Goal: Information Seeking & Learning: Learn about a topic

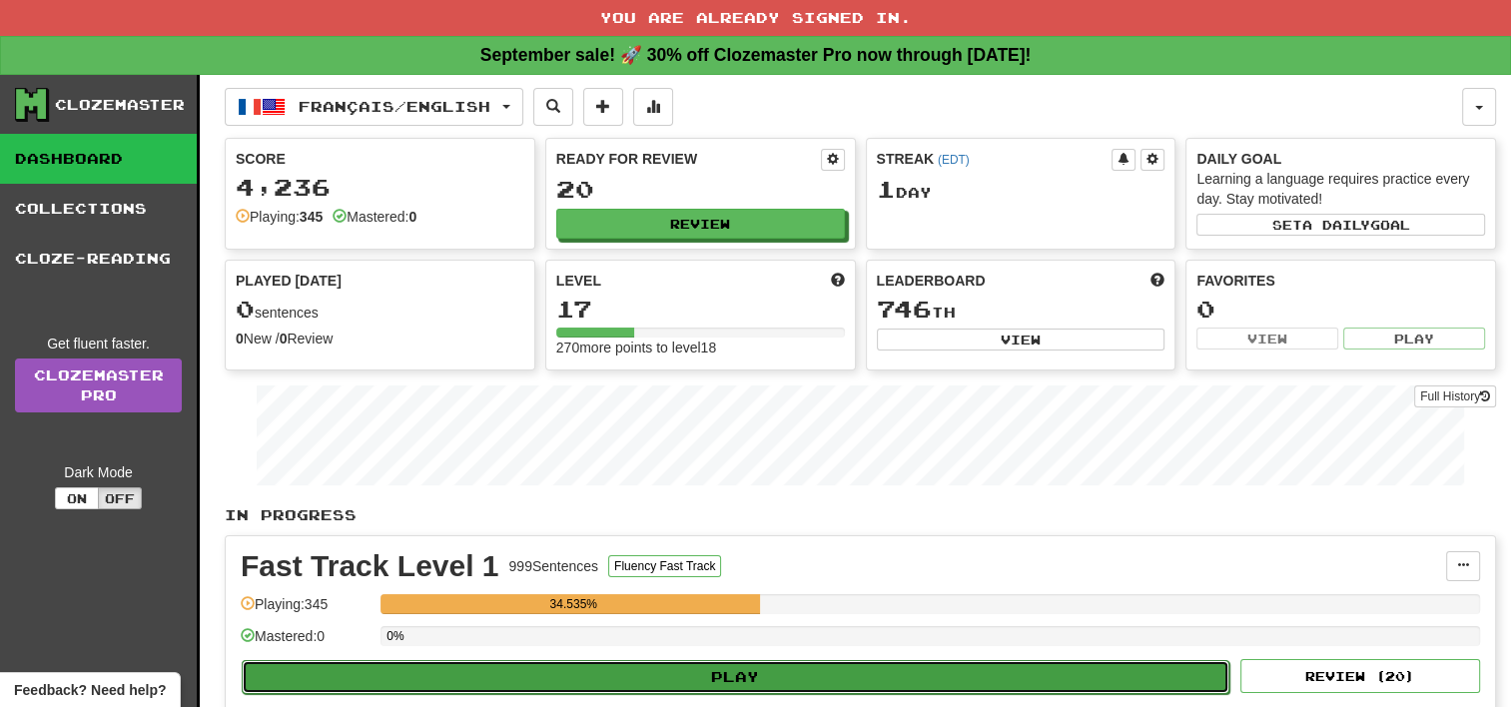
click at [735, 673] on button "Play" at bounding box center [736, 677] width 988 height 34
select select "**"
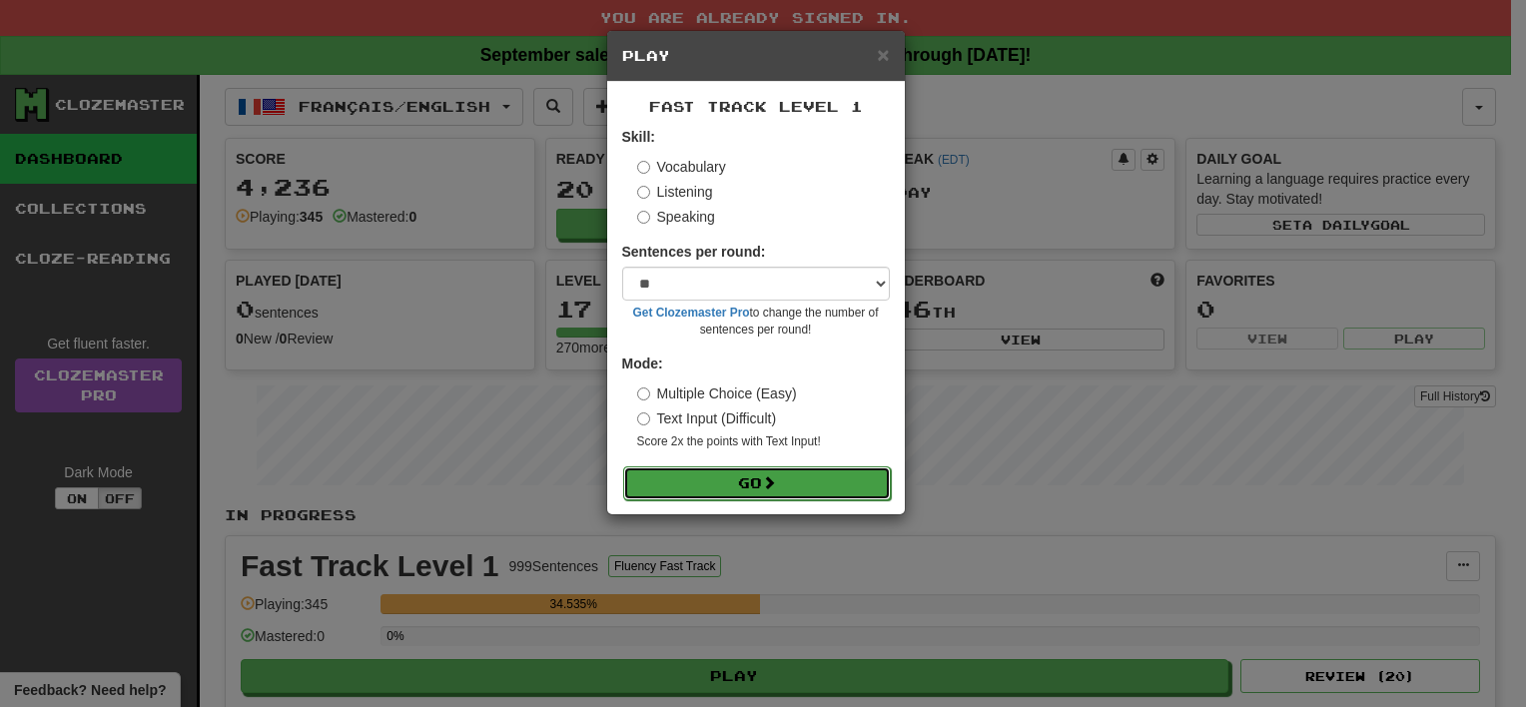
click at [801, 489] on button "Go" at bounding box center [757, 483] width 268 height 34
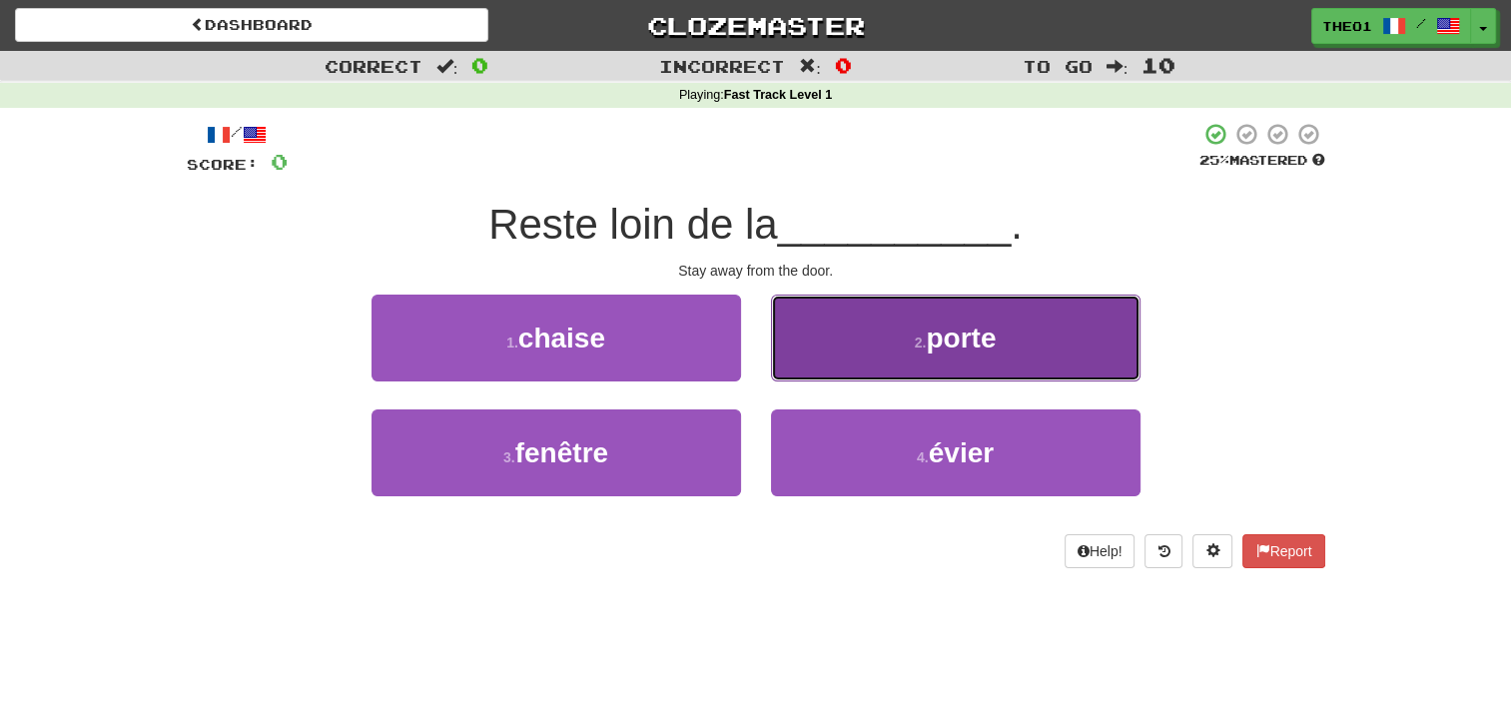
click at [963, 333] on span "porte" at bounding box center [961, 338] width 70 height 31
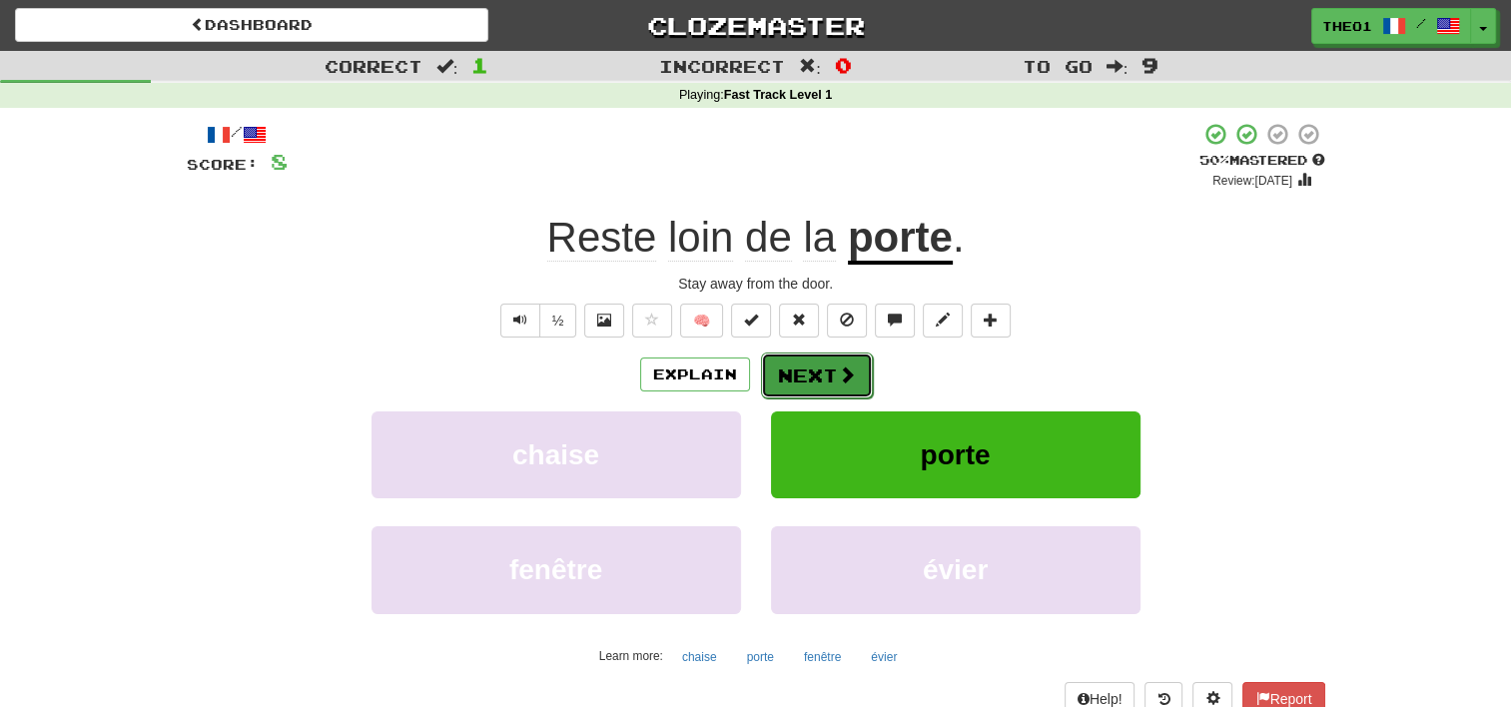
click at [810, 378] on button "Next" at bounding box center [817, 376] width 112 height 46
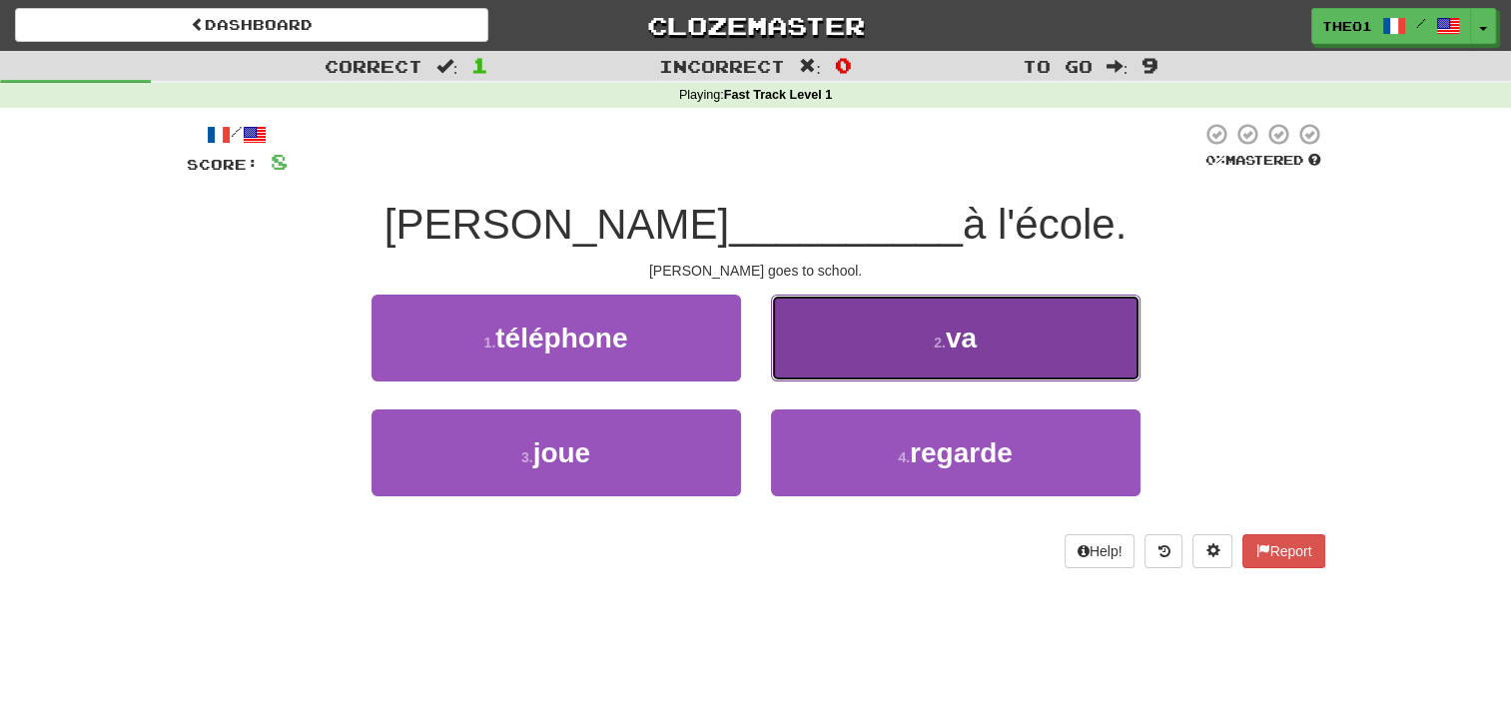
click at [912, 348] on button "2 . va" at bounding box center [955, 338] width 369 height 87
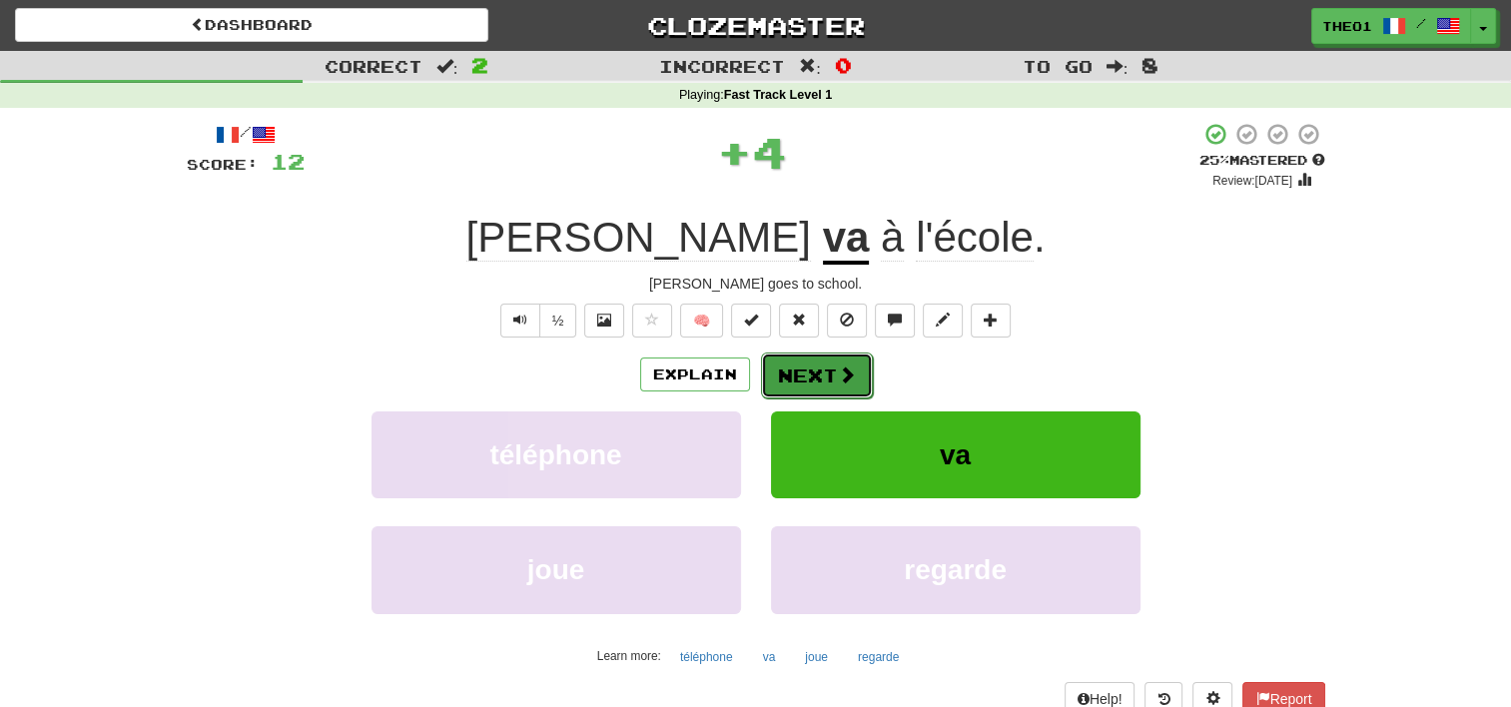
click at [819, 373] on button "Next" at bounding box center [817, 376] width 112 height 46
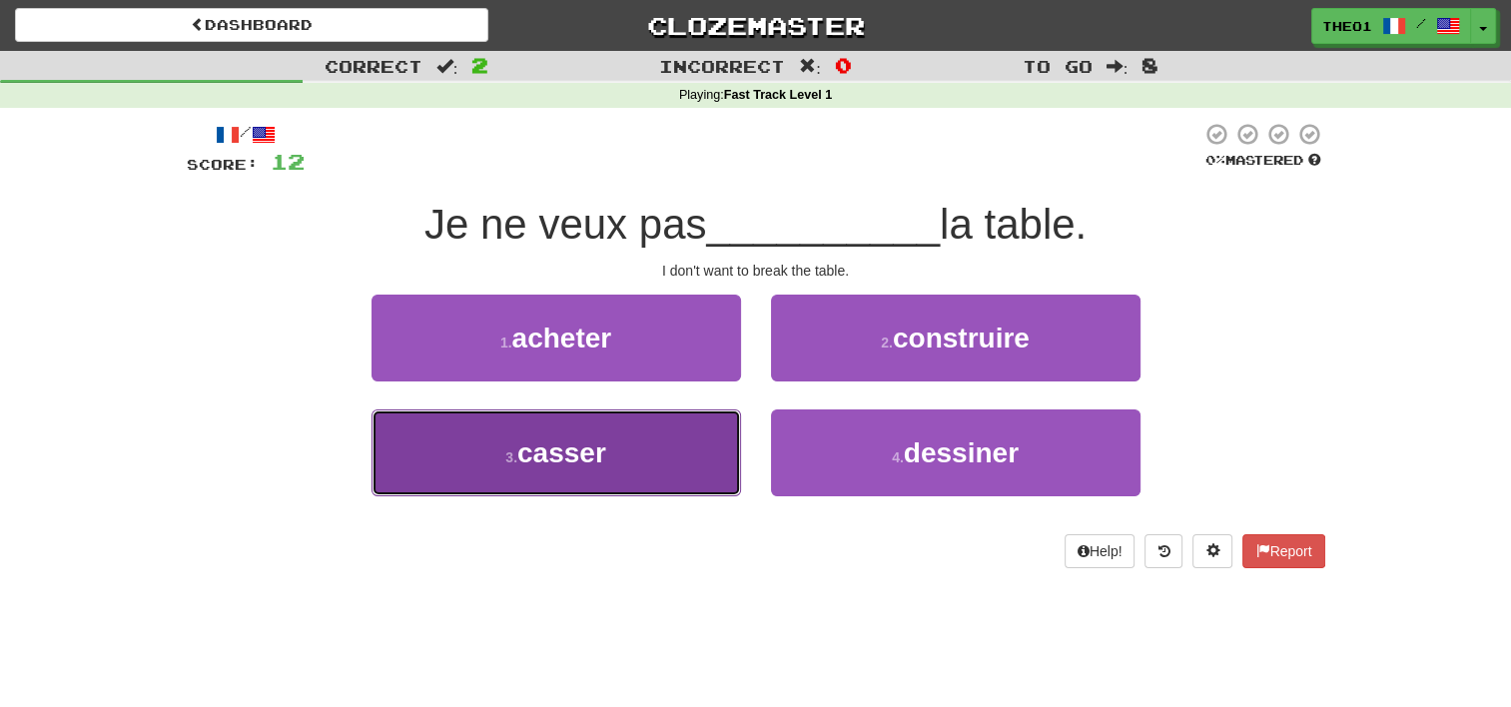
click at [559, 451] on span "casser" at bounding box center [561, 452] width 89 height 31
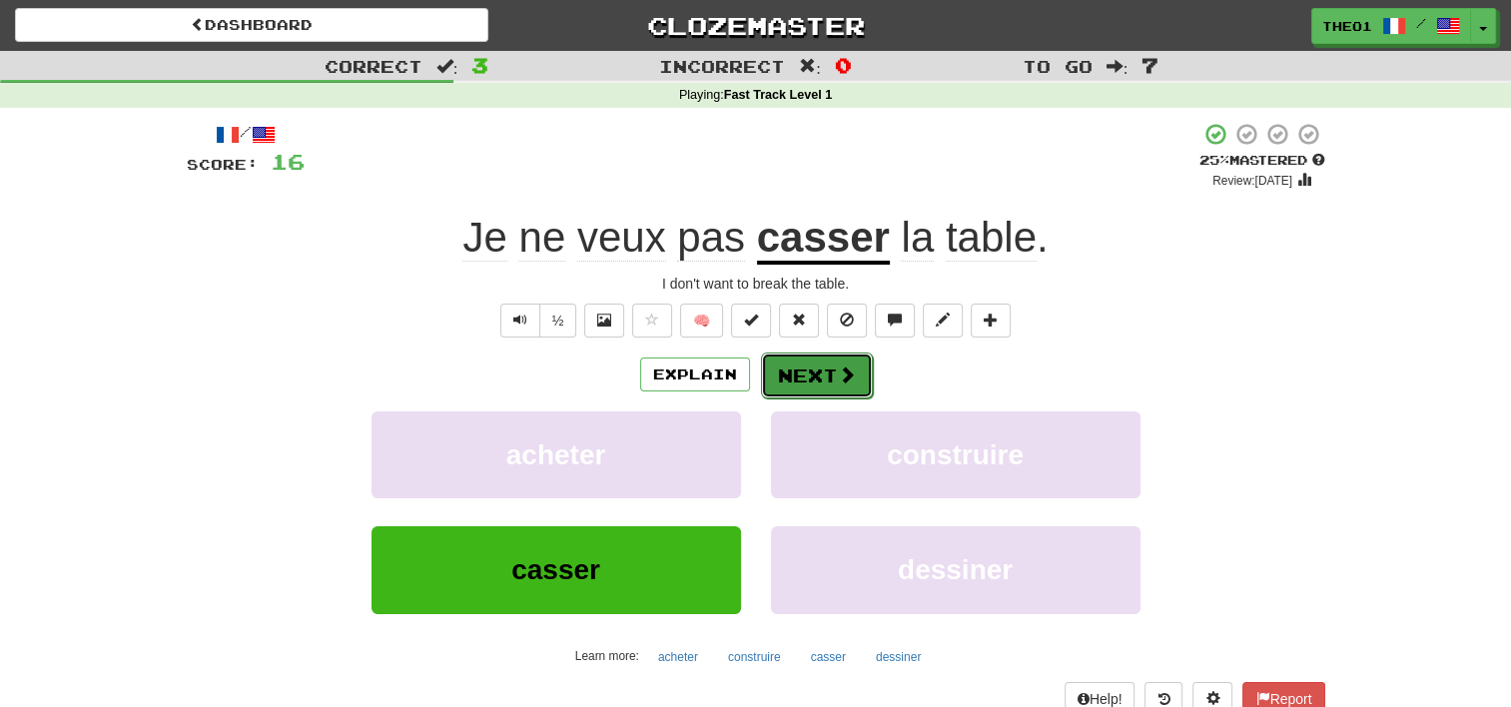
click at [824, 369] on button "Next" at bounding box center [817, 376] width 112 height 46
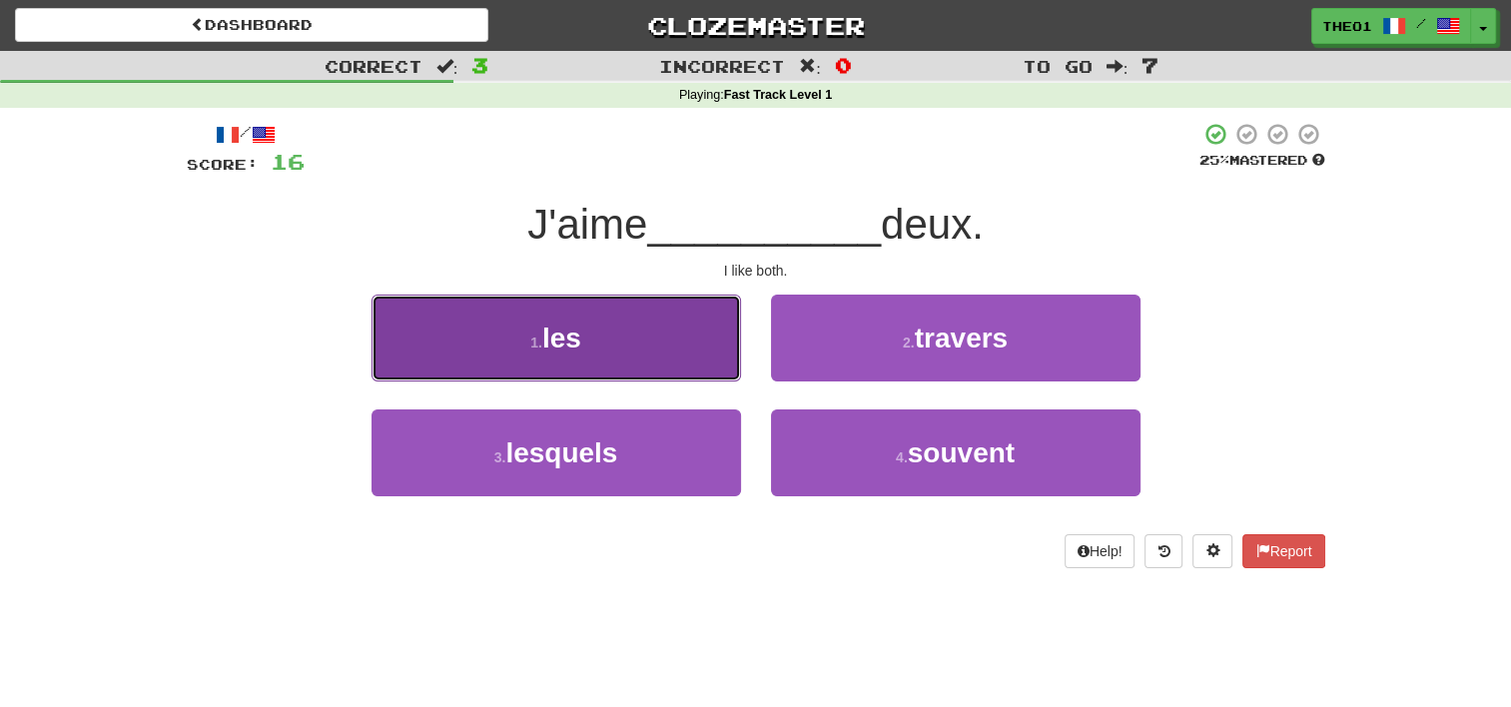
click at [577, 337] on span "les" at bounding box center [561, 338] width 39 height 31
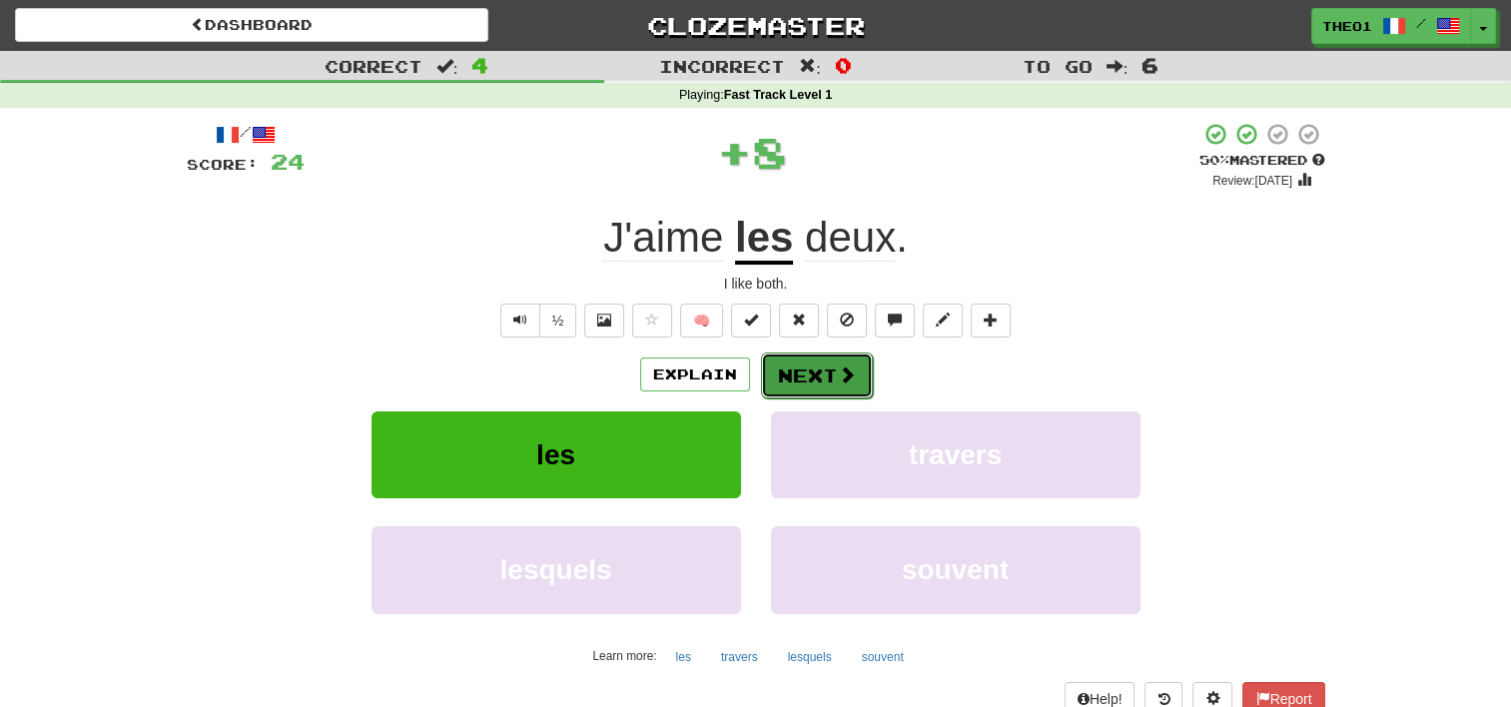
click at [839, 365] on span at bounding box center [847, 374] width 18 height 18
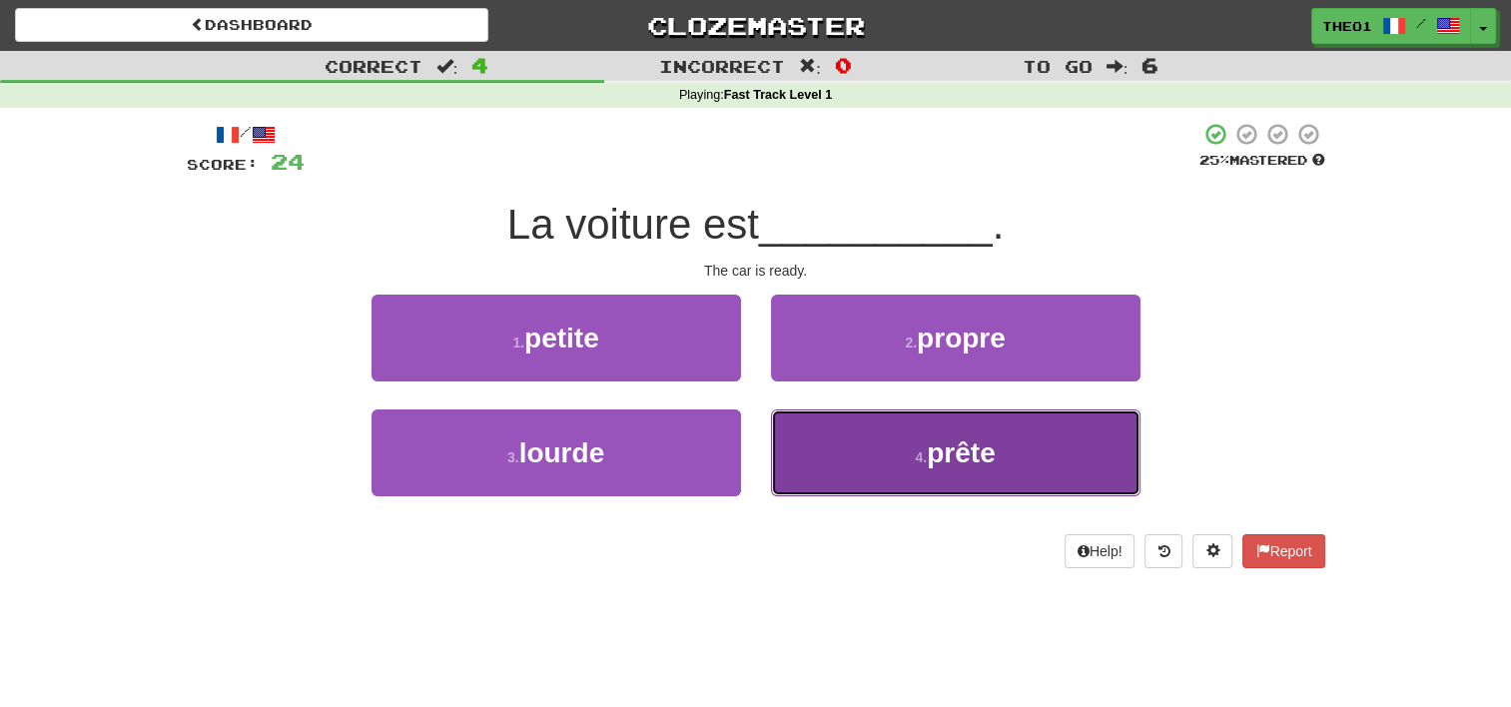
click at [881, 451] on button "4 . prête" at bounding box center [955, 452] width 369 height 87
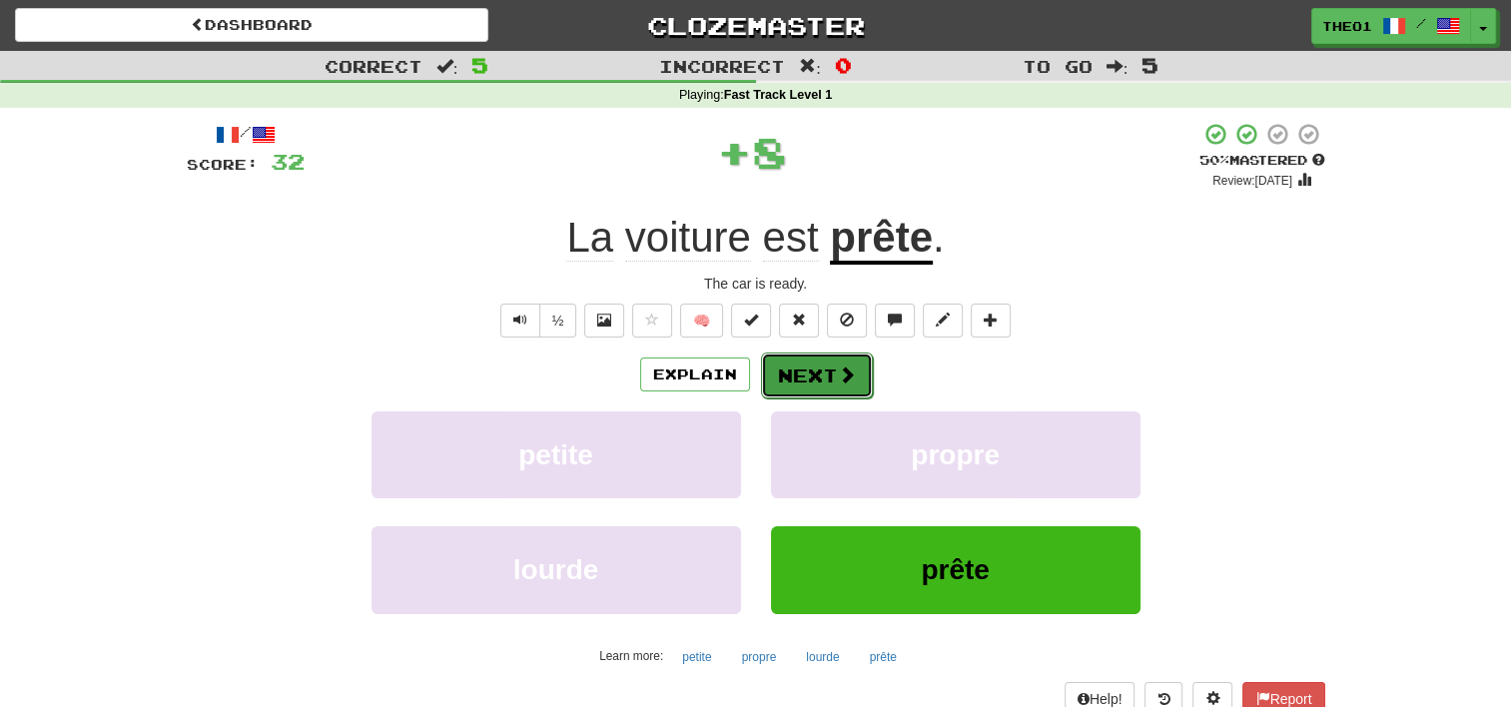
click at [825, 364] on button "Next" at bounding box center [817, 376] width 112 height 46
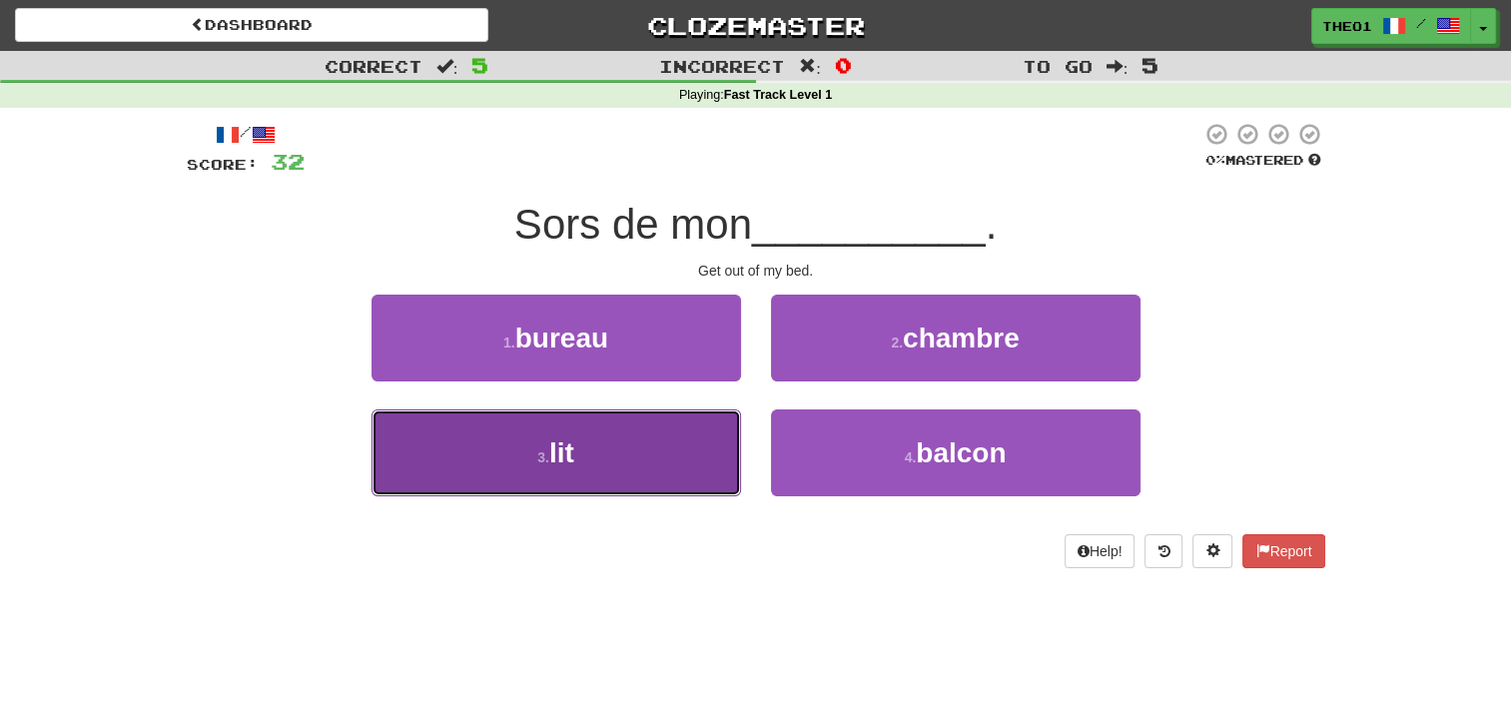
click at [635, 454] on button "3 . lit" at bounding box center [555, 452] width 369 height 87
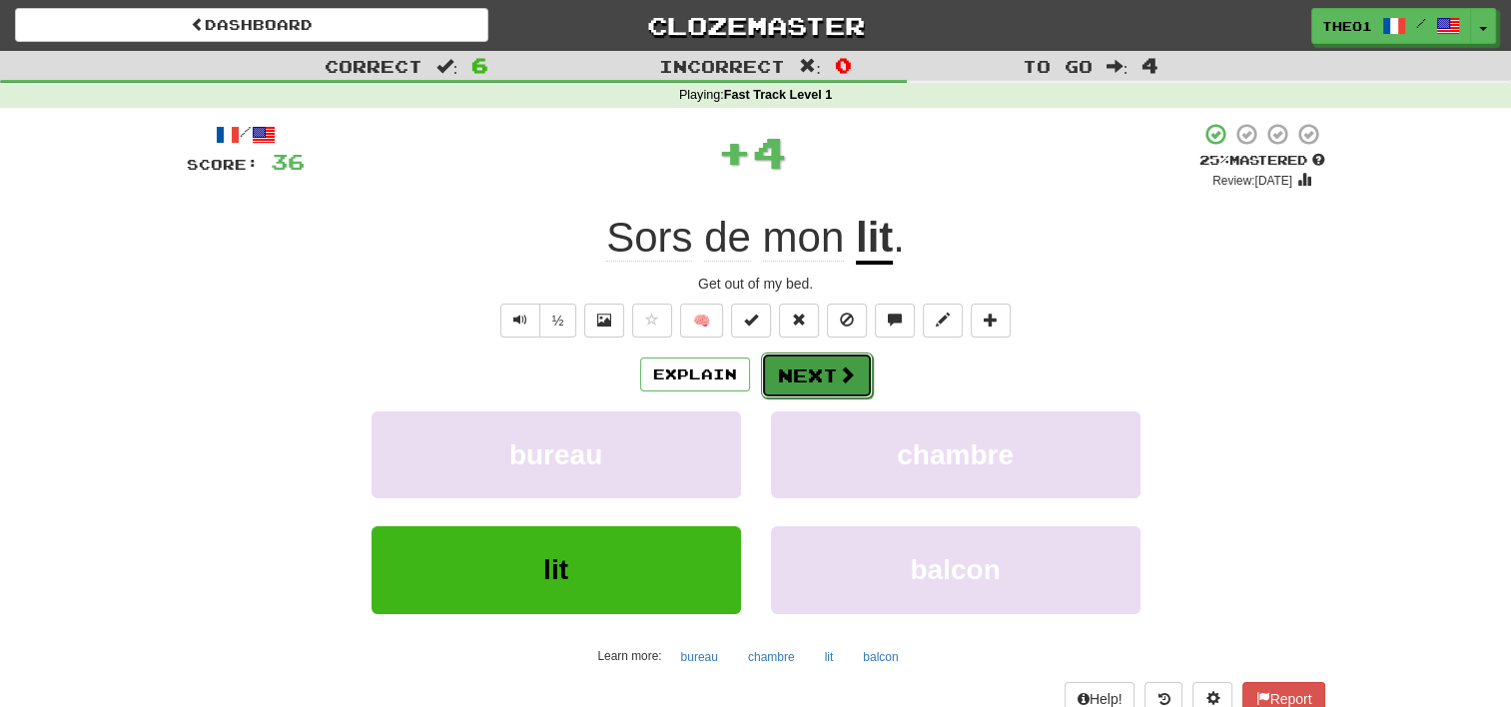
click at [825, 375] on button "Next" at bounding box center [817, 376] width 112 height 46
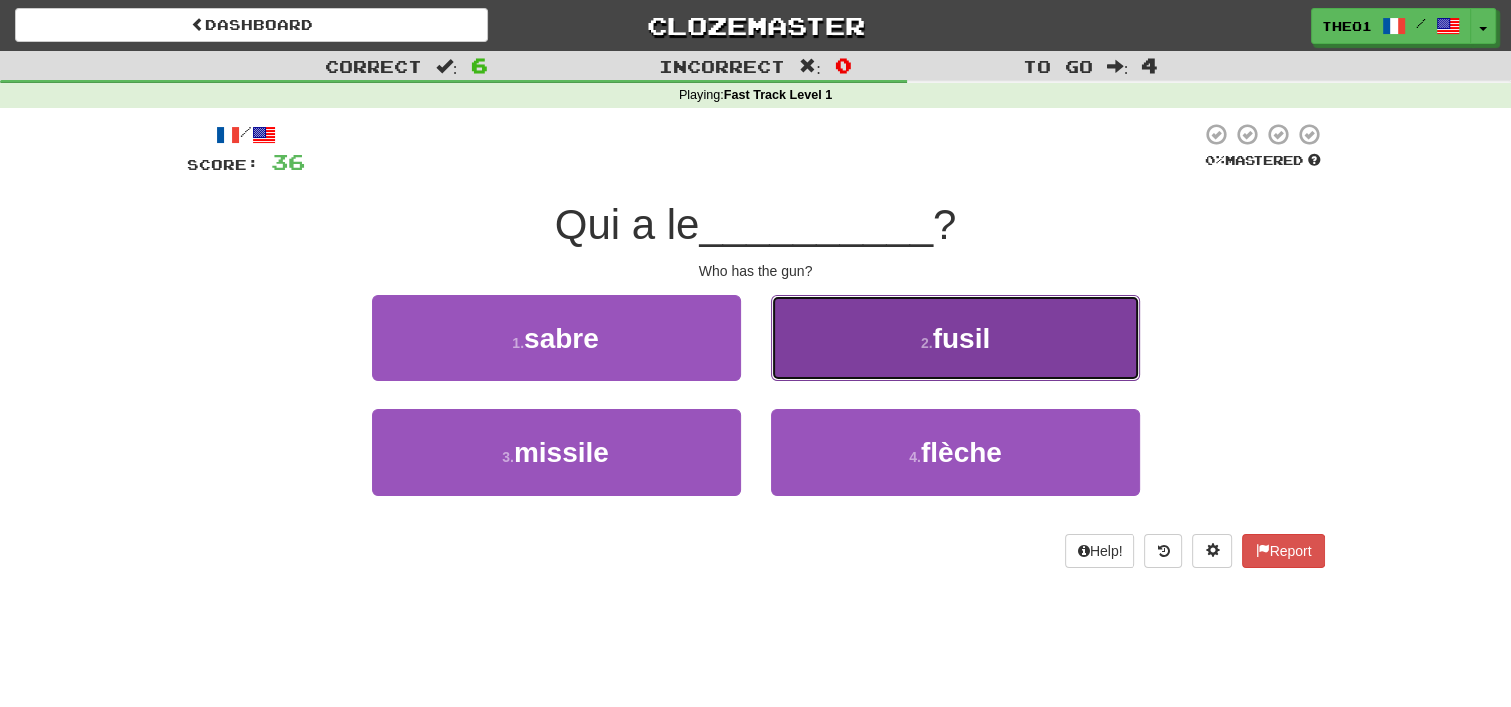
click at [909, 335] on button "2 . fusil" at bounding box center [955, 338] width 369 height 87
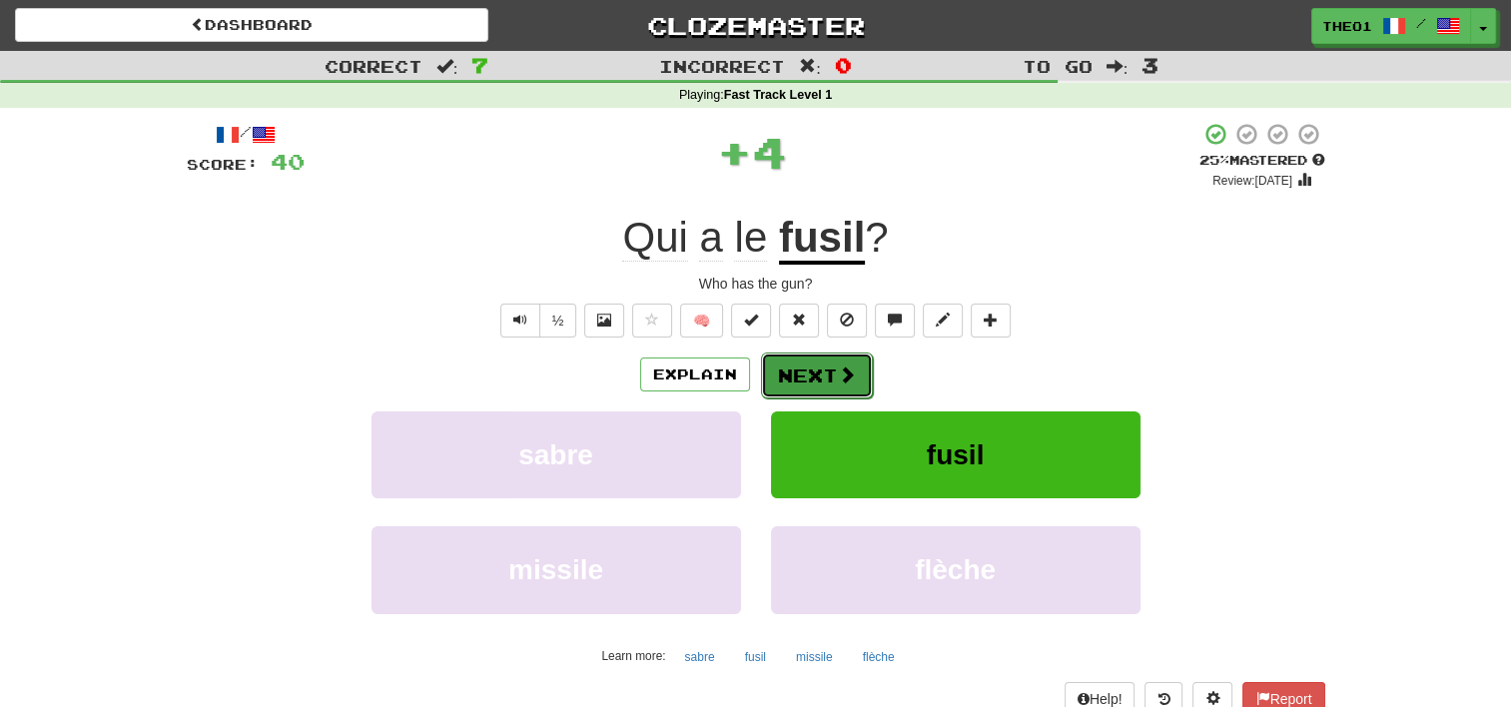
click at [799, 367] on button "Next" at bounding box center [817, 376] width 112 height 46
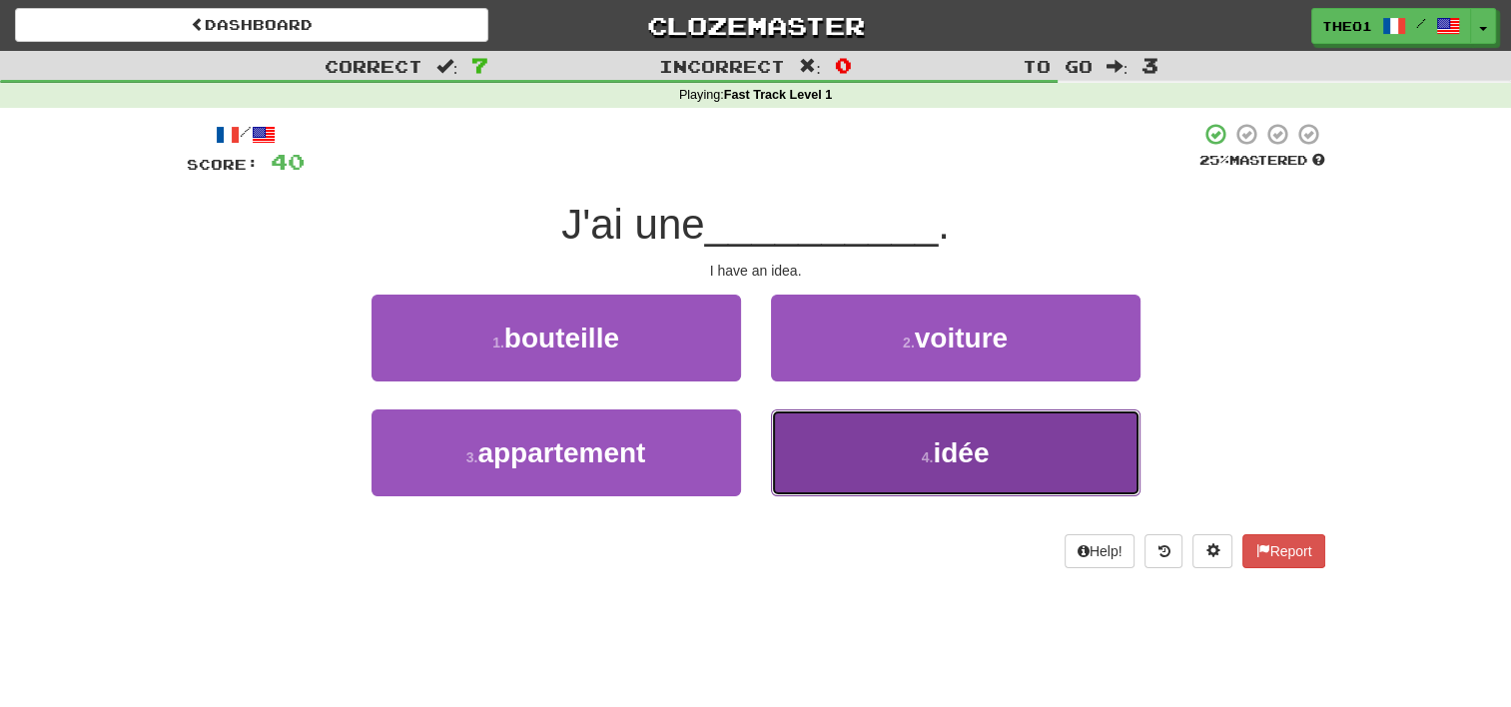
click at [859, 455] on button "4 . idée" at bounding box center [955, 452] width 369 height 87
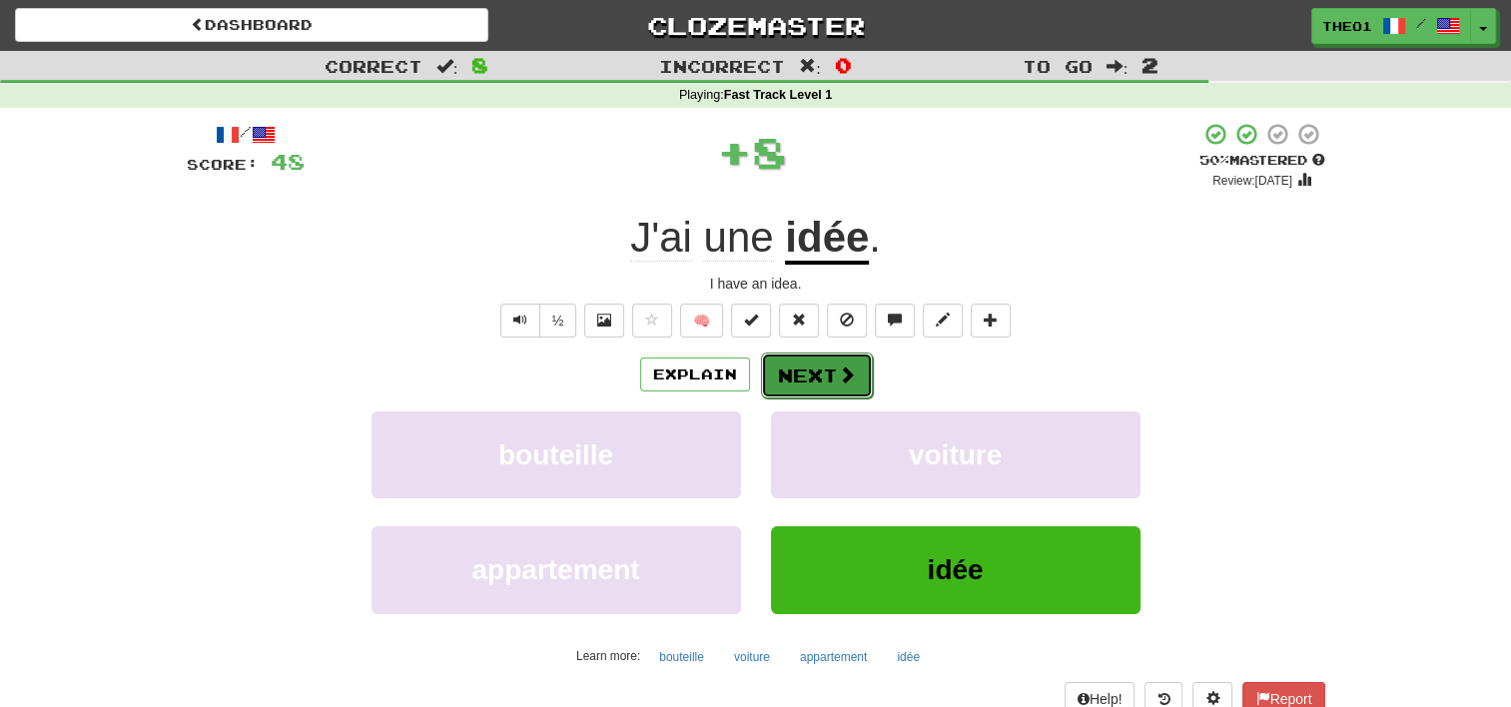
click at [832, 373] on button "Next" at bounding box center [817, 376] width 112 height 46
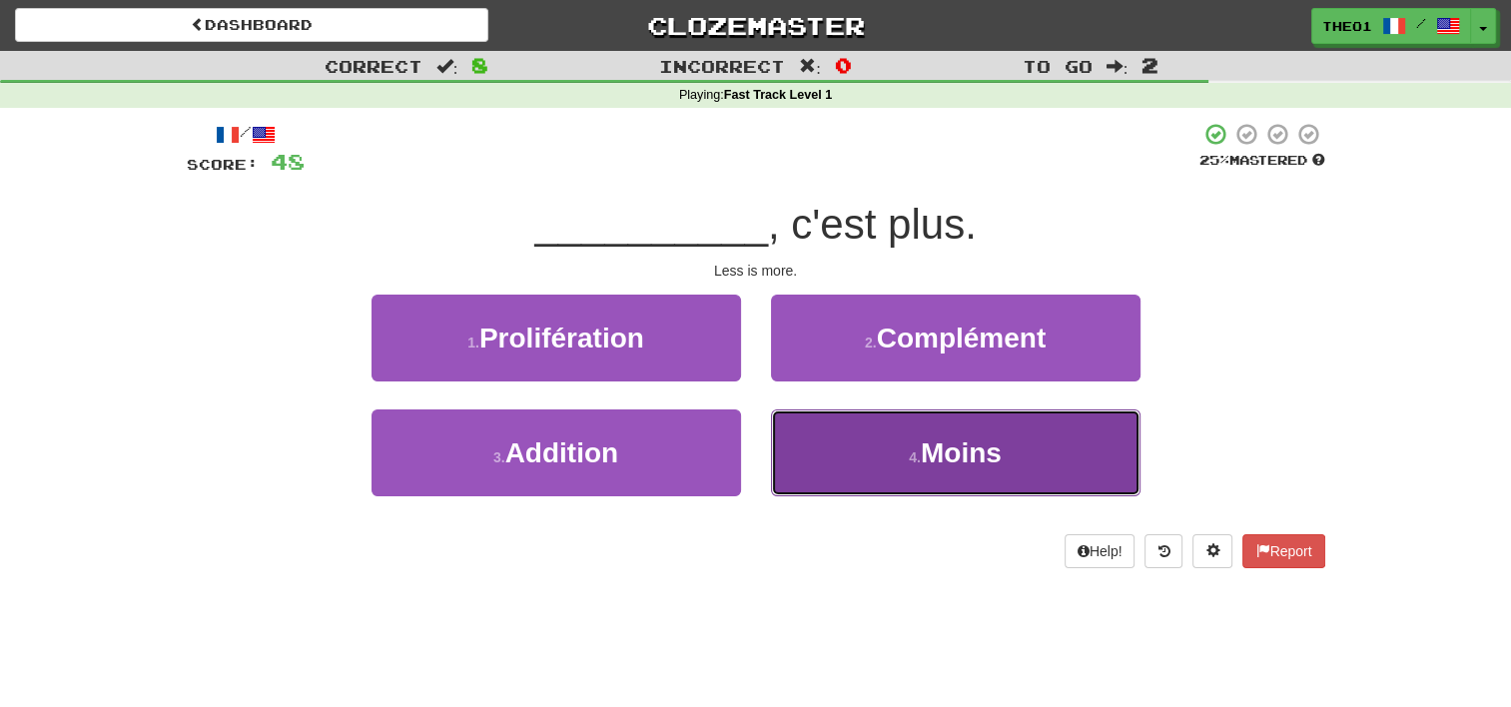
click at [899, 456] on button "4 . Moins" at bounding box center [955, 452] width 369 height 87
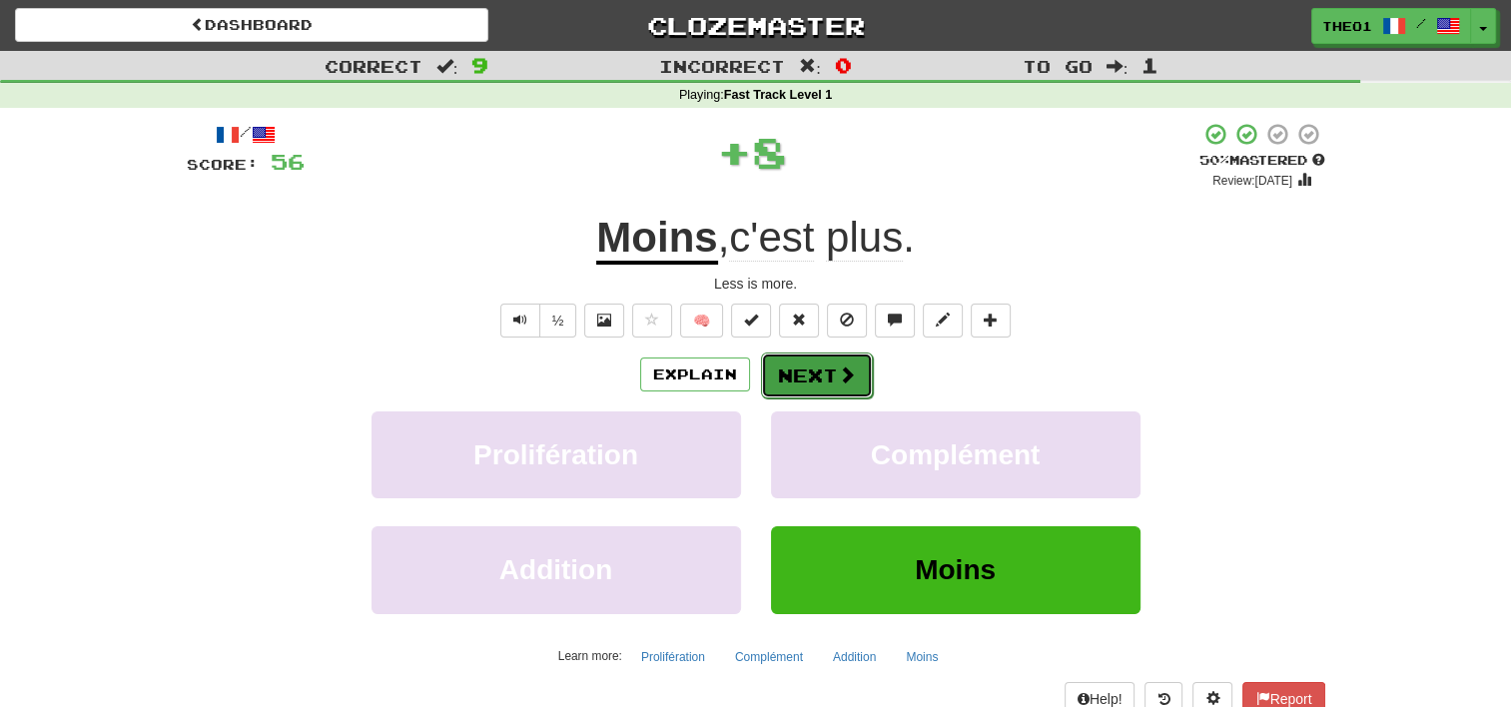
click at [831, 367] on button "Next" at bounding box center [817, 376] width 112 height 46
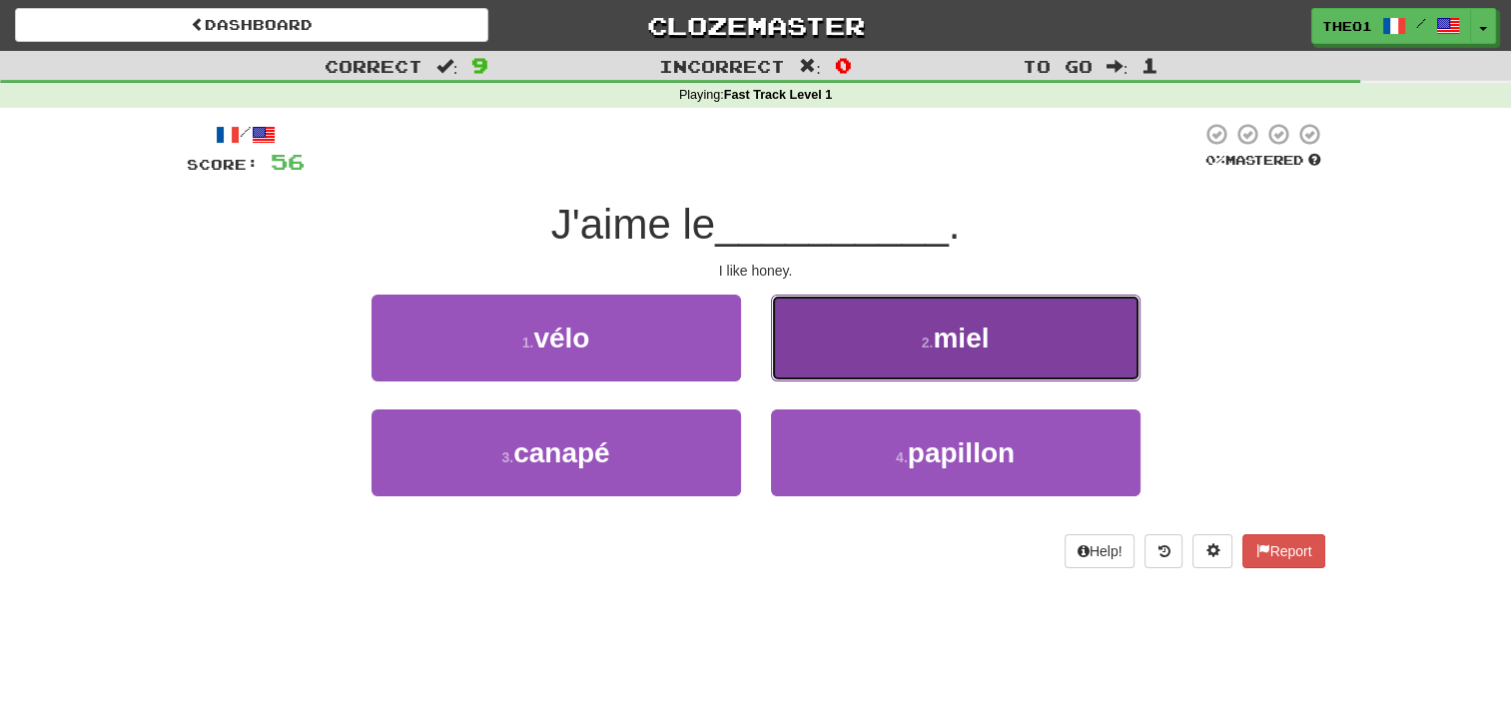
click at [882, 343] on button "2 . miel" at bounding box center [955, 338] width 369 height 87
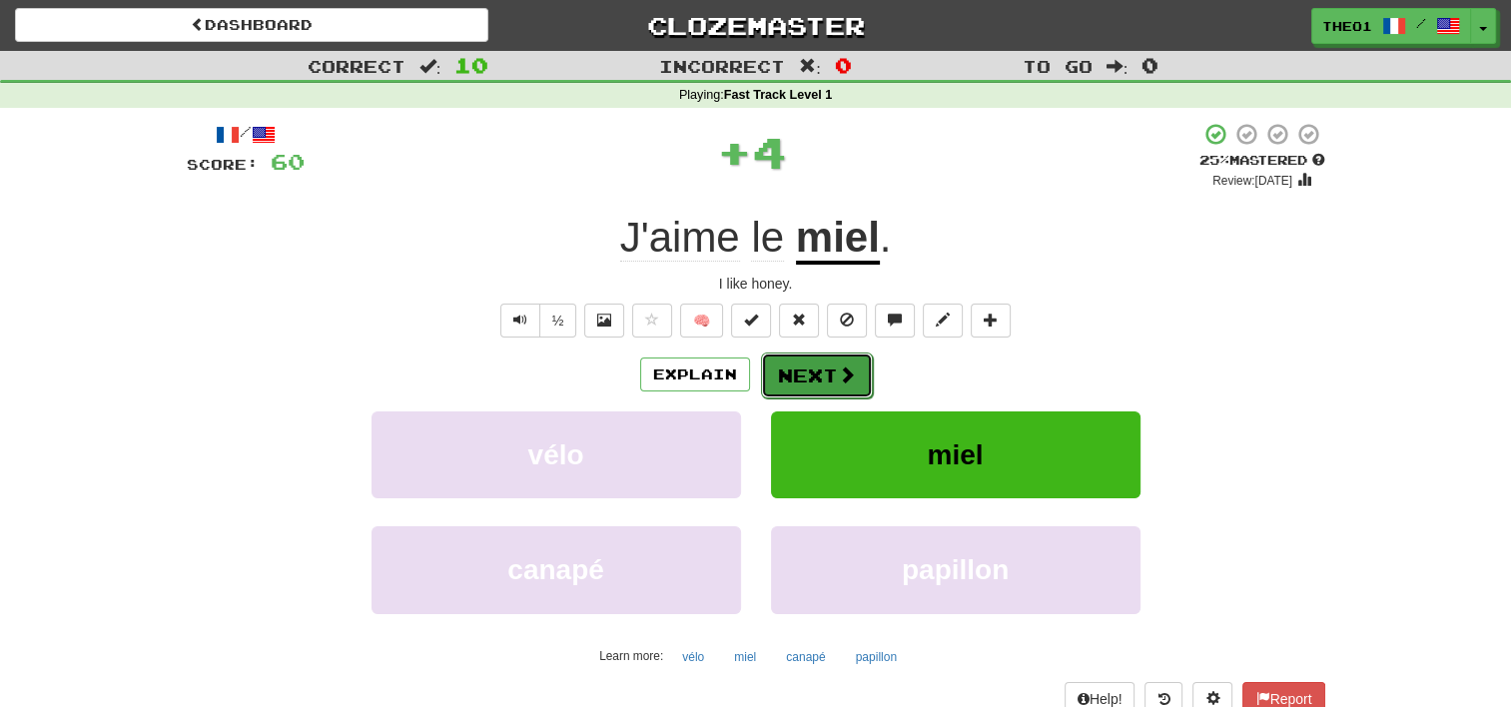
click at [809, 367] on button "Next" at bounding box center [817, 376] width 112 height 46
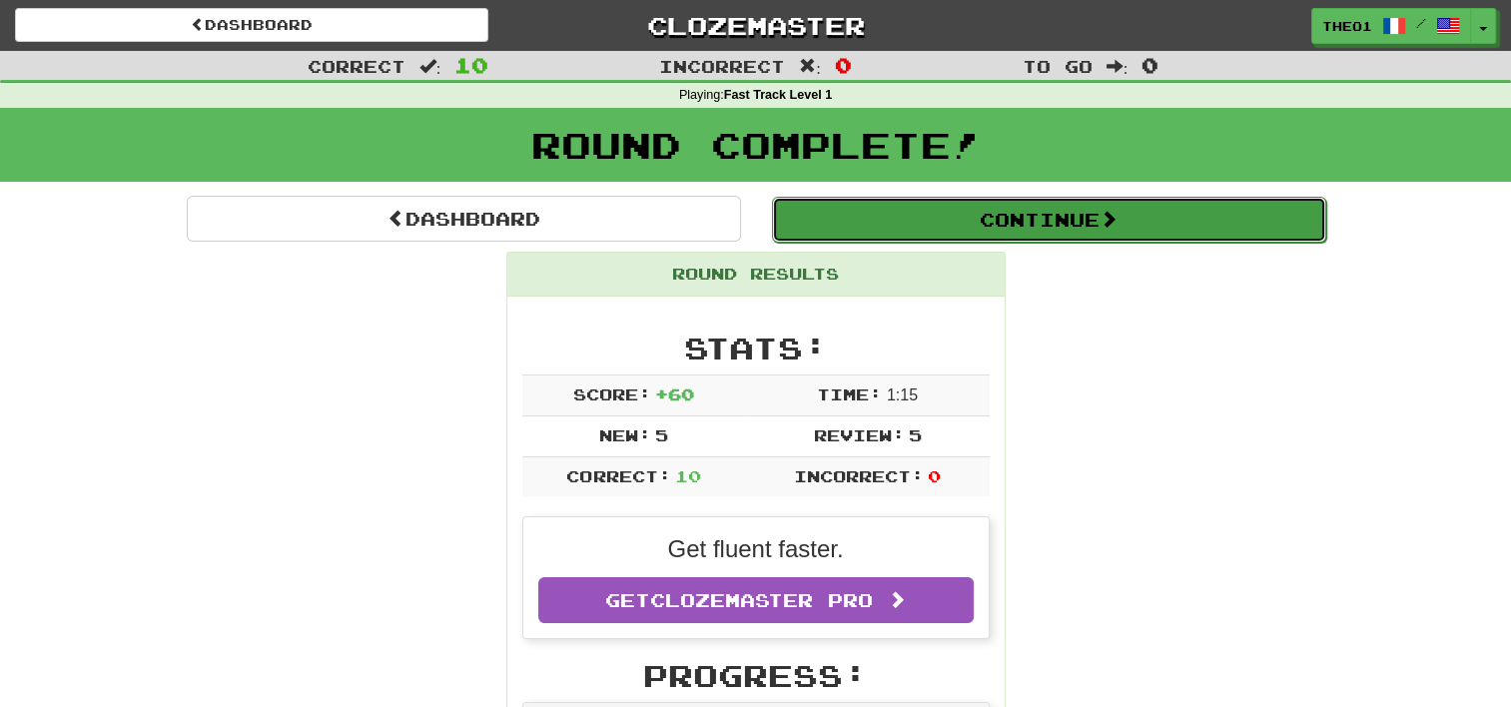
click at [1059, 219] on button "Continue" at bounding box center [1049, 220] width 554 height 46
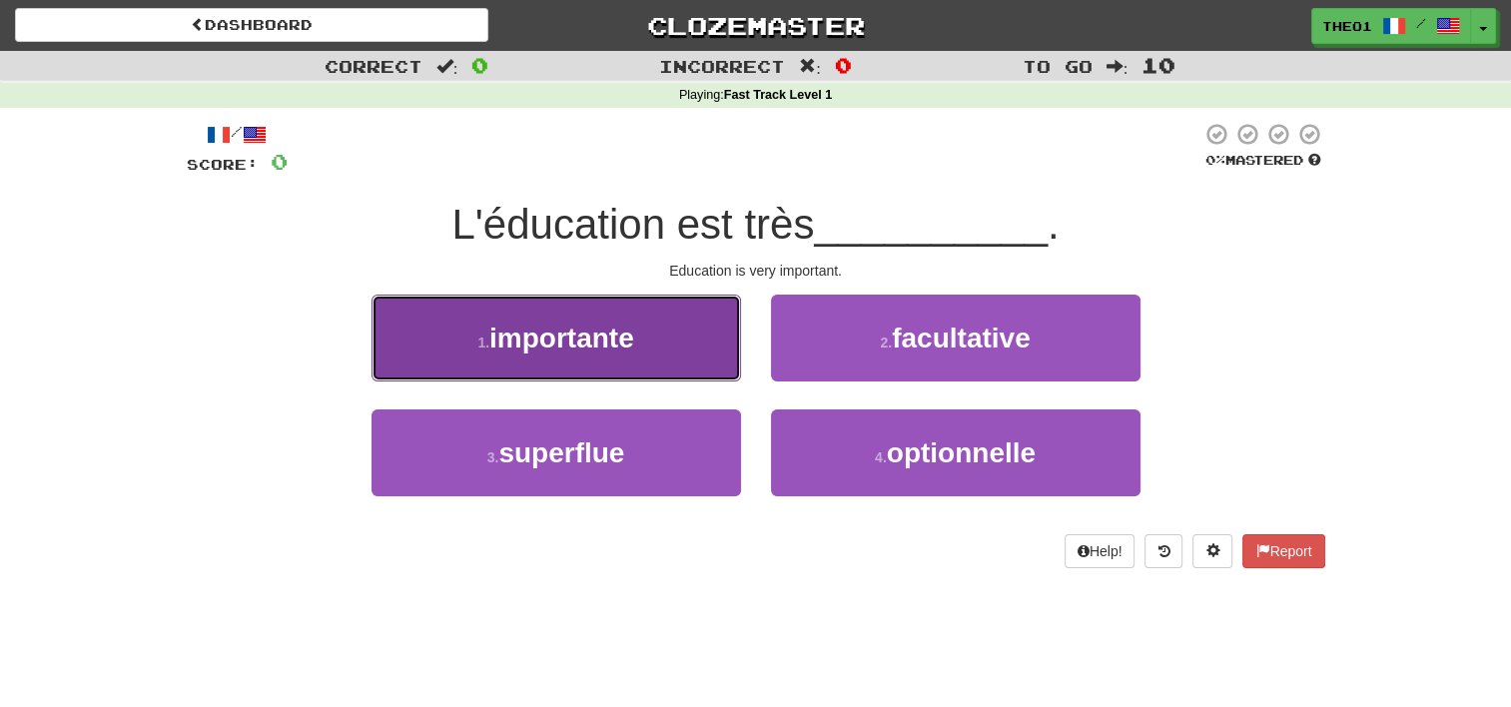
click at [651, 344] on button "1 . importante" at bounding box center [555, 338] width 369 height 87
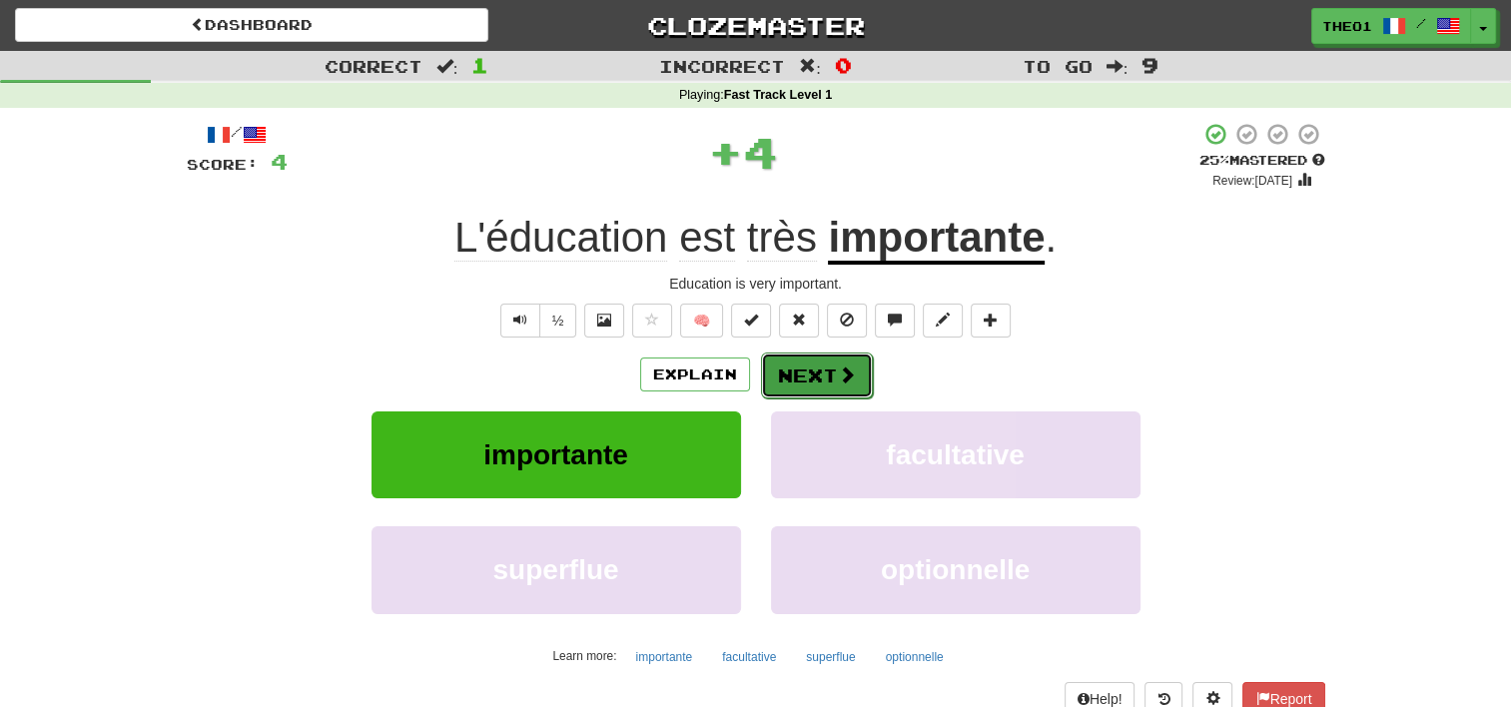
click at [817, 374] on button "Next" at bounding box center [817, 376] width 112 height 46
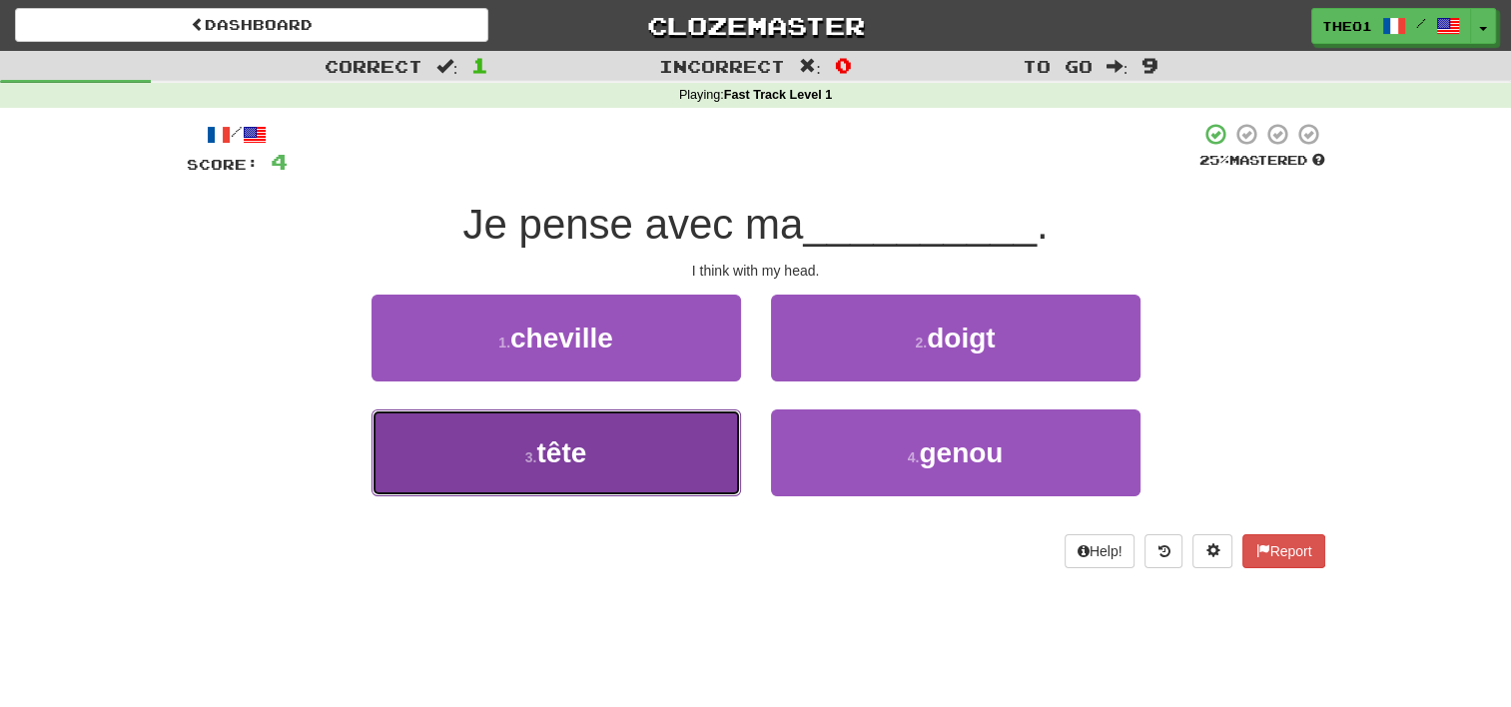
click at [626, 447] on button "3 . tête" at bounding box center [555, 452] width 369 height 87
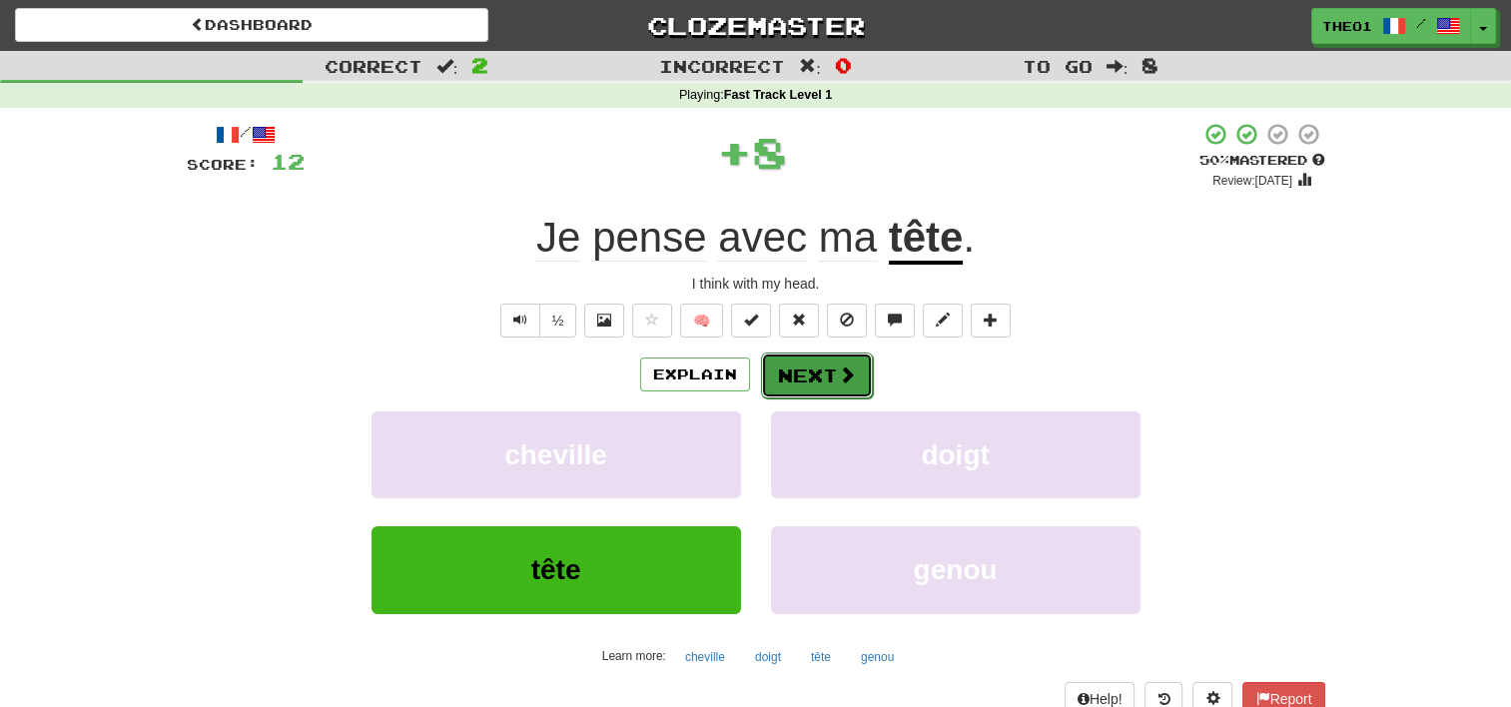
click at [821, 375] on button "Next" at bounding box center [817, 376] width 112 height 46
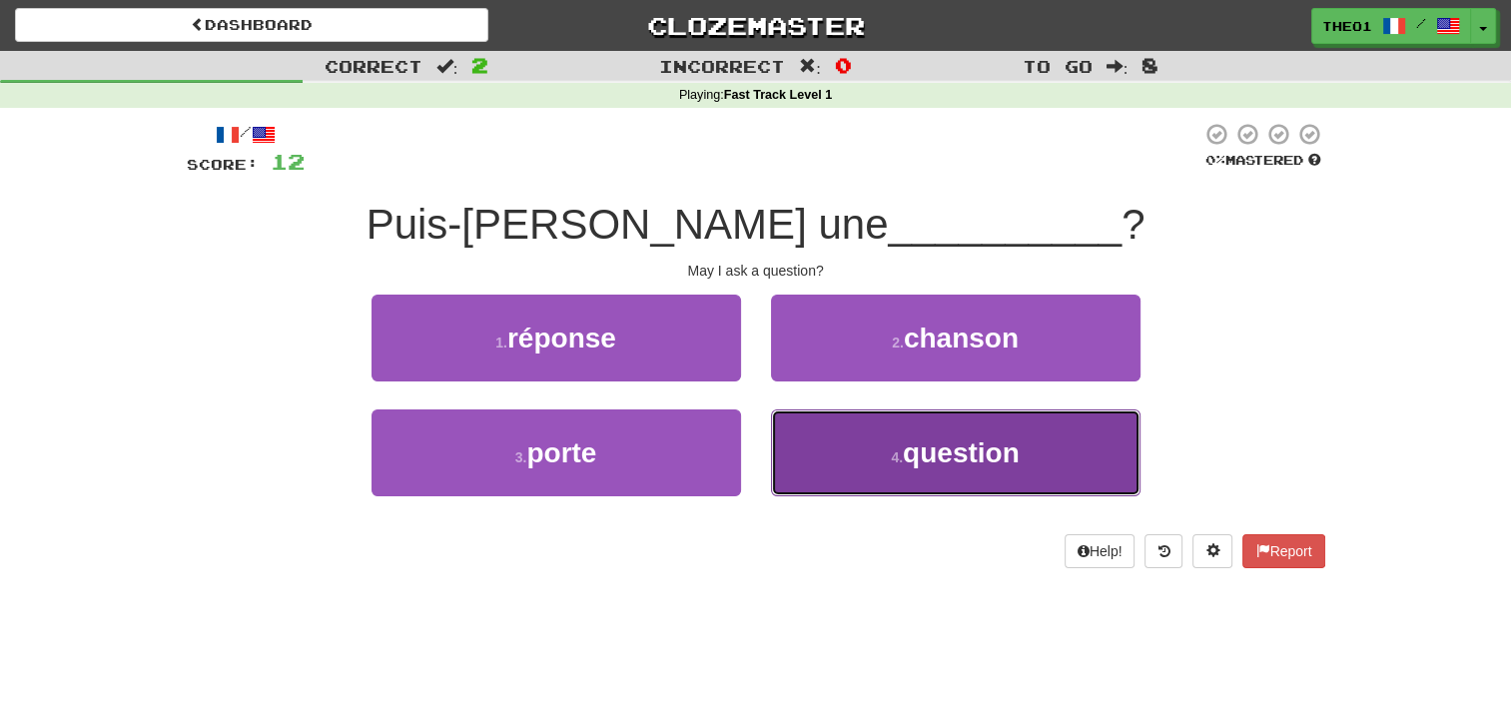
click at [879, 449] on button "4 . question" at bounding box center [955, 452] width 369 height 87
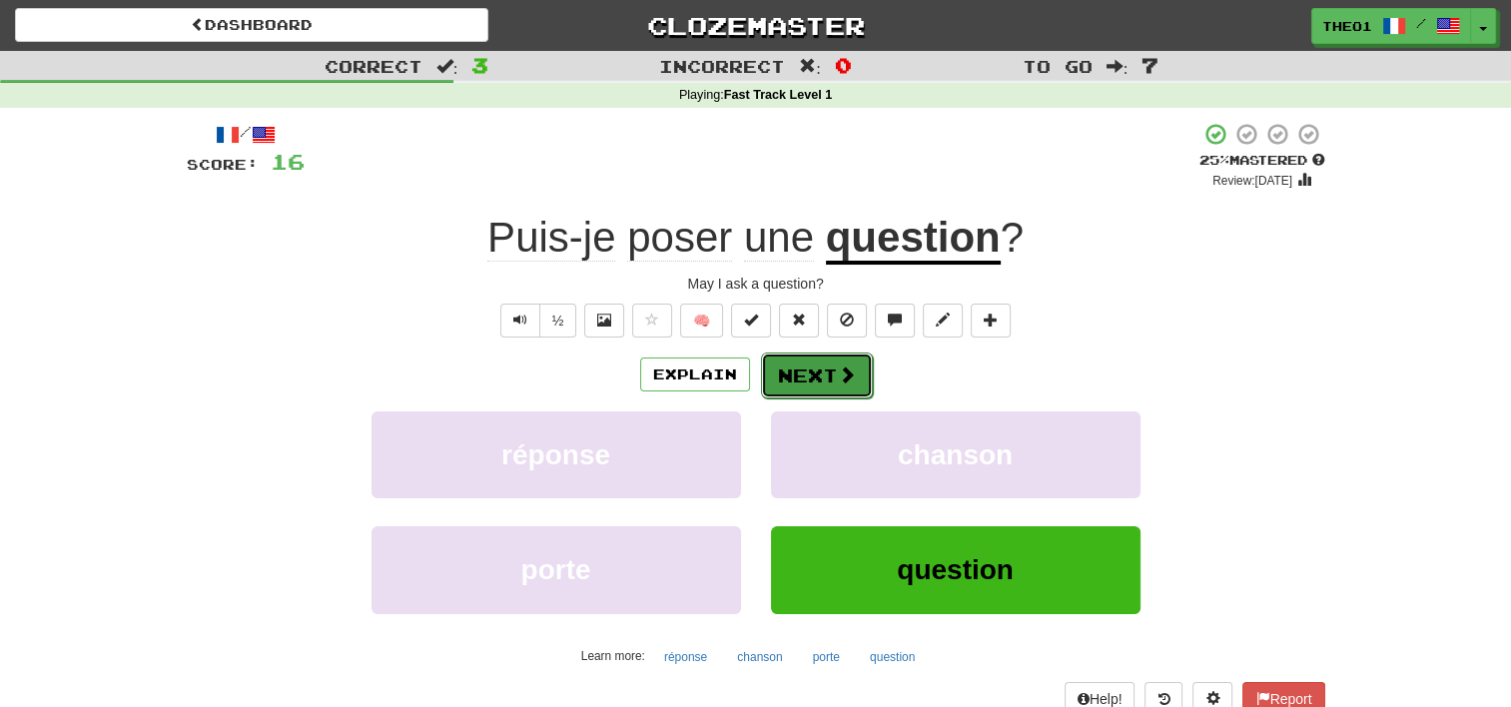
click at [821, 367] on button "Next" at bounding box center [817, 376] width 112 height 46
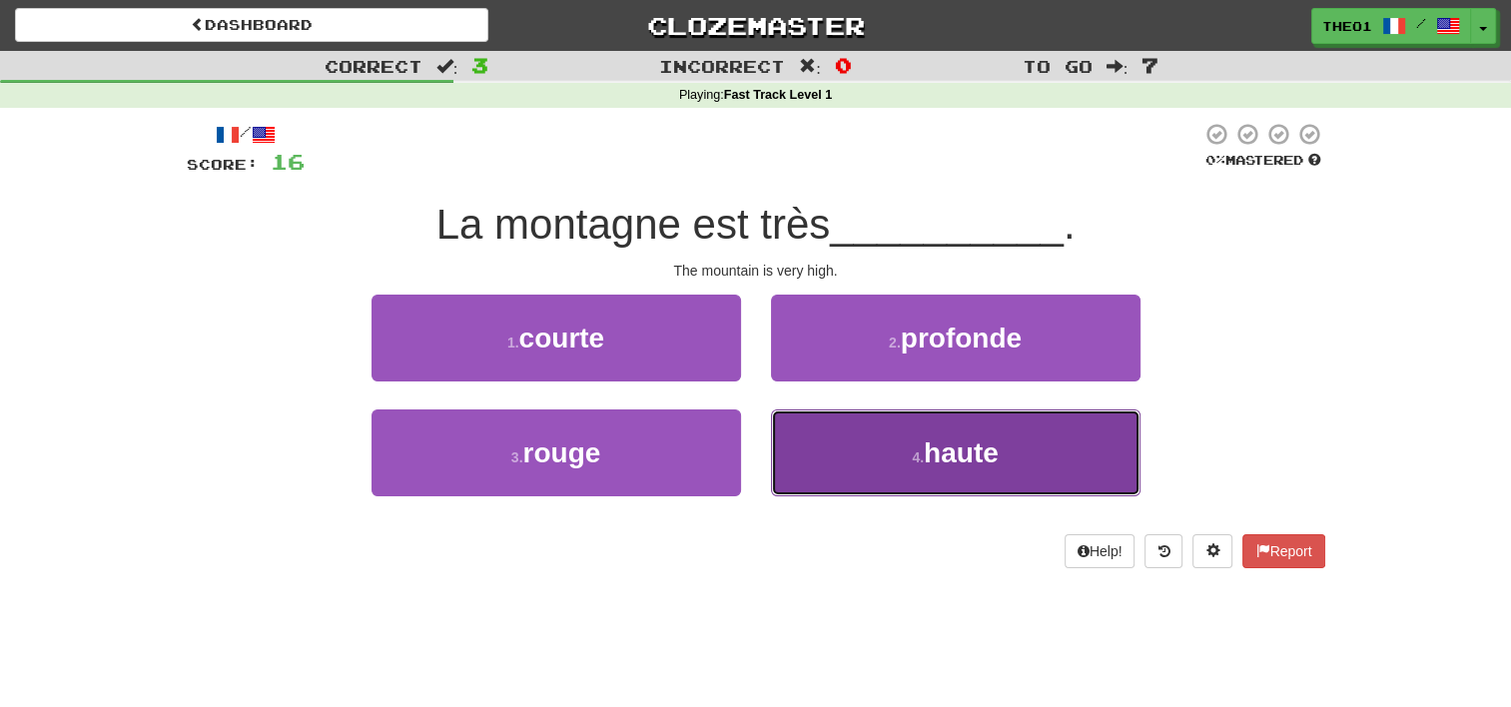
click at [847, 441] on button "4 . haute" at bounding box center [955, 452] width 369 height 87
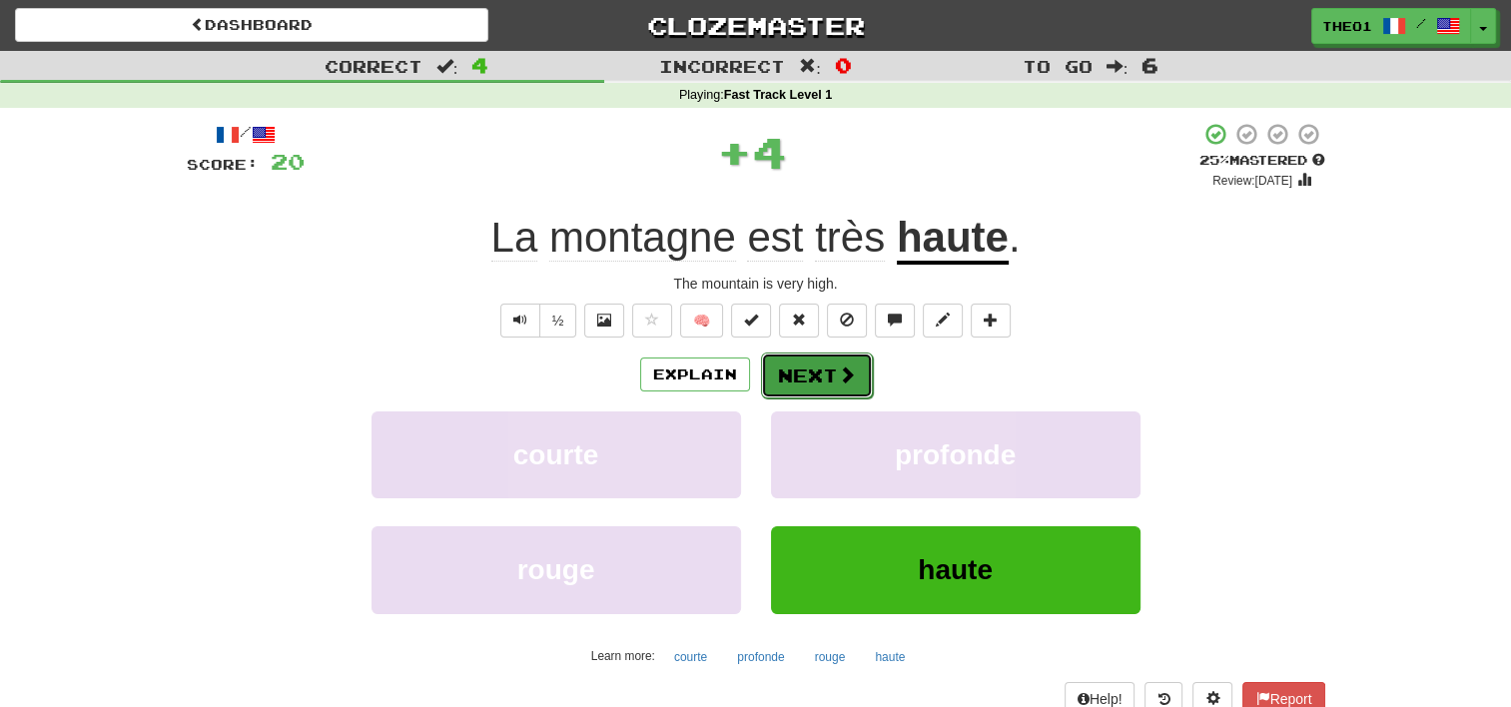
click at [830, 380] on button "Next" at bounding box center [817, 376] width 112 height 46
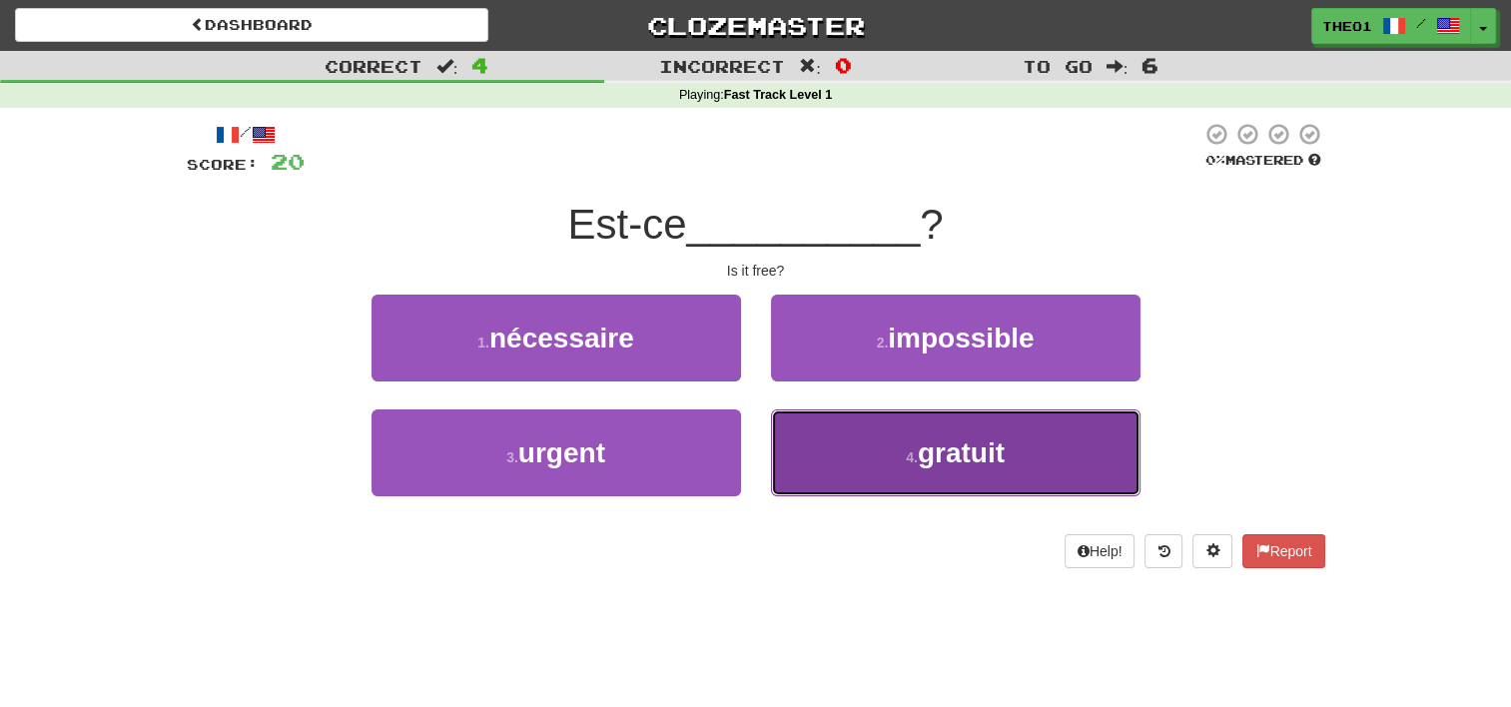
click at [872, 450] on button "4 . gratuit" at bounding box center [955, 452] width 369 height 87
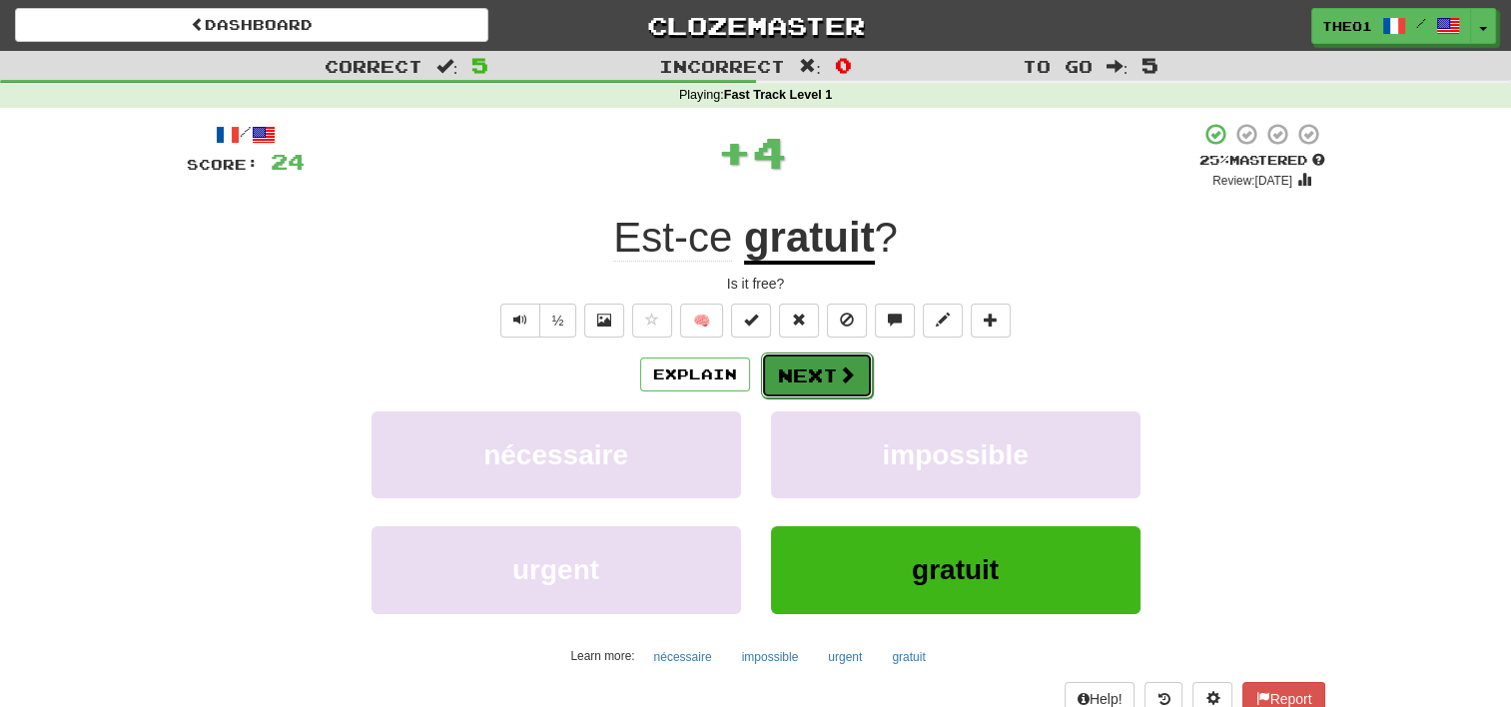
click at [839, 371] on span at bounding box center [847, 374] width 18 height 18
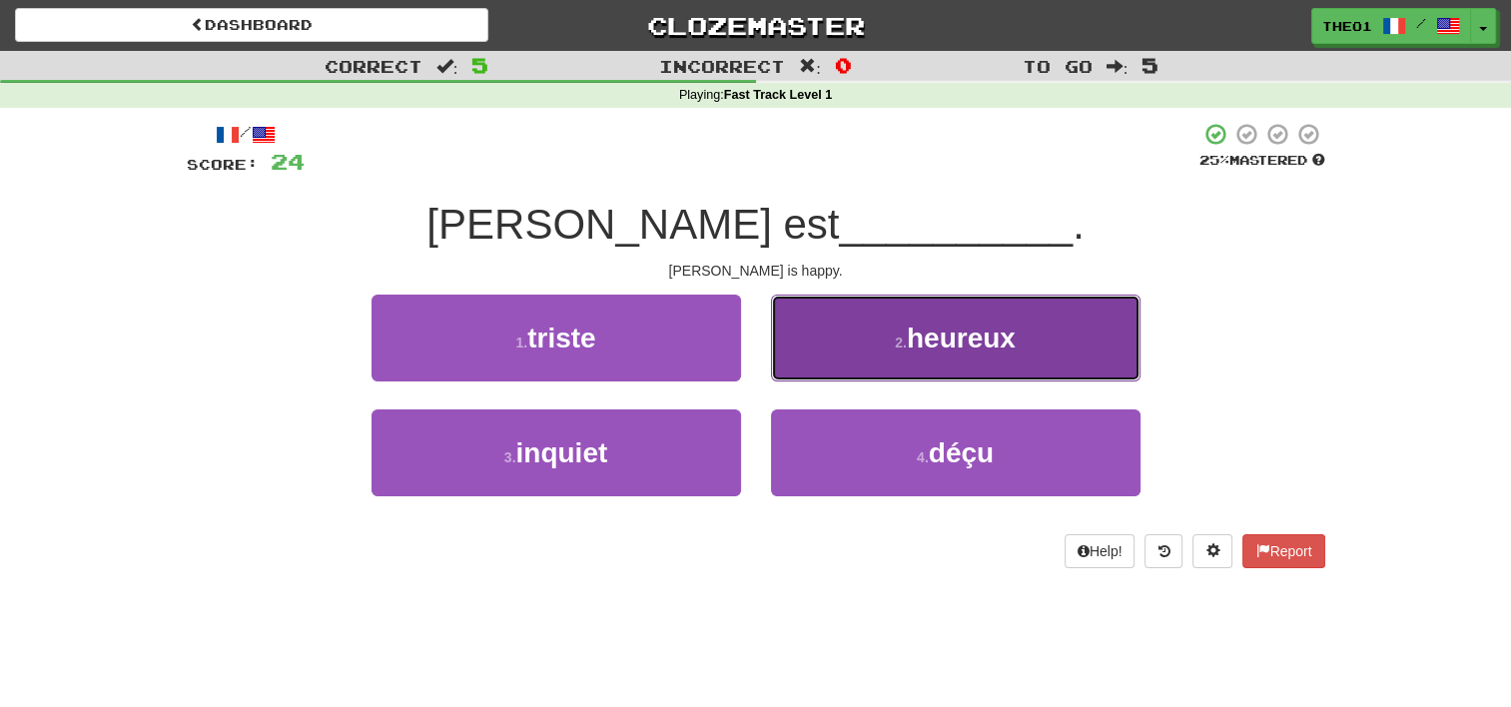
click at [855, 359] on button "2 . heureux" at bounding box center [955, 338] width 369 height 87
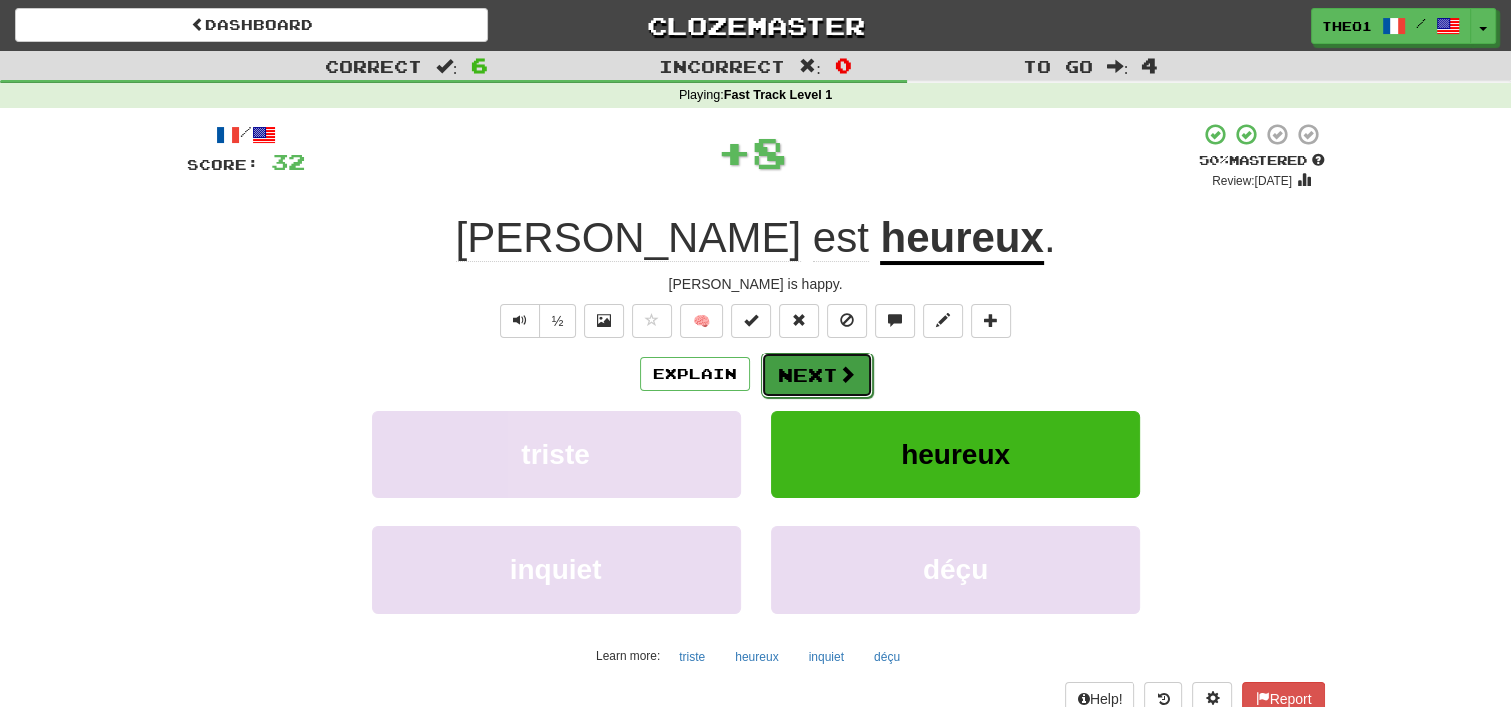
click at [841, 371] on span at bounding box center [847, 374] width 18 height 18
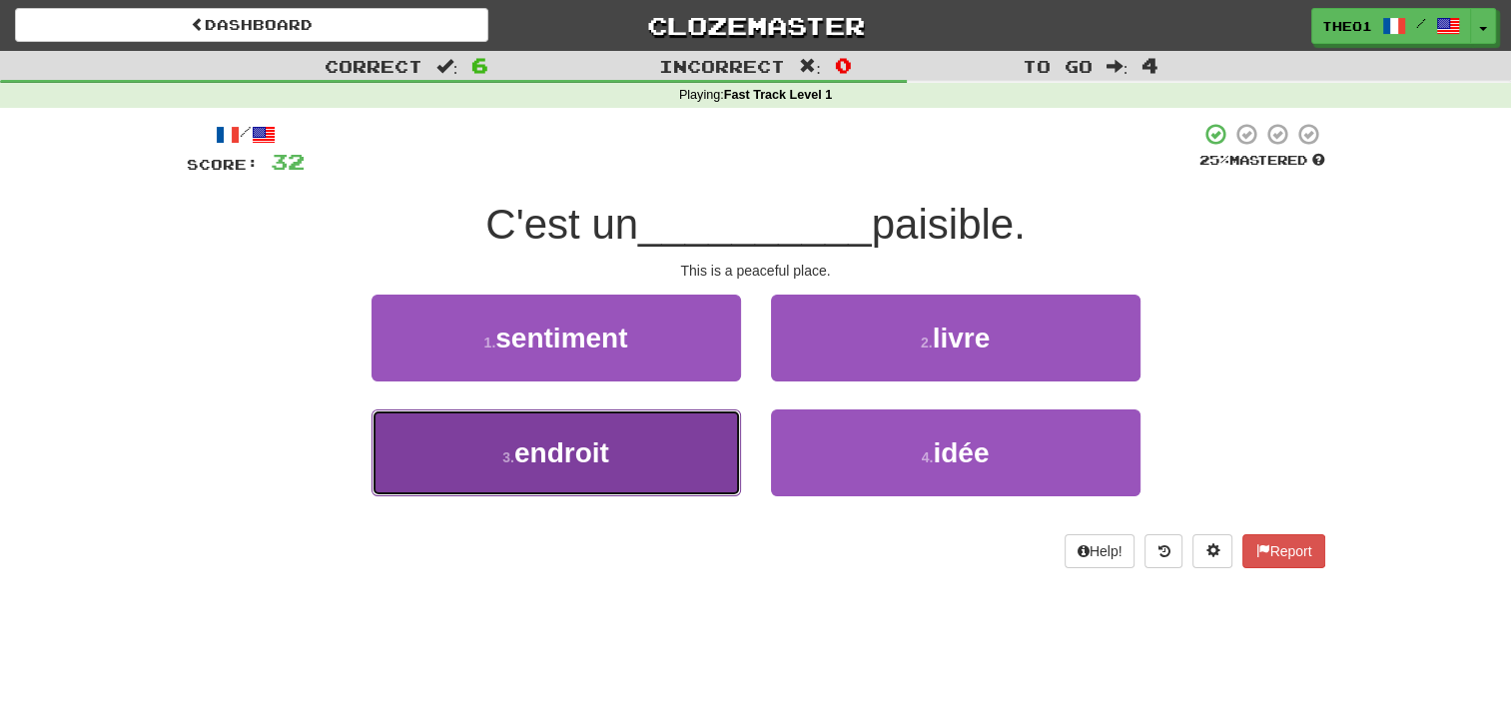
click at [609, 454] on span "endroit" at bounding box center [561, 452] width 95 height 31
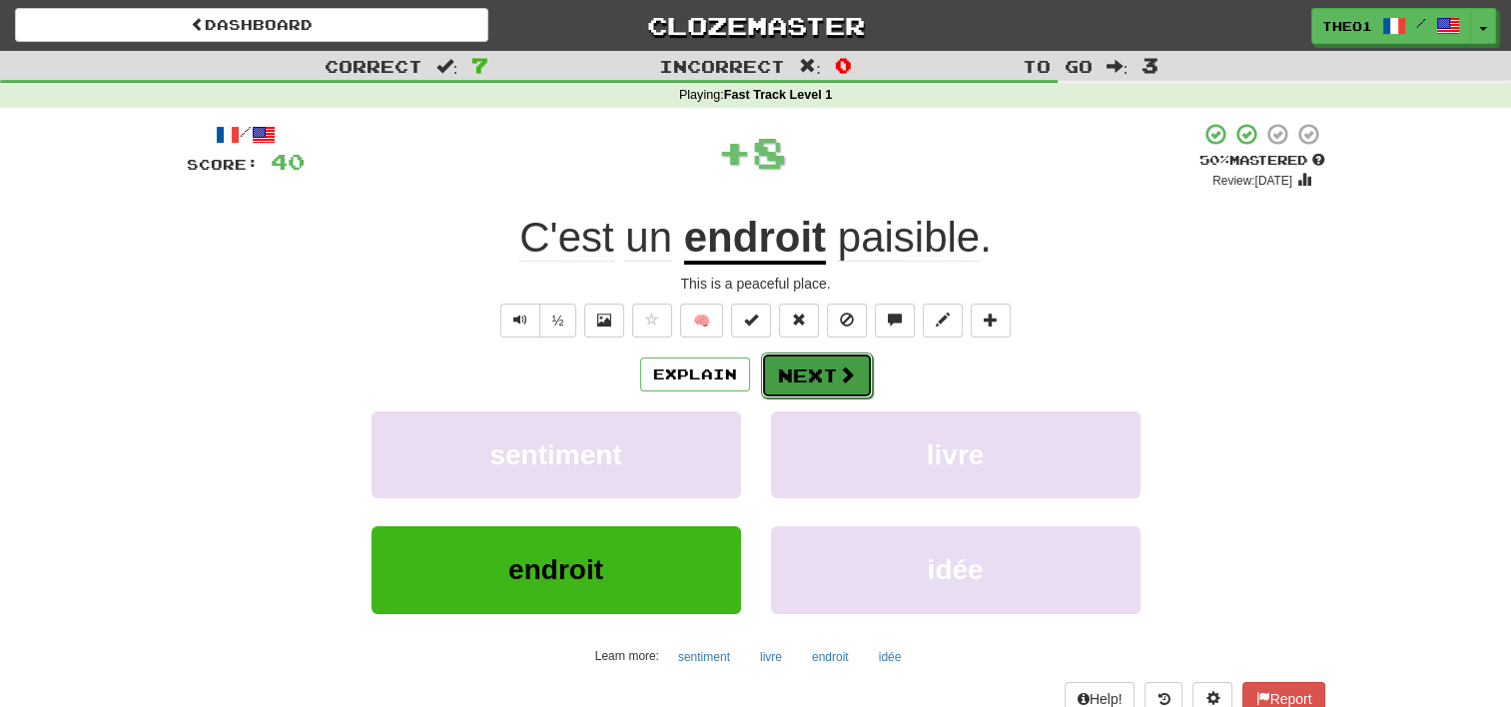
click at [838, 373] on span at bounding box center [847, 374] width 18 height 18
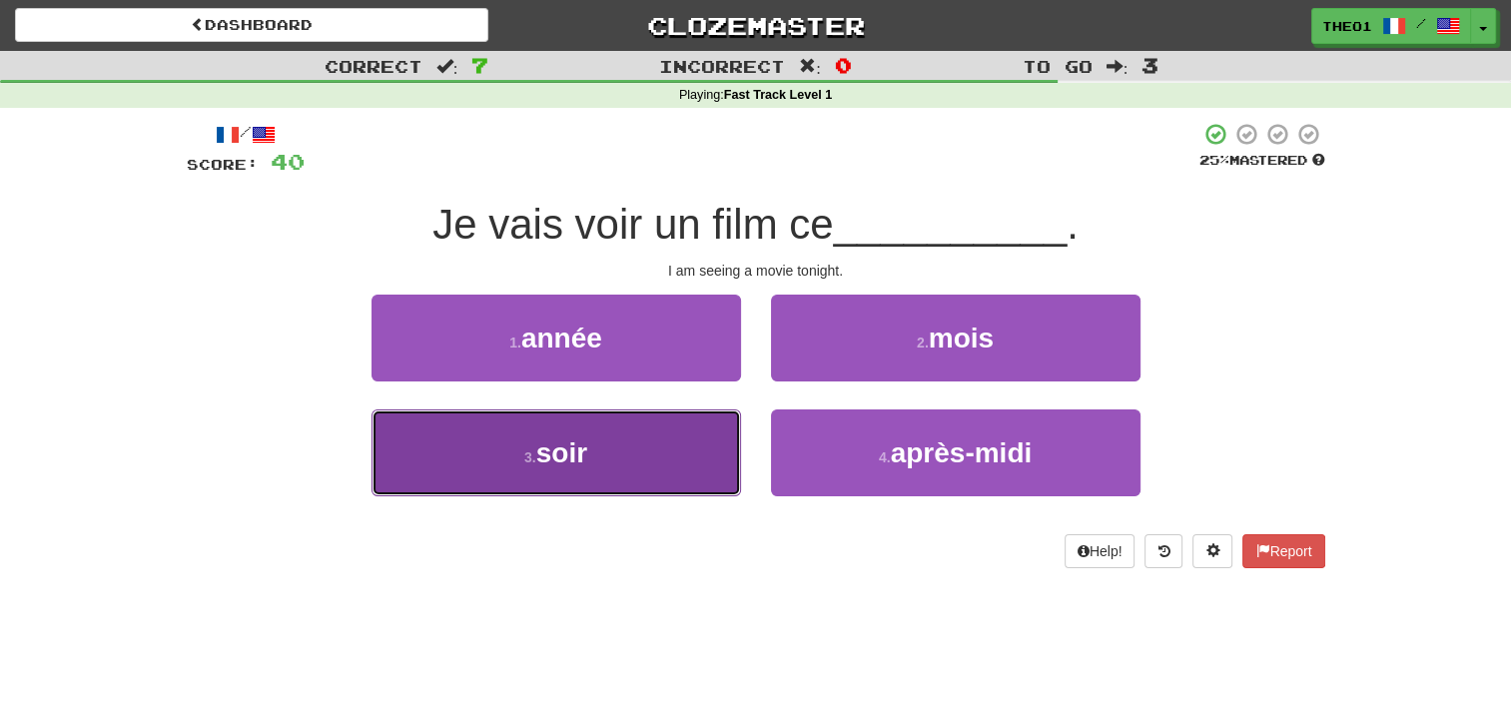
click at [597, 463] on button "3 . soir" at bounding box center [555, 452] width 369 height 87
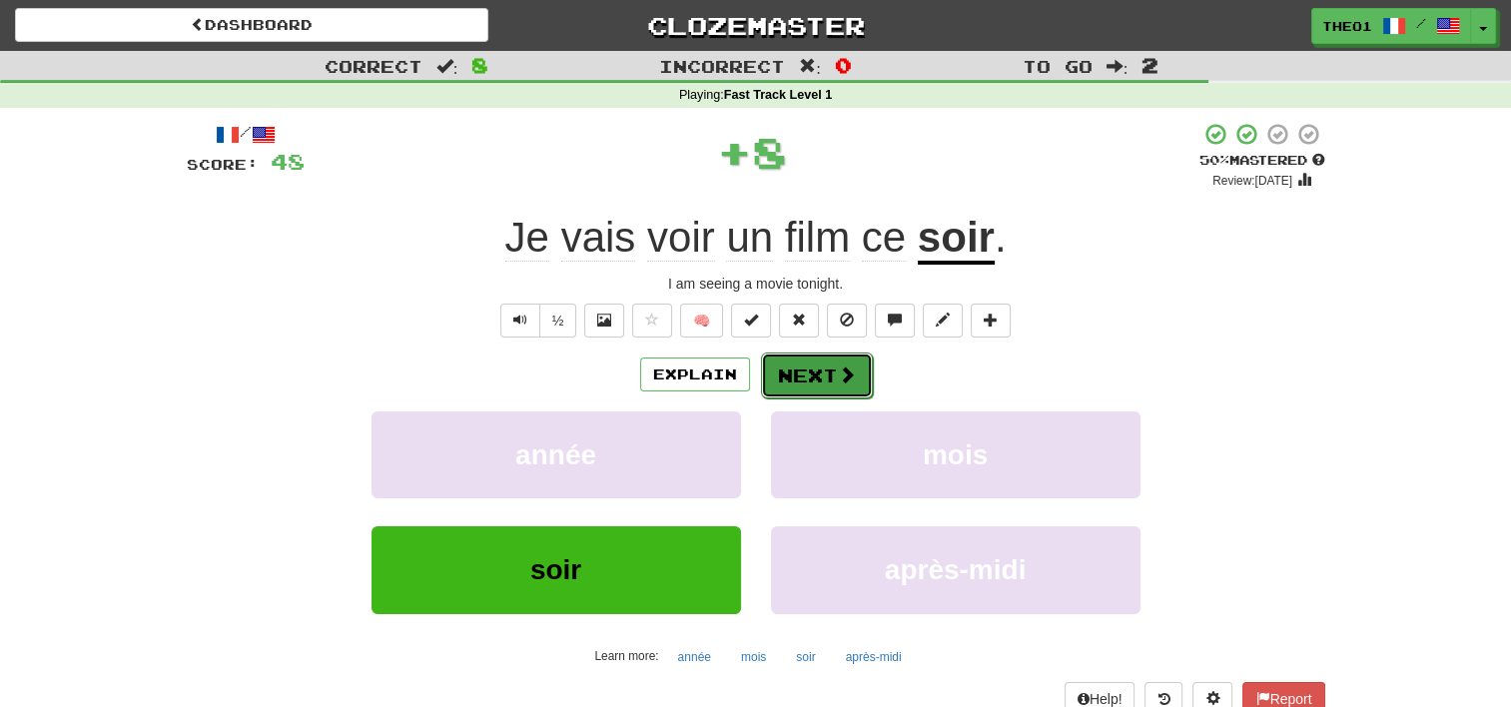
click at [818, 372] on button "Next" at bounding box center [817, 376] width 112 height 46
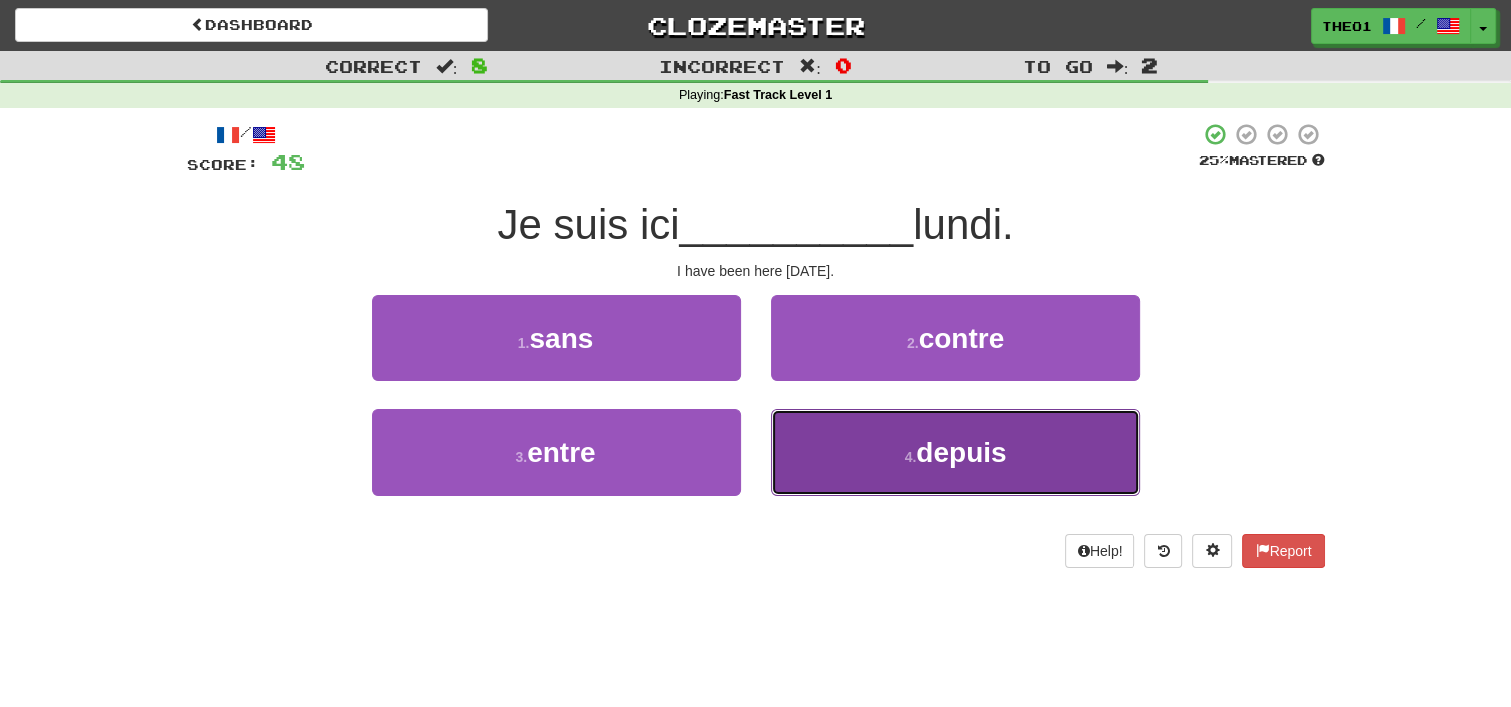
click at [854, 449] on button "4 . depuis" at bounding box center [955, 452] width 369 height 87
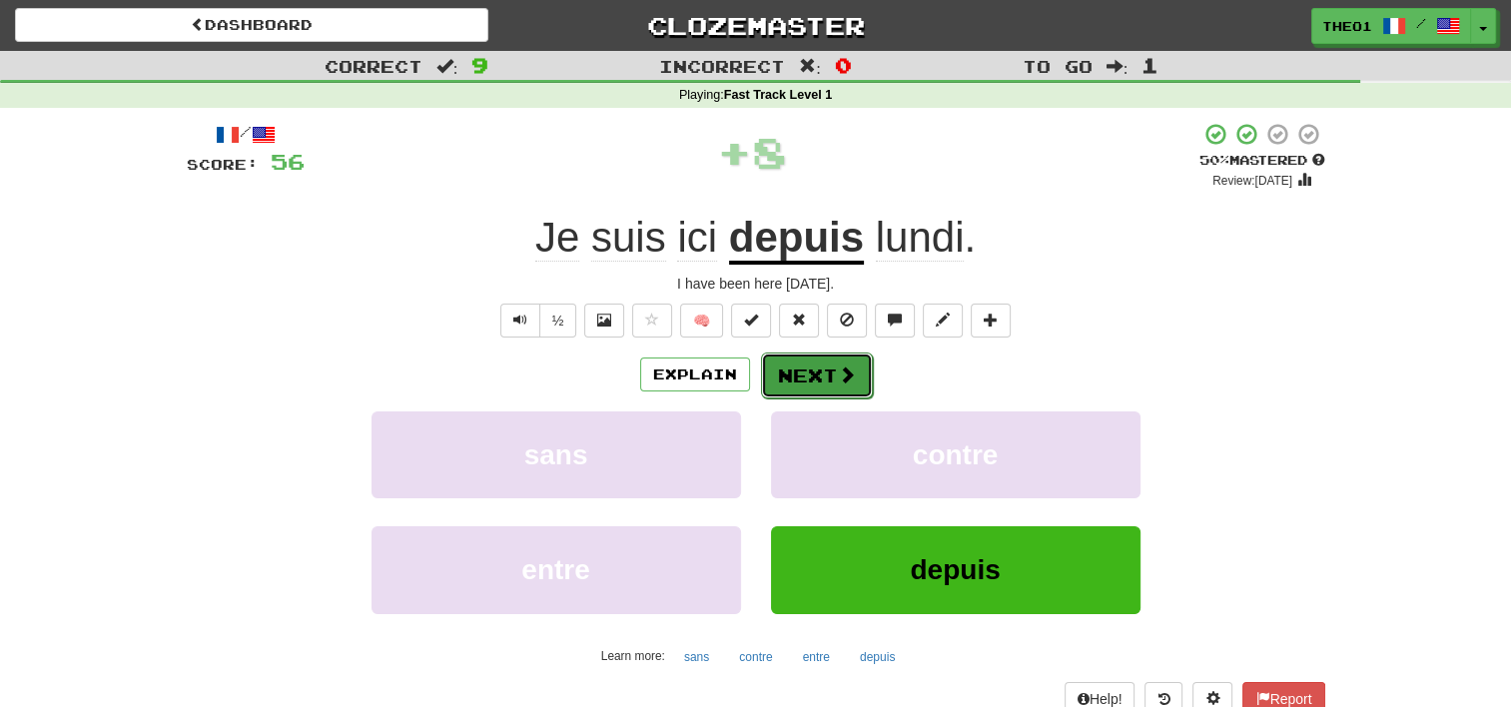
click at [819, 365] on button "Next" at bounding box center [817, 376] width 112 height 46
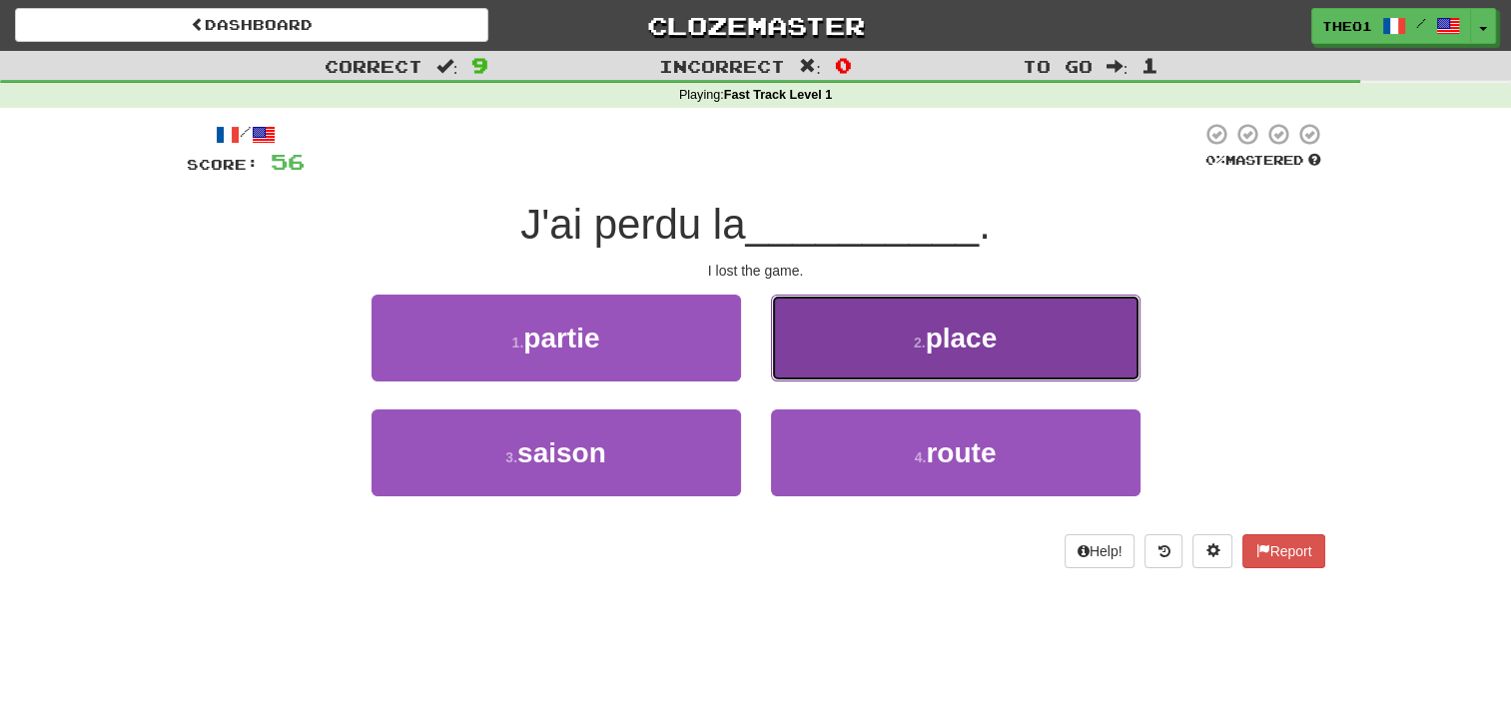
click at [899, 340] on button "2 . place" at bounding box center [955, 338] width 369 height 87
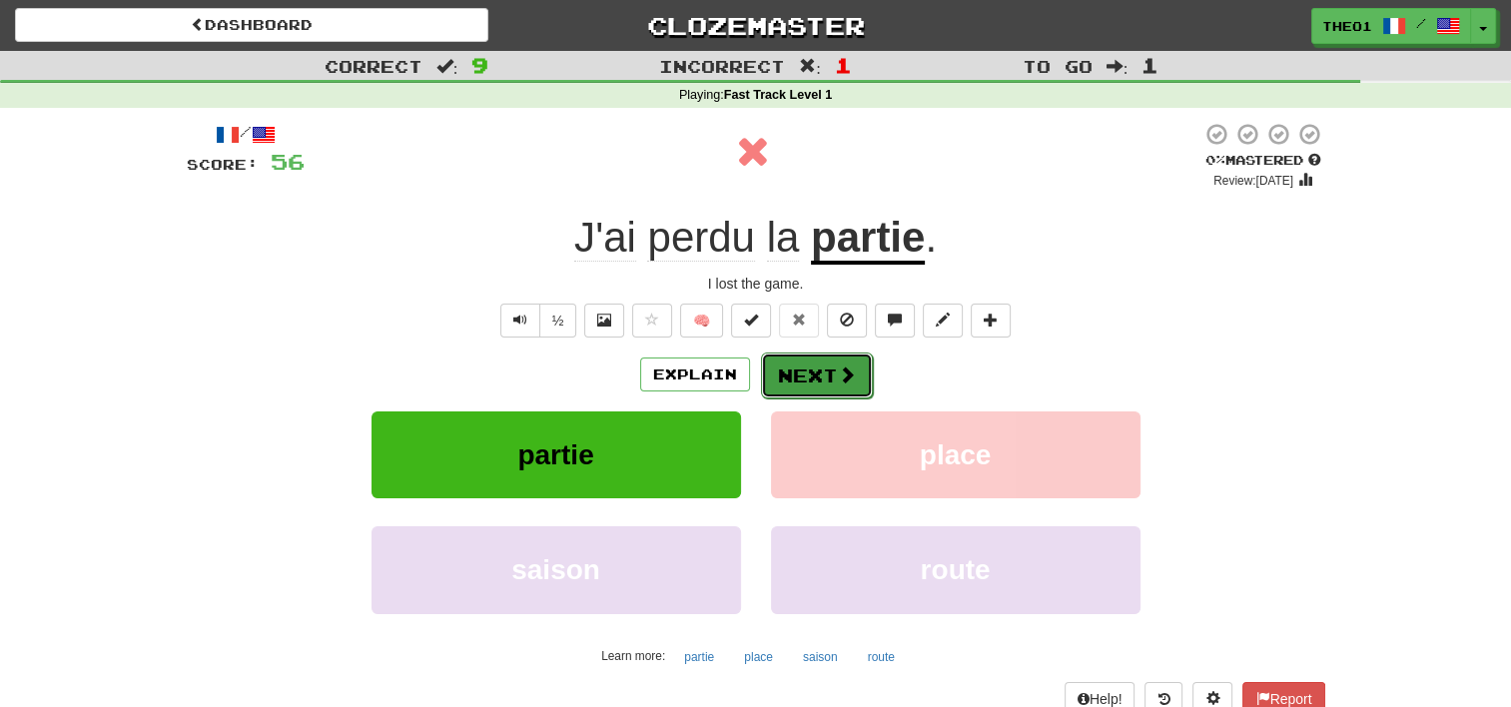
click at [820, 385] on button "Next" at bounding box center [817, 376] width 112 height 46
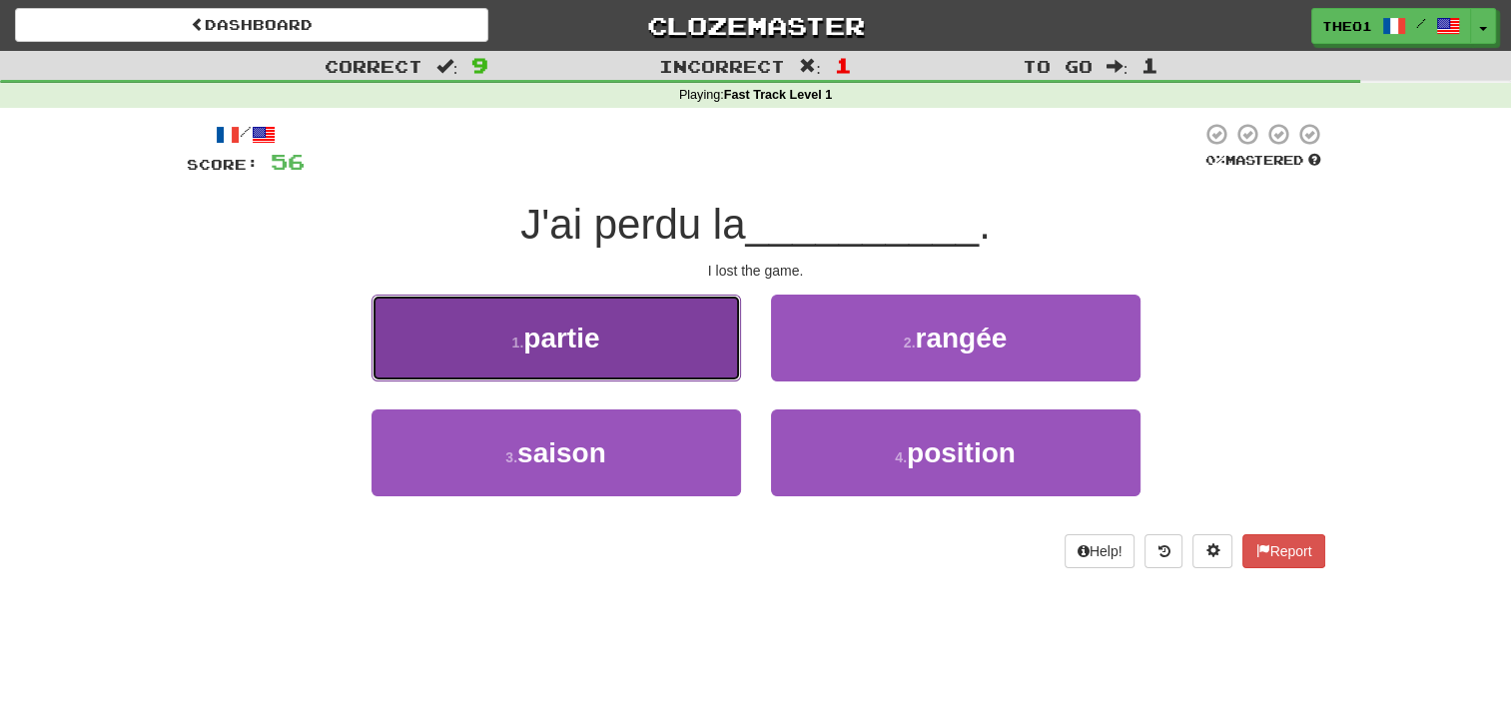
click at [618, 340] on button "1 . partie" at bounding box center [555, 338] width 369 height 87
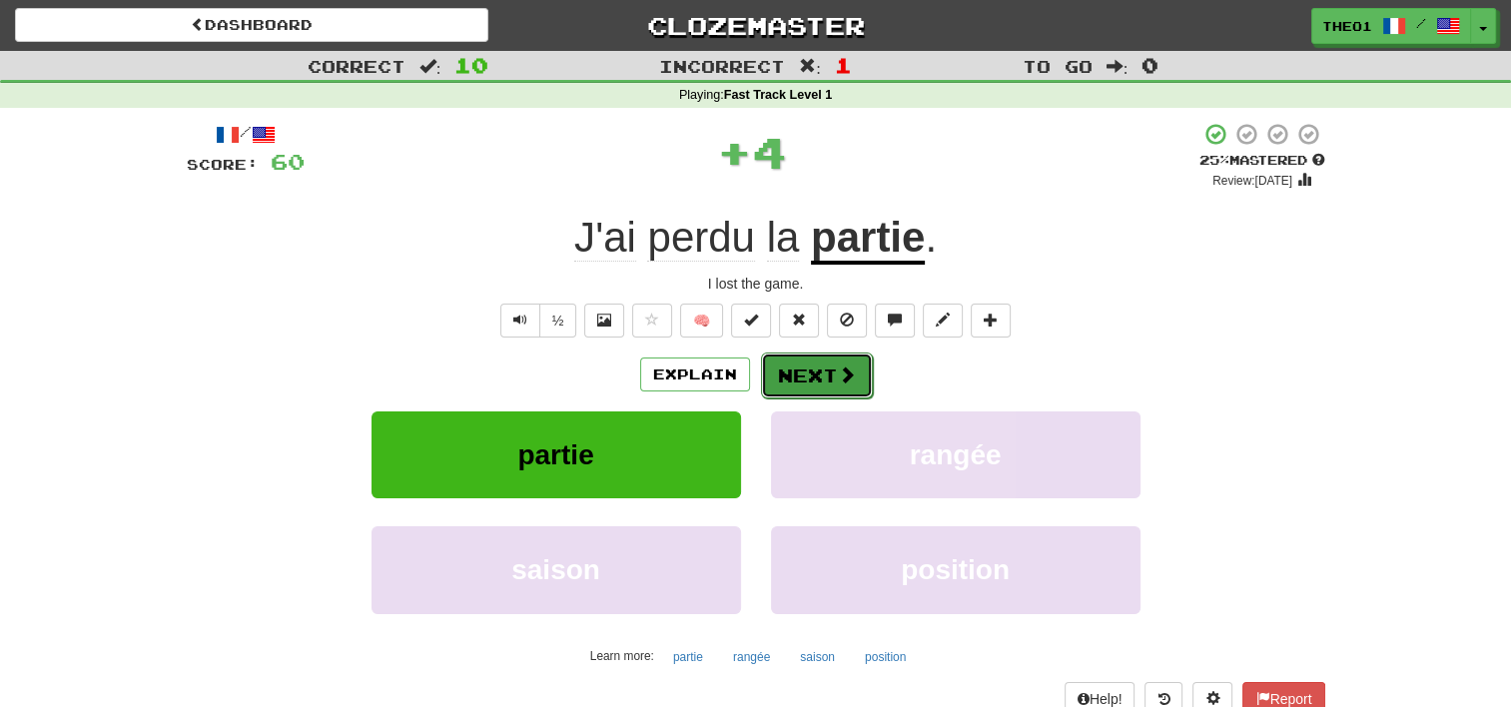
click at [827, 364] on button "Next" at bounding box center [817, 376] width 112 height 46
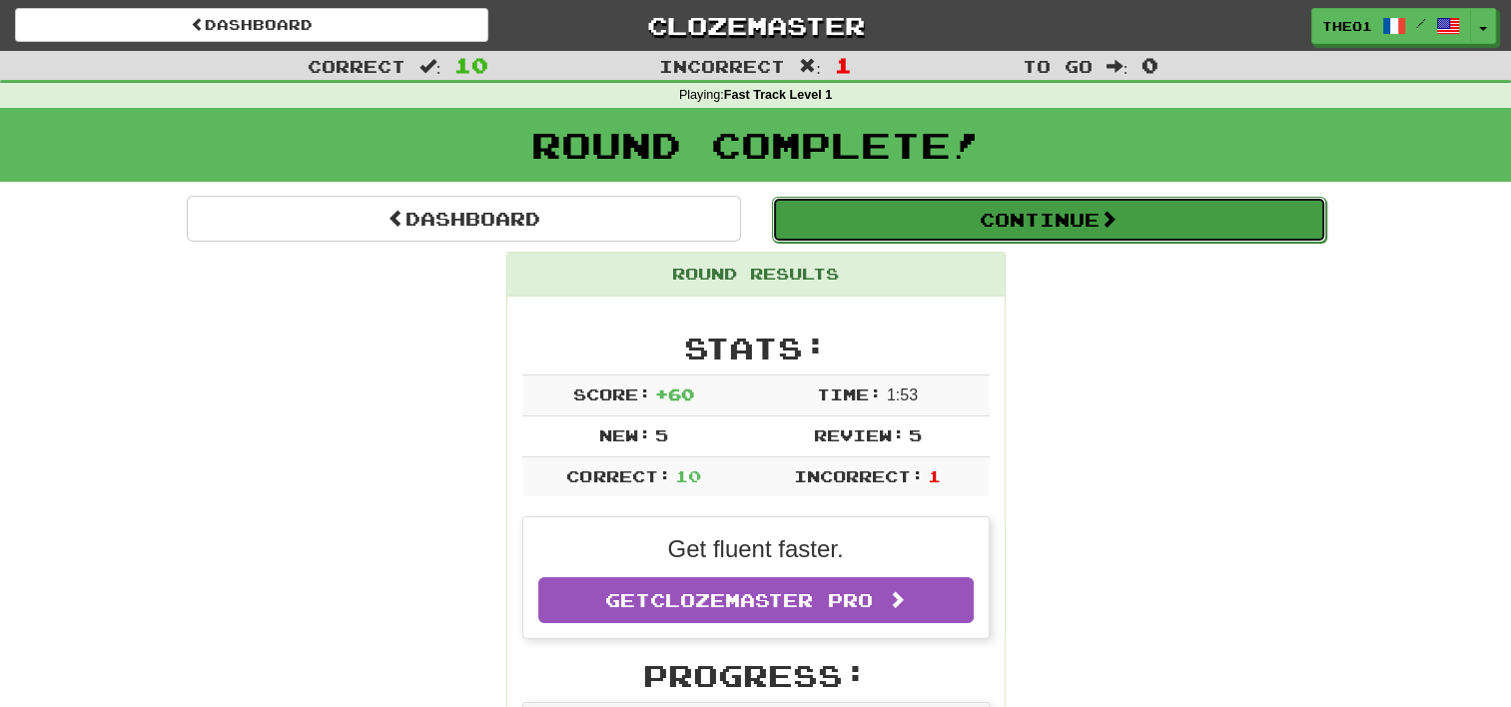
click at [999, 228] on button "Continue" at bounding box center [1049, 220] width 554 height 46
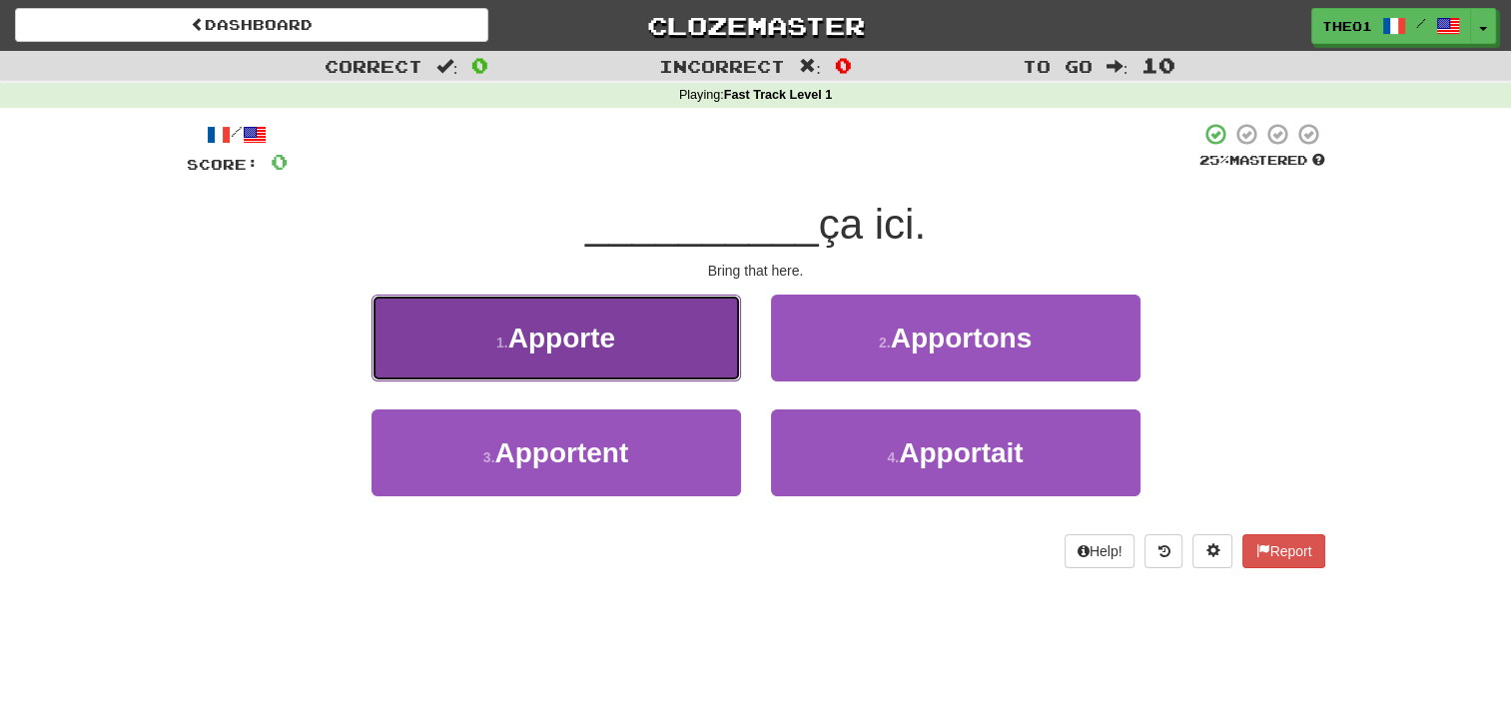
click at [553, 340] on span "Apporte" at bounding box center [561, 338] width 107 height 31
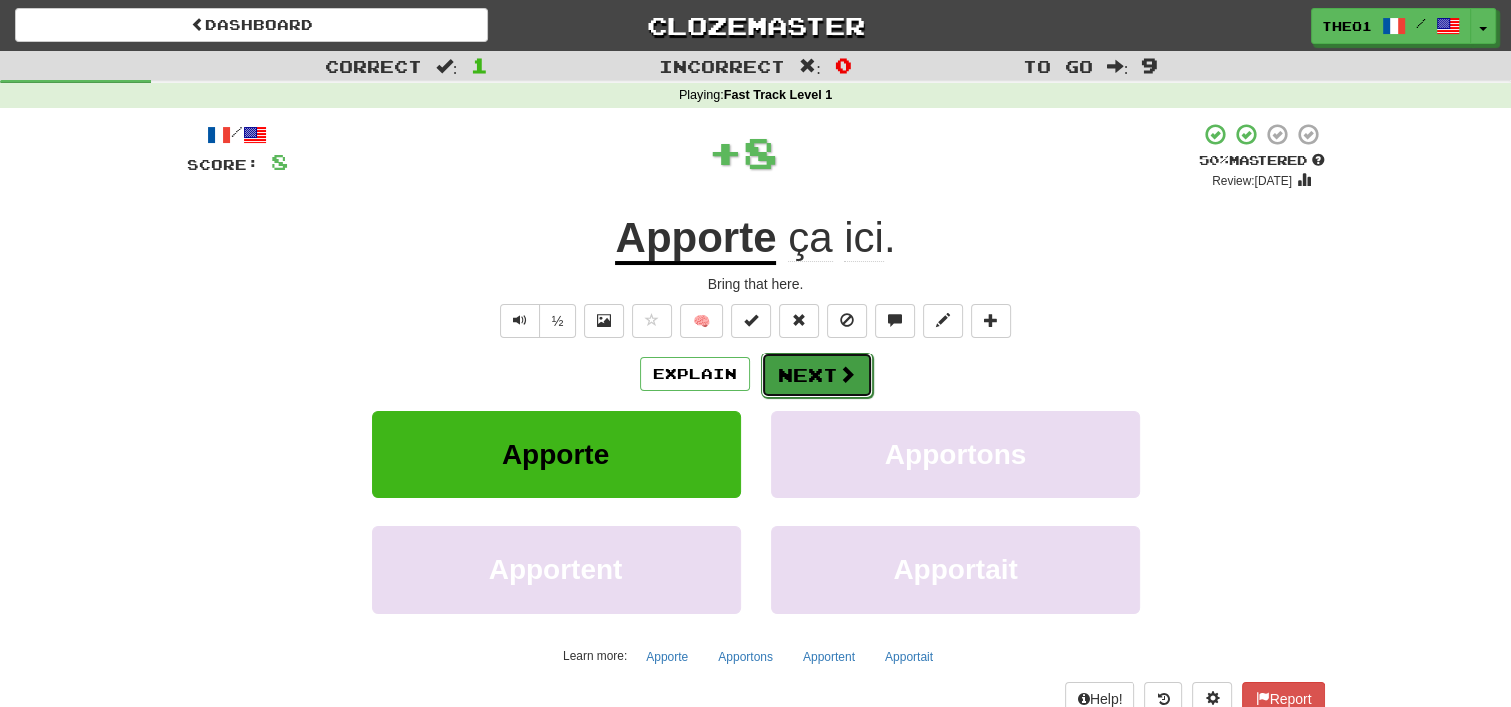
click at [827, 368] on button "Next" at bounding box center [817, 376] width 112 height 46
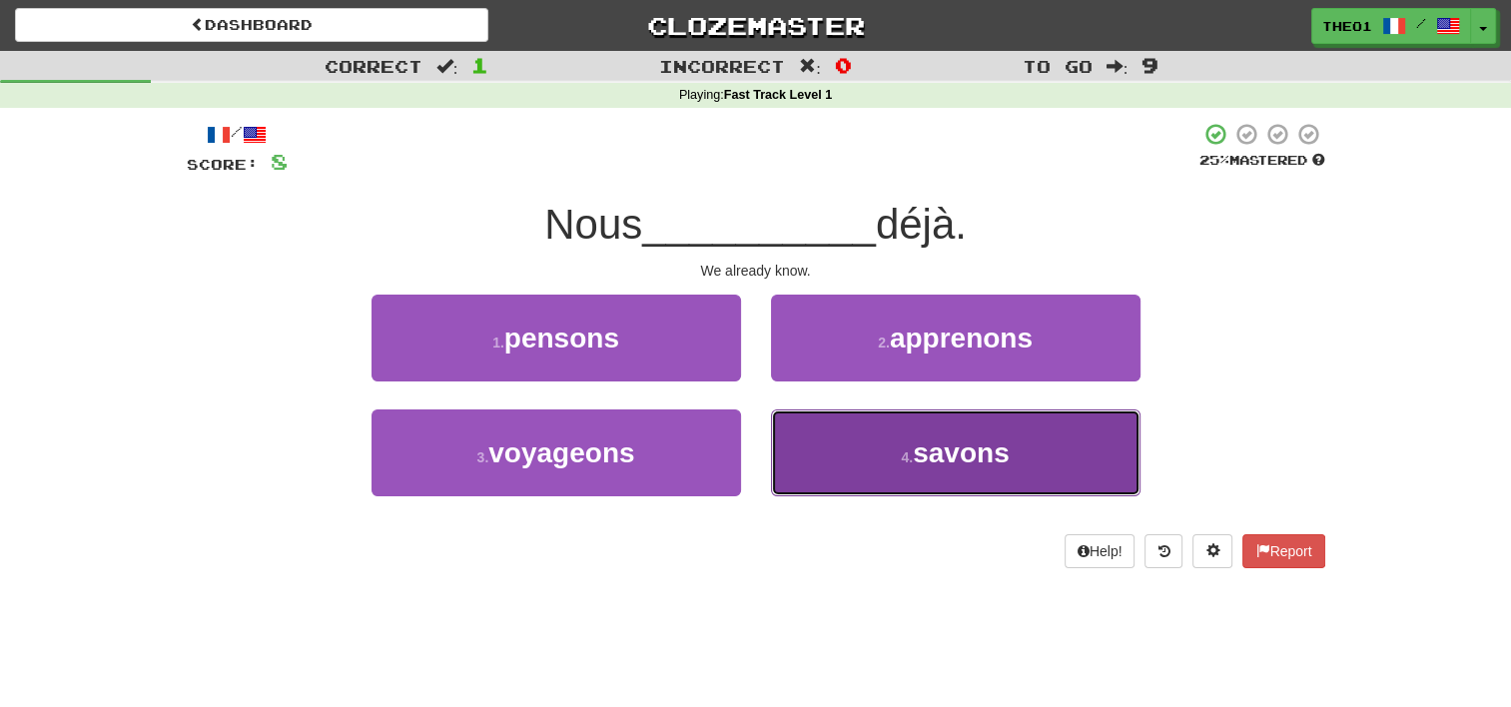
click at [884, 450] on button "4 . savons" at bounding box center [955, 452] width 369 height 87
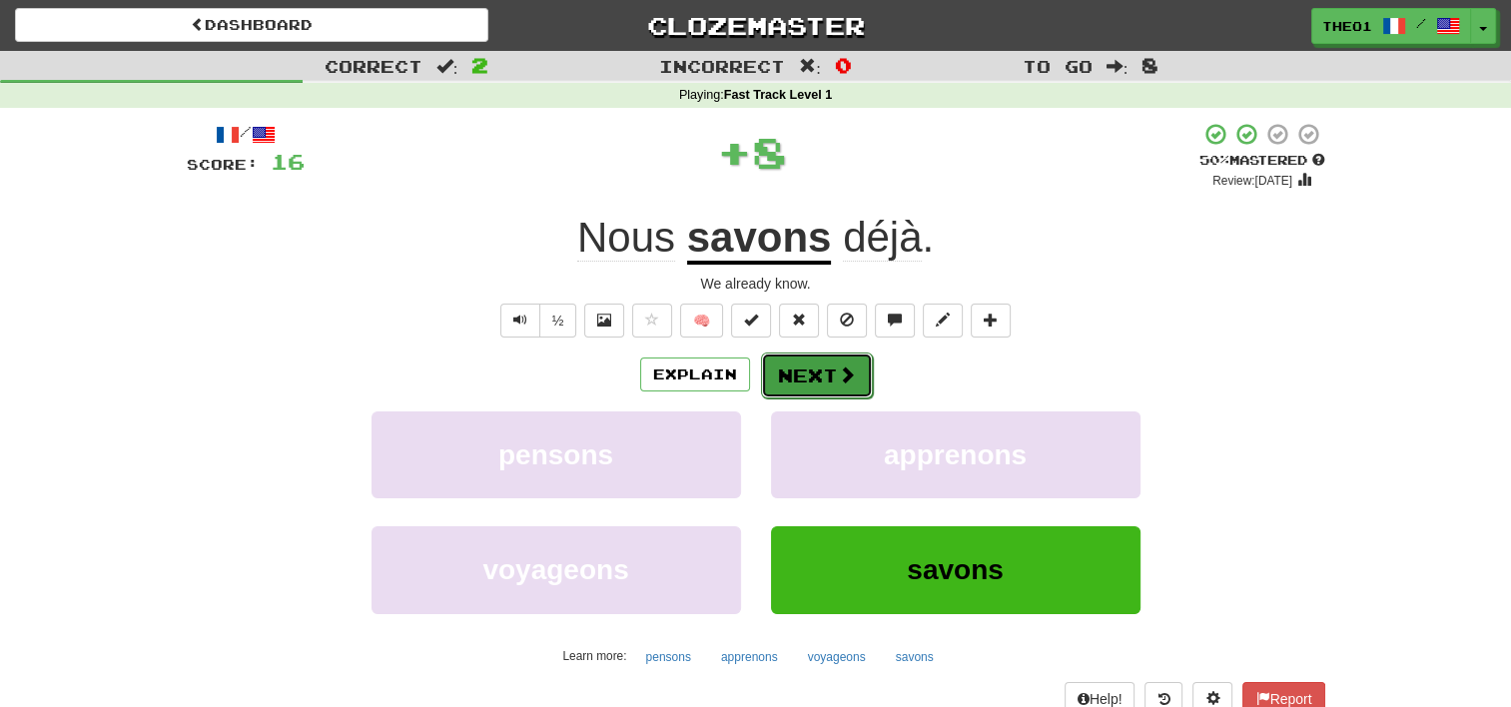
click at [828, 371] on button "Next" at bounding box center [817, 376] width 112 height 46
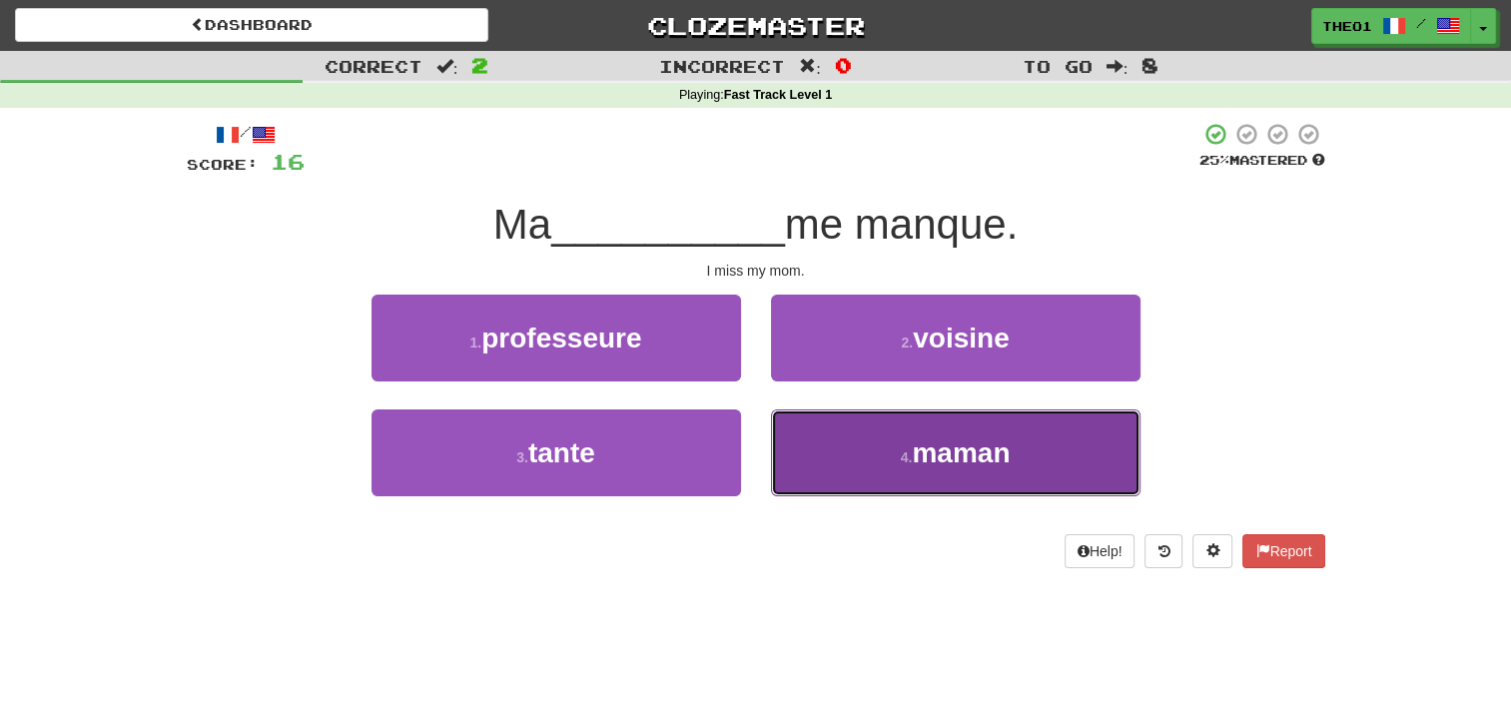
click at [883, 451] on button "4 . maman" at bounding box center [955, 452] width 369 height 87
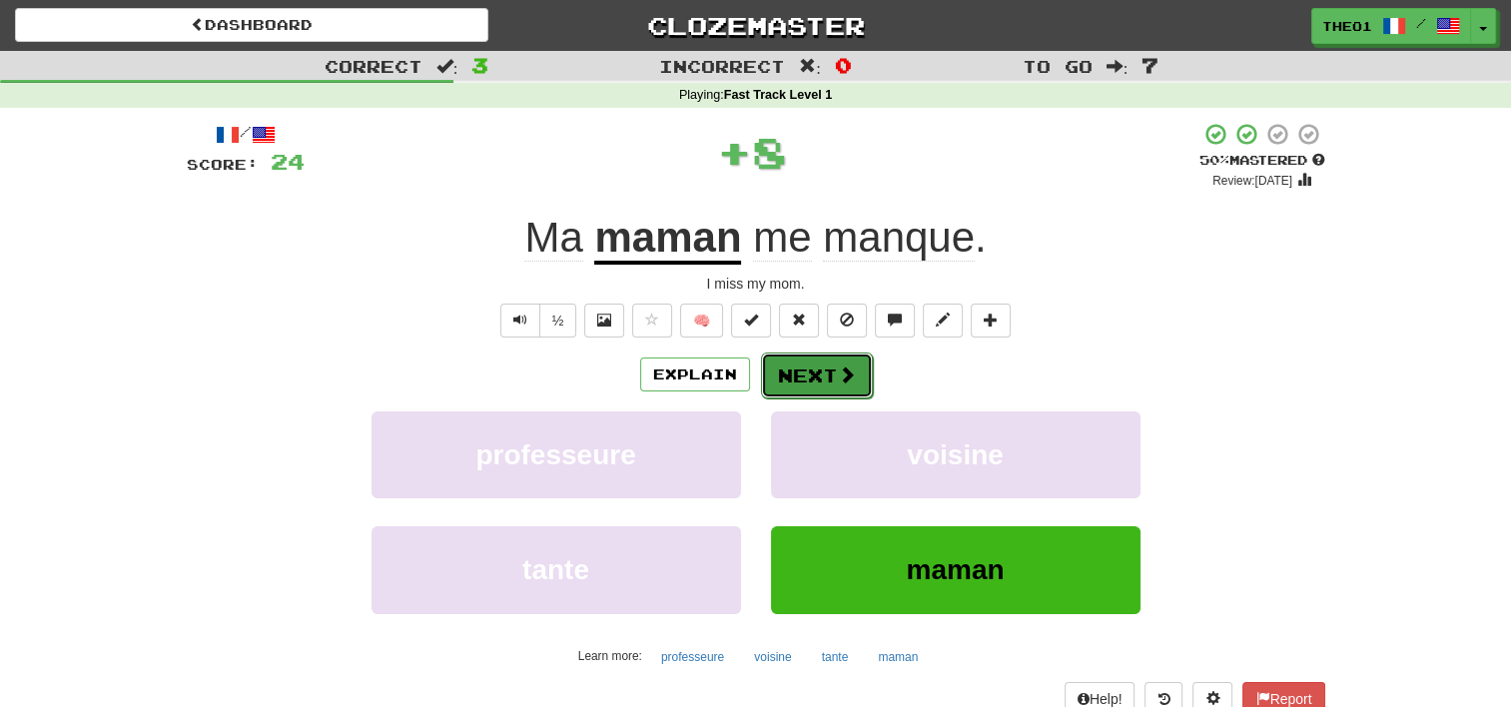
click at [833, 369] on button "Next" at bounding box center [817, 376] width 112 height 46
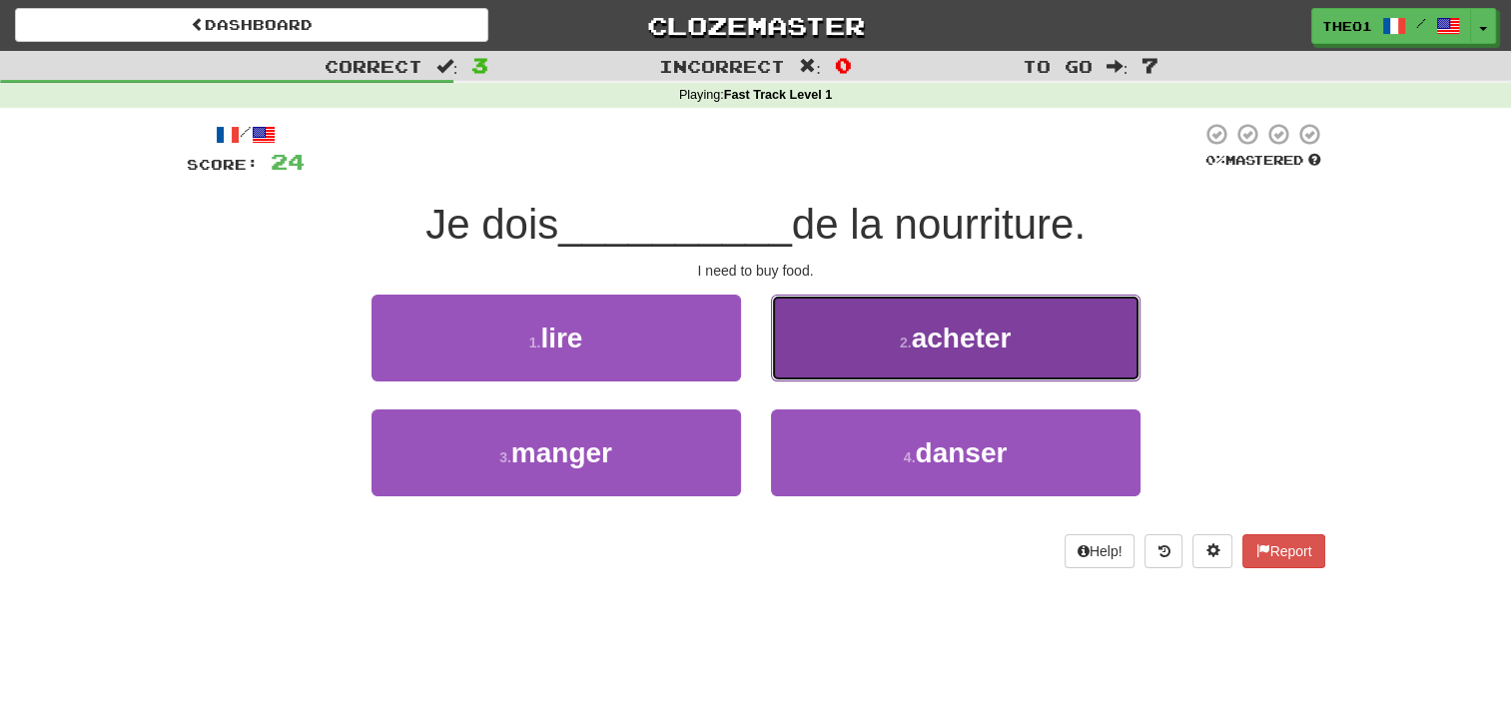
click at [869, 336] on button "2 . acheter" at bounding box center [955, 338] width 369 height 87
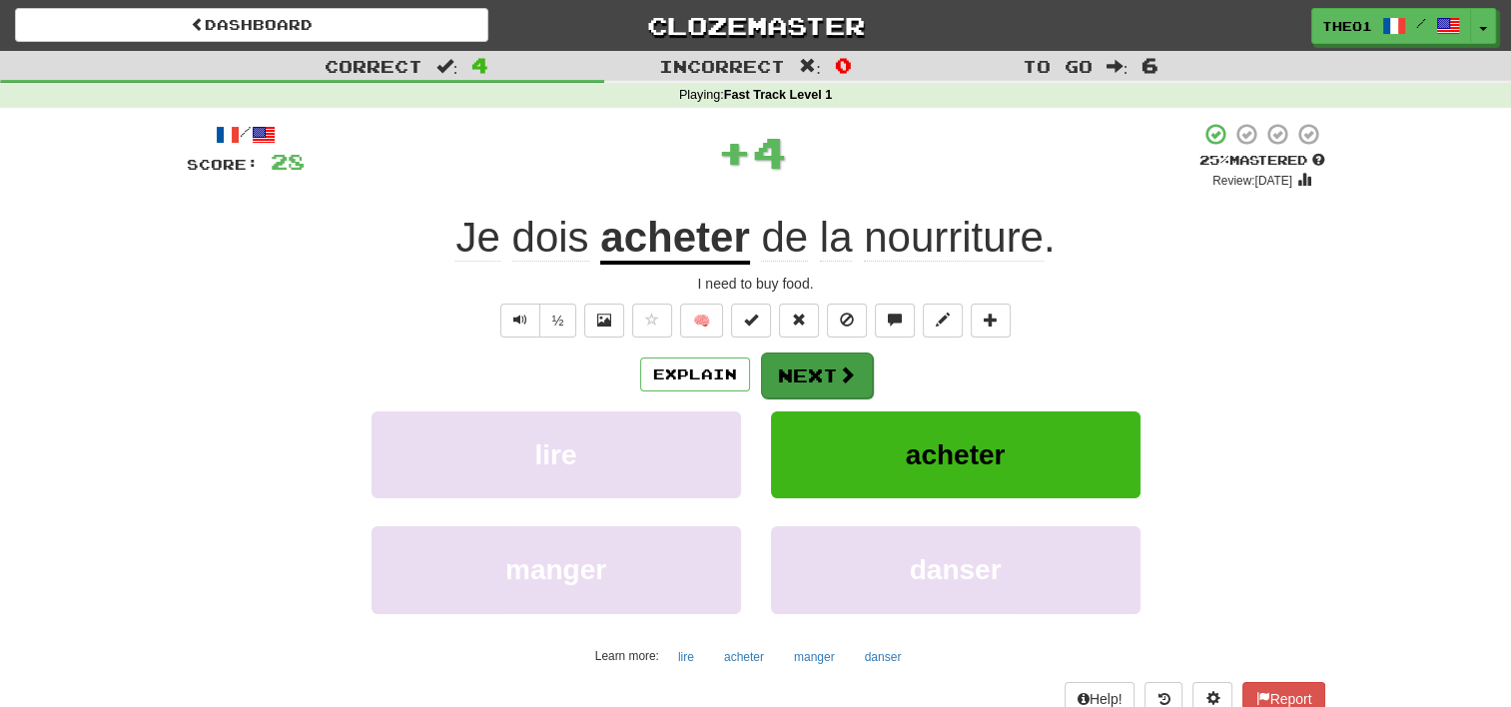
drag, startPoint x: 869, startPoint y: 336, endPoint x: 814, endPoint y: 376, distance: 68.5
click at [814, 376] on div "/ Score: 28 + 4 25 % Mastered Review: 2025-09-19 Je dois acheter de la nourritu…" at bounding box center [756, 418] width 1138 height 593
click at [814, 376] on button "Next" at bounding box center [817, 376] width 112 height 46
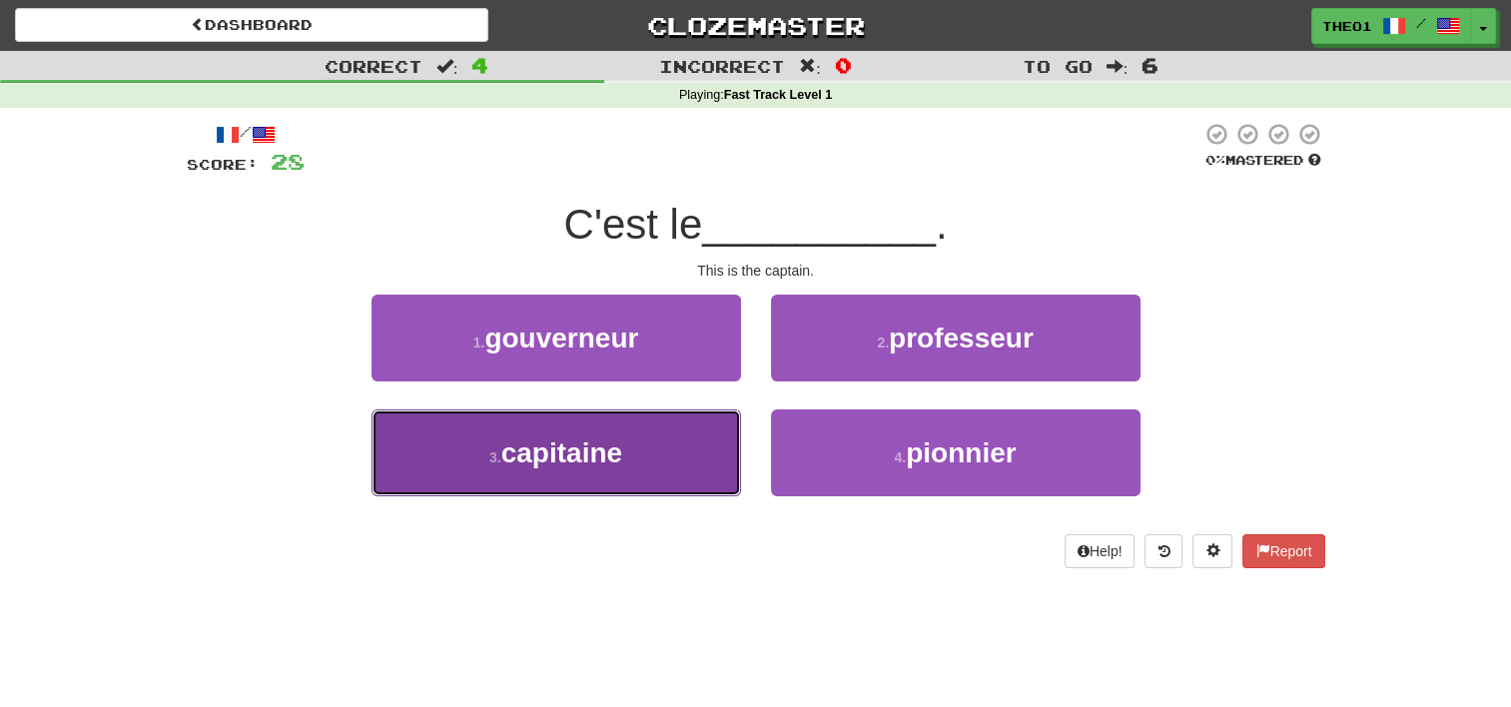
click at [636, 462] on button "3 . capitaine" at bounding box center [555, 452] width 369 height 87
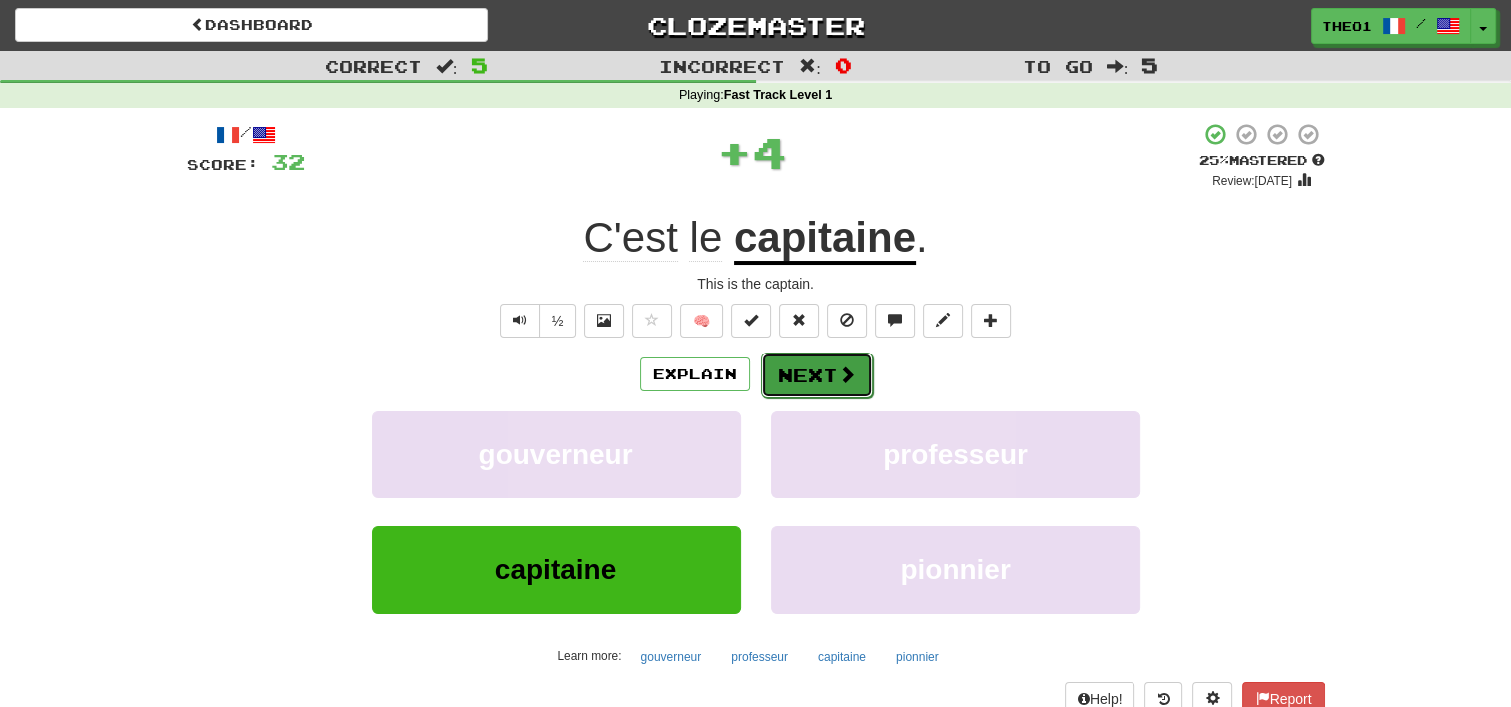
click at [810, 364] on button "Next" at bounding box center [817, 376] width 112 height 46
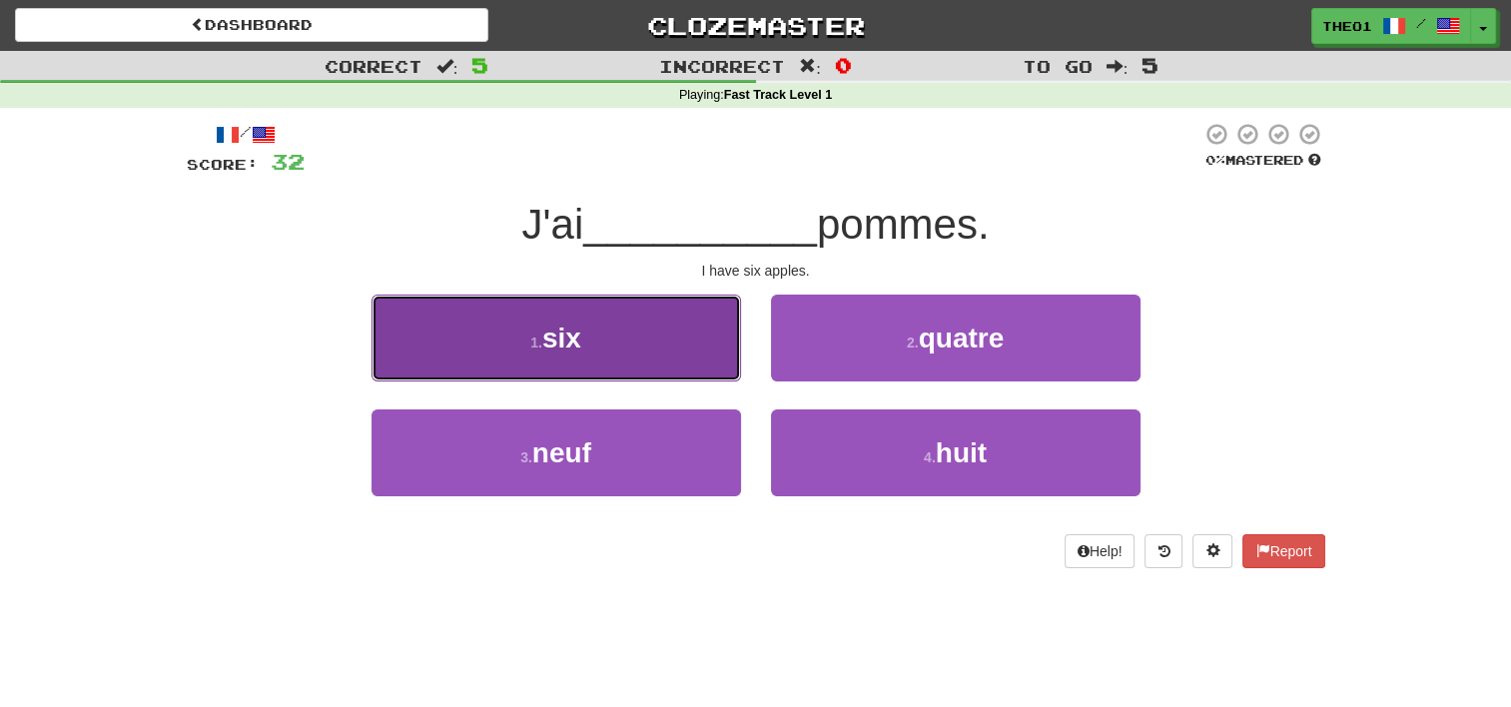
click at [653, 334] on button "1 . six" at bounding box center [555, 338] width 369 height 87
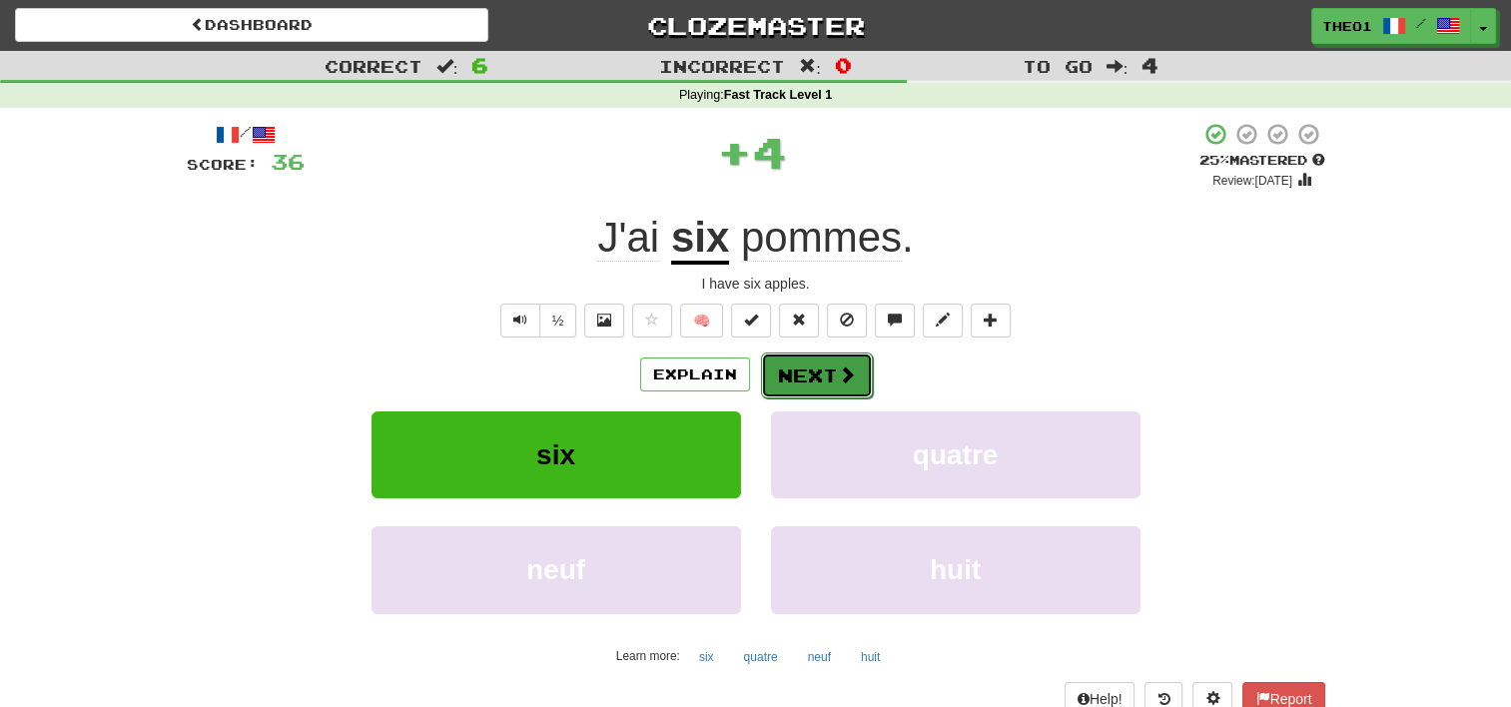
click at [823, 369] on button "Next" at bounding box center [817, 376] width 112 height 46
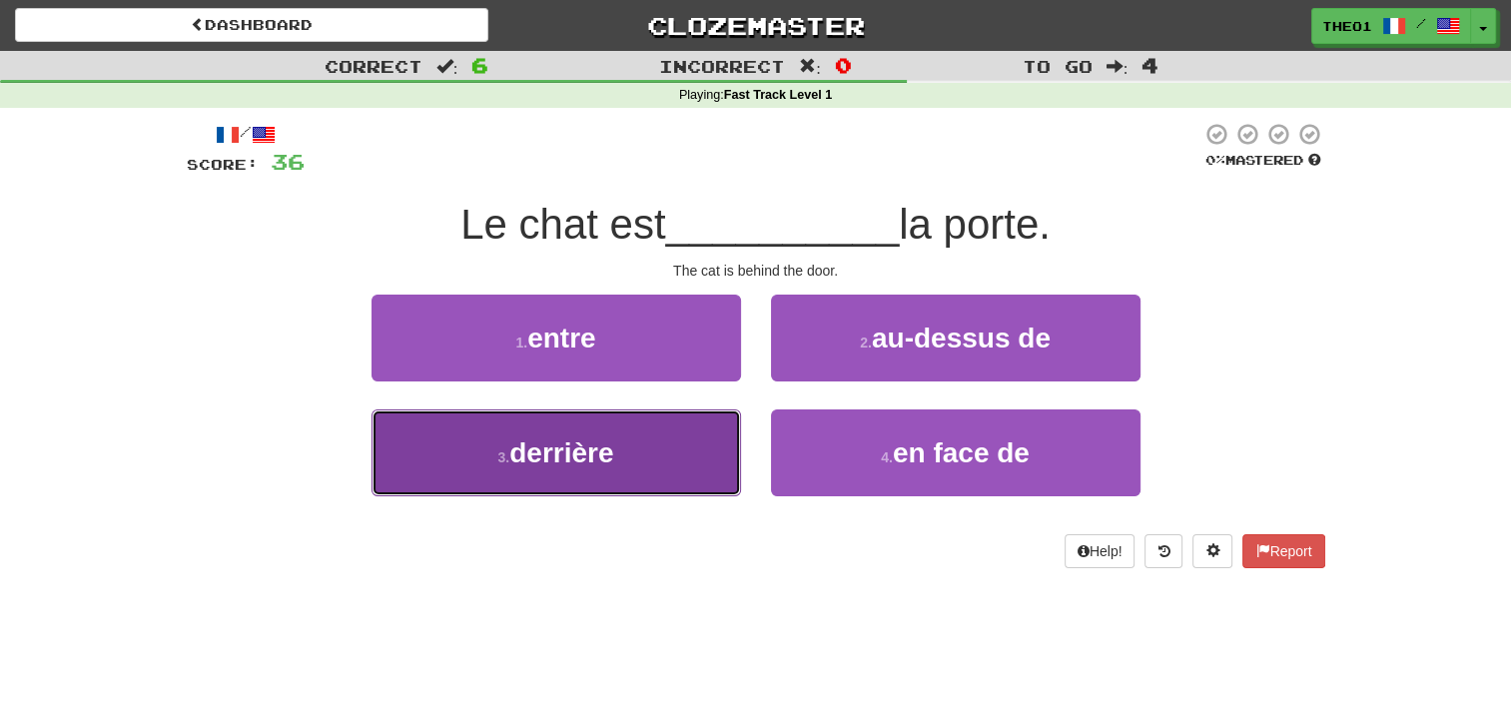
click at [577, 452] on span "derrière" at bounding box center [561, 452] width 104 height 31
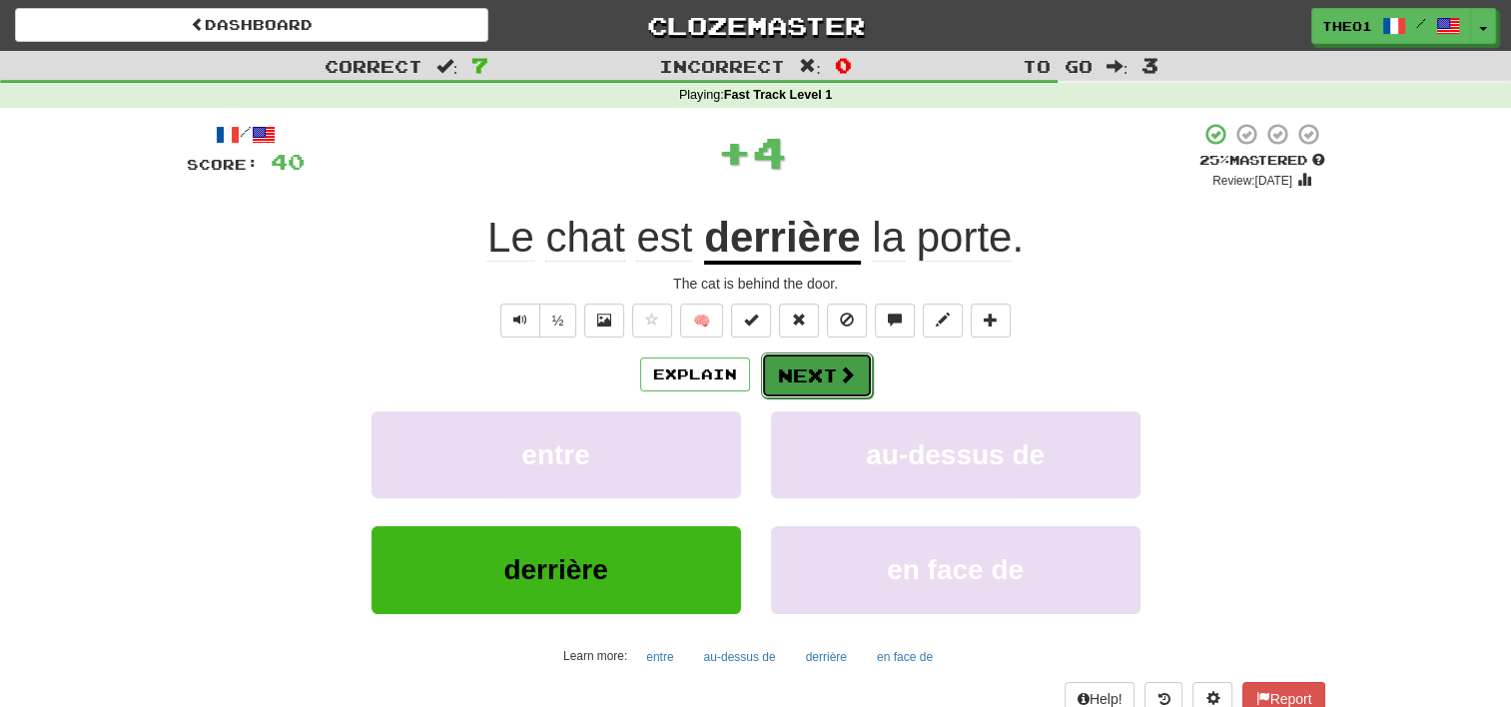
click at [805, 374] on button "Next" at bounding box center [817, 376] width 112 height 46
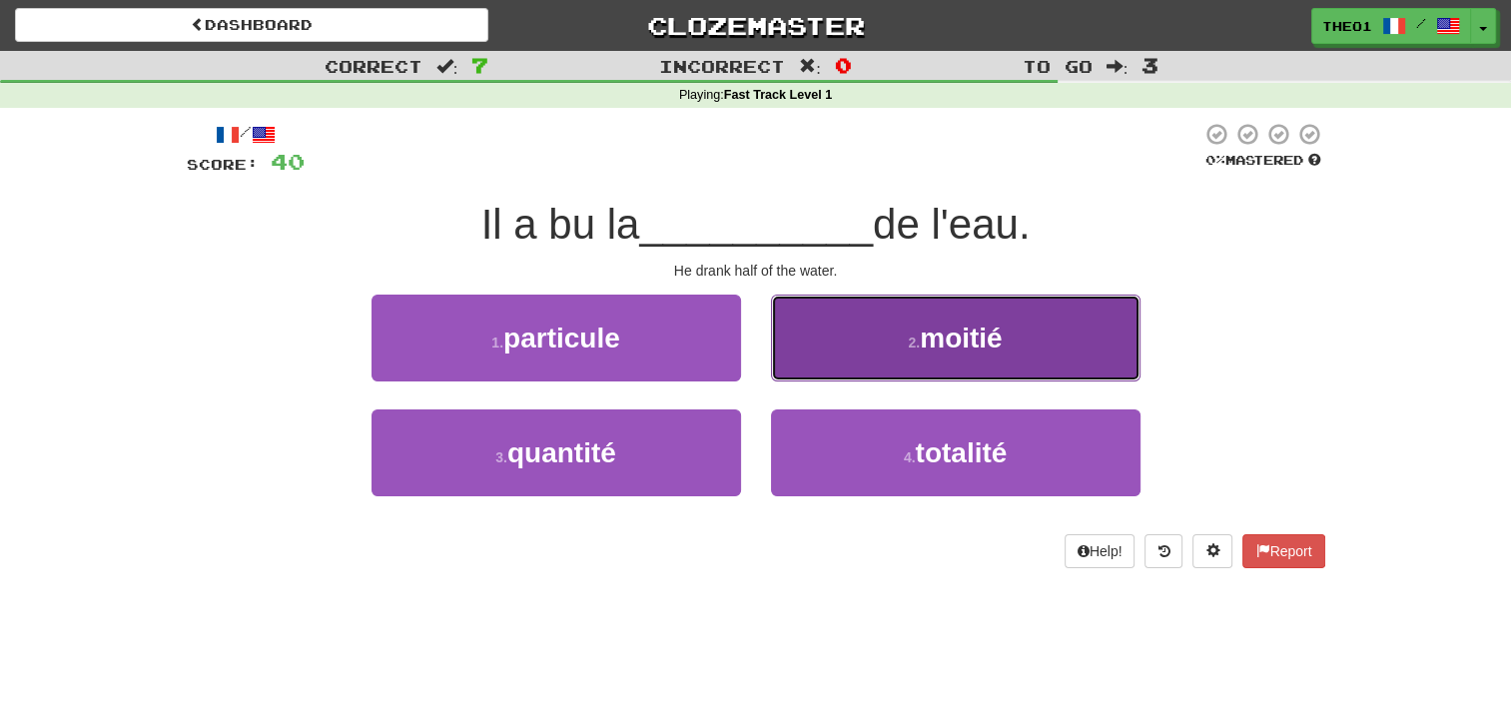
click at [867, 340] on button "2 . moitié" at bounding box center [955, 338] width 369 height 87
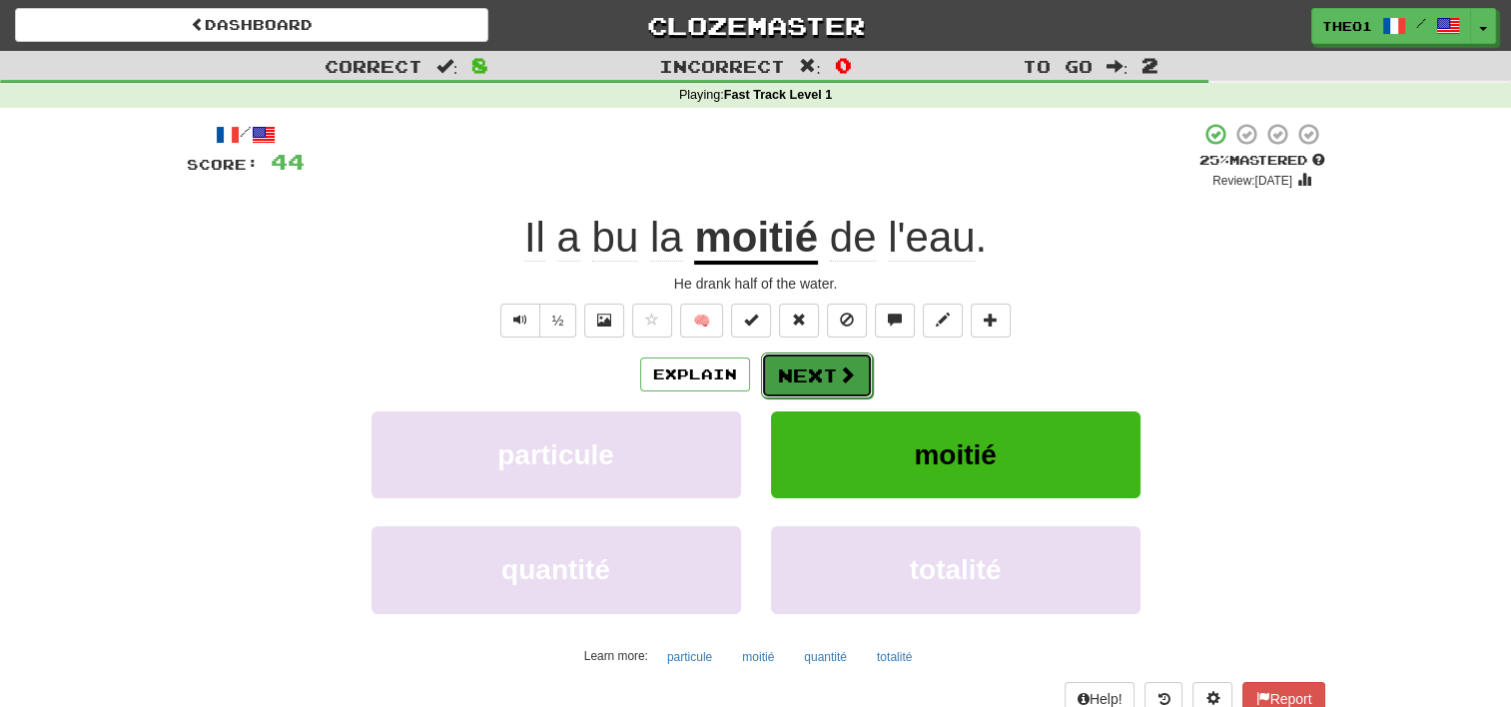
click at [823, 381] on button "Next" at bounding box center [817, 376] width 112 height 46
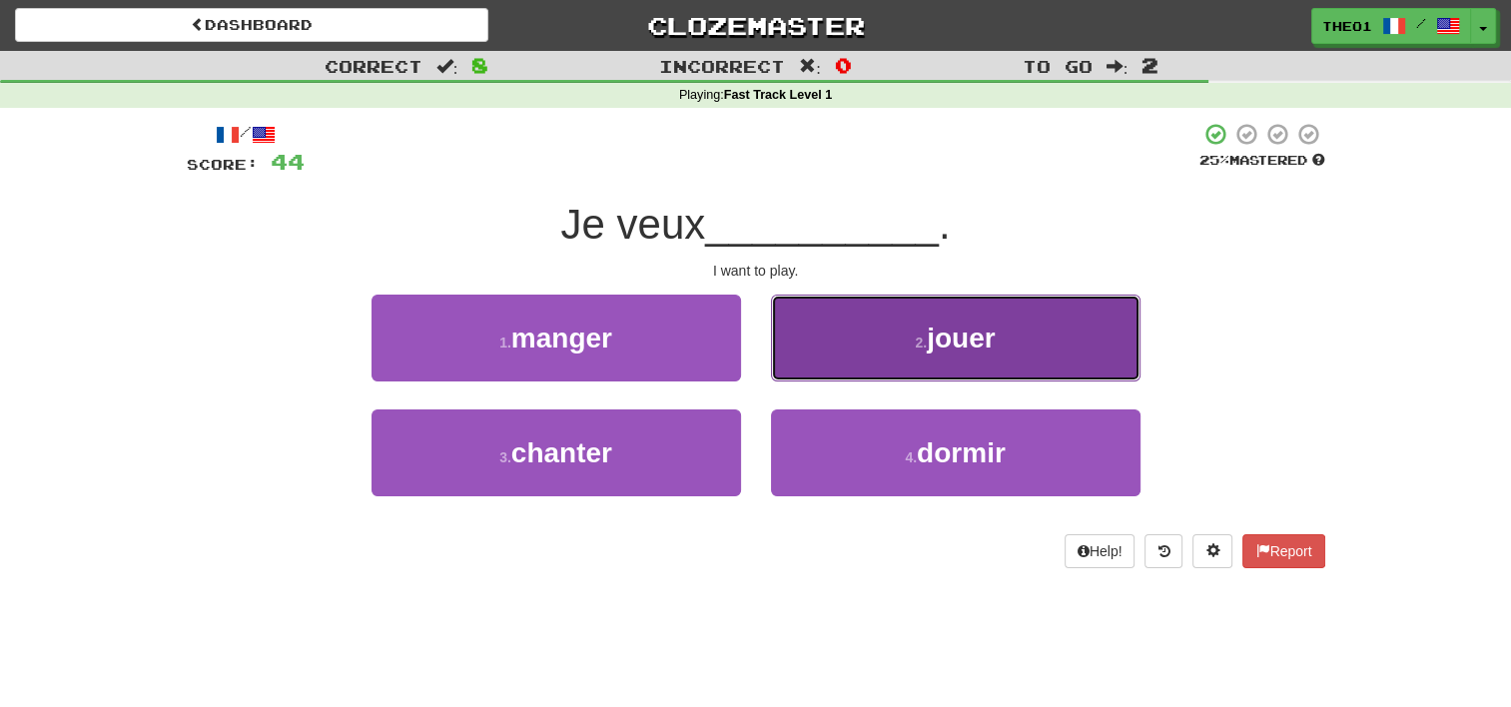
click at [880, 351] on button "2 . jouer" at bounding box center [955, 338] width 369 height 87
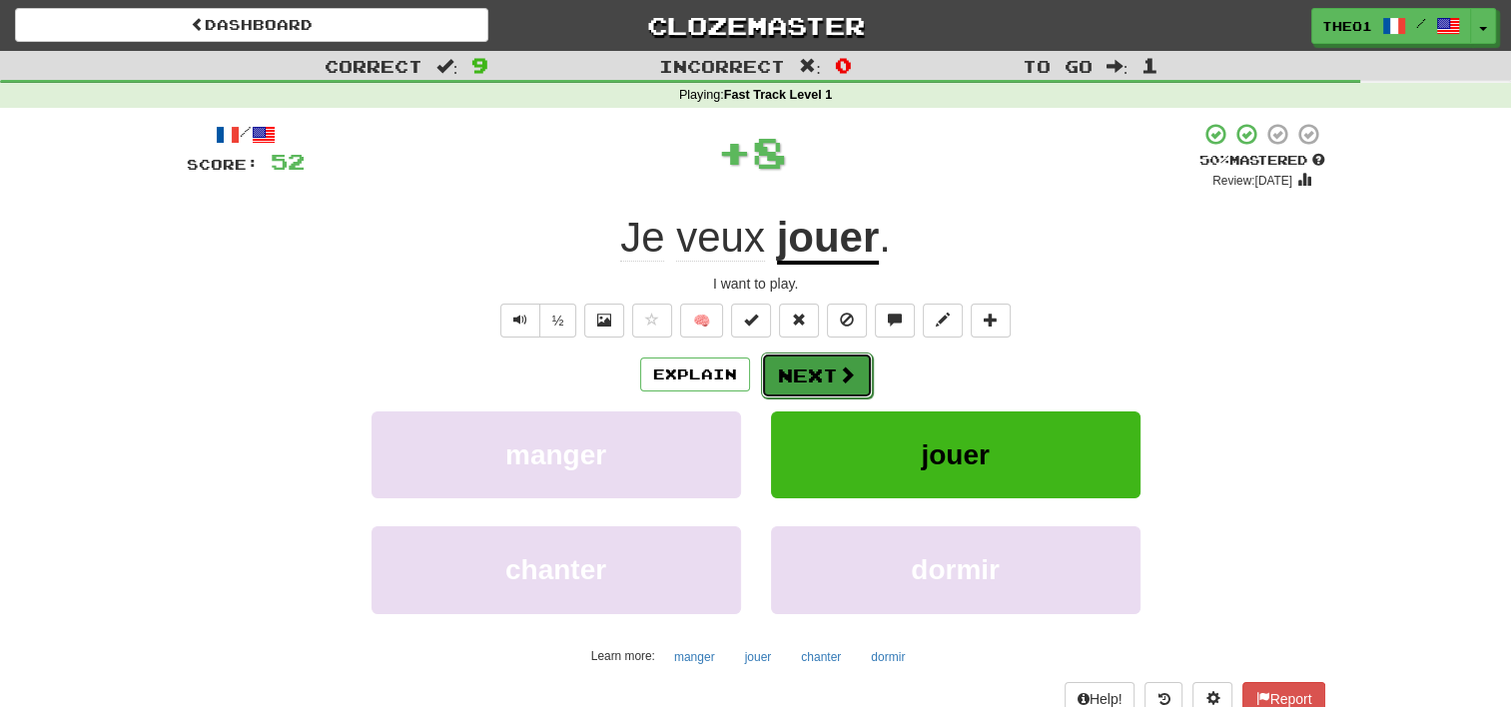
click at [823, 367] on button "Next" at bounding box center [817, 376] width 112 height 46
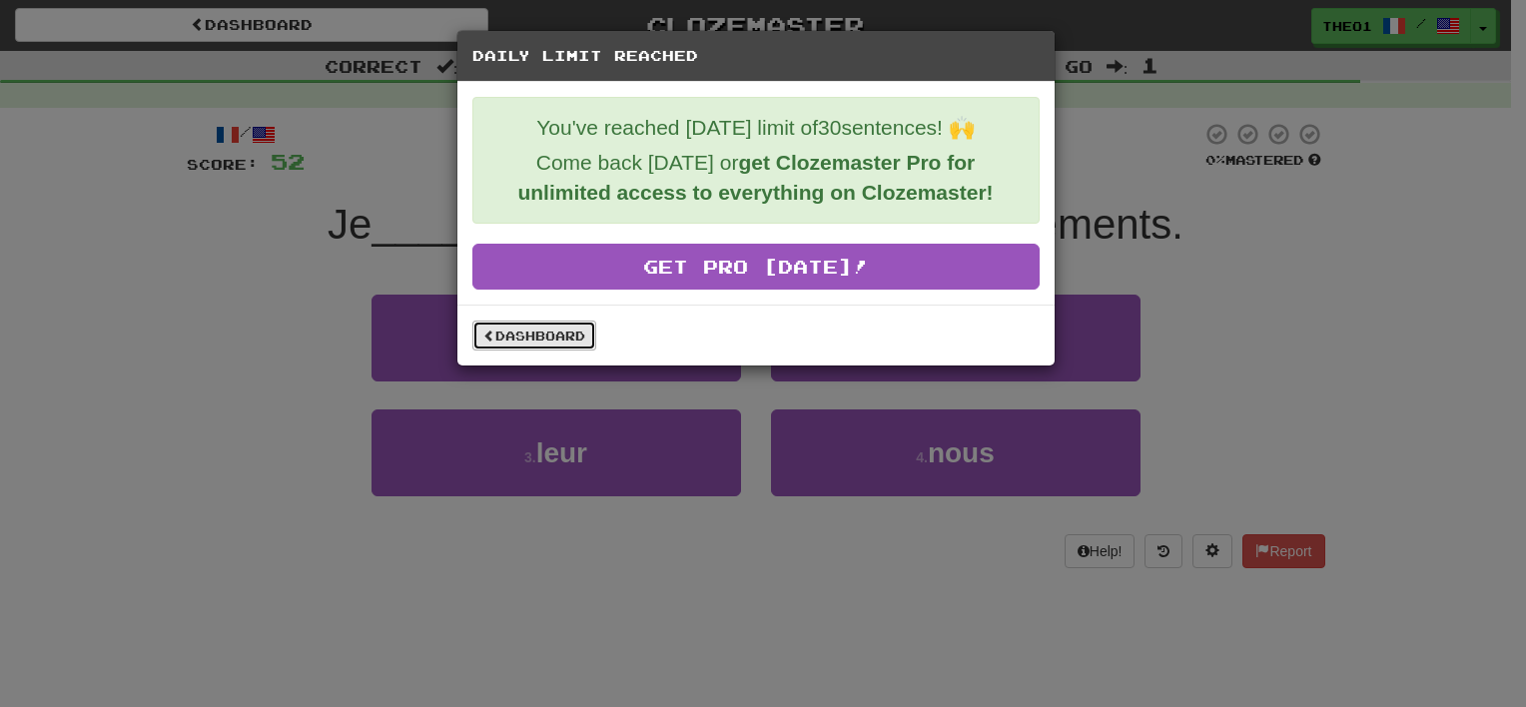
click at [549, 336] on link "Dashboard" at bounding box center [534, 336] width 124 height 30
